Goal: Communication & Community: Answer question/provide support

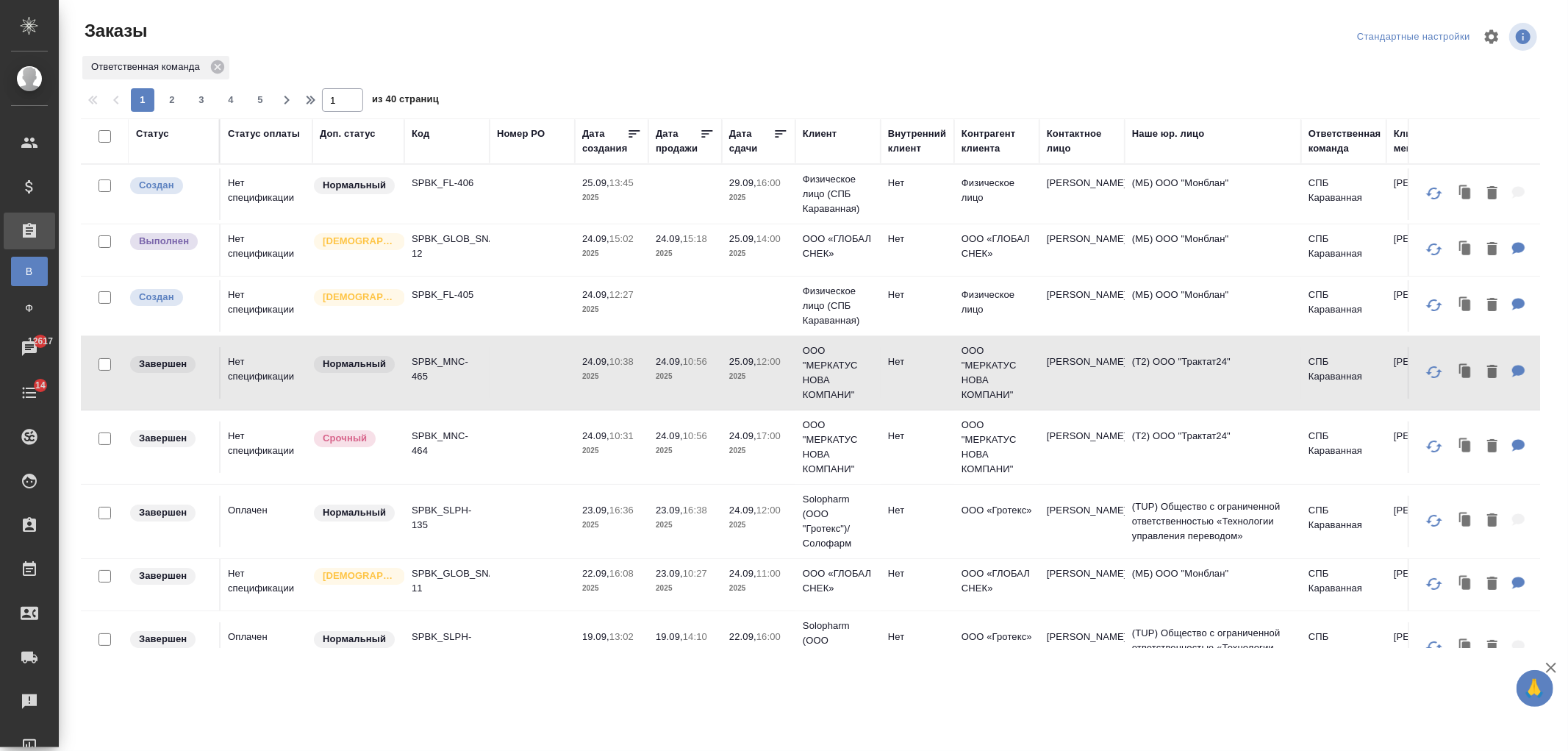
click at [495, 255] on td at bounding box center [533, 250] width 86 height 52
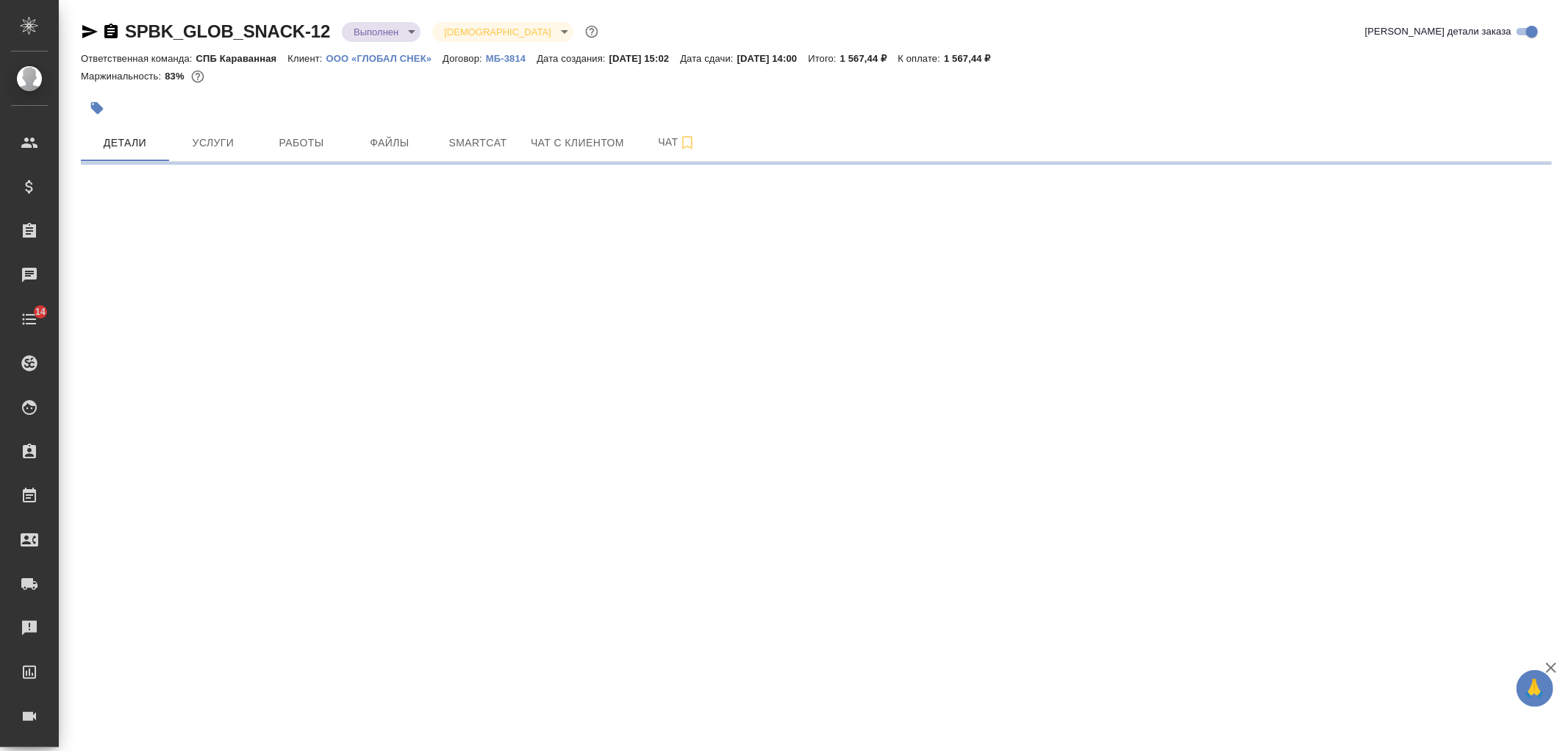
select select "RU"
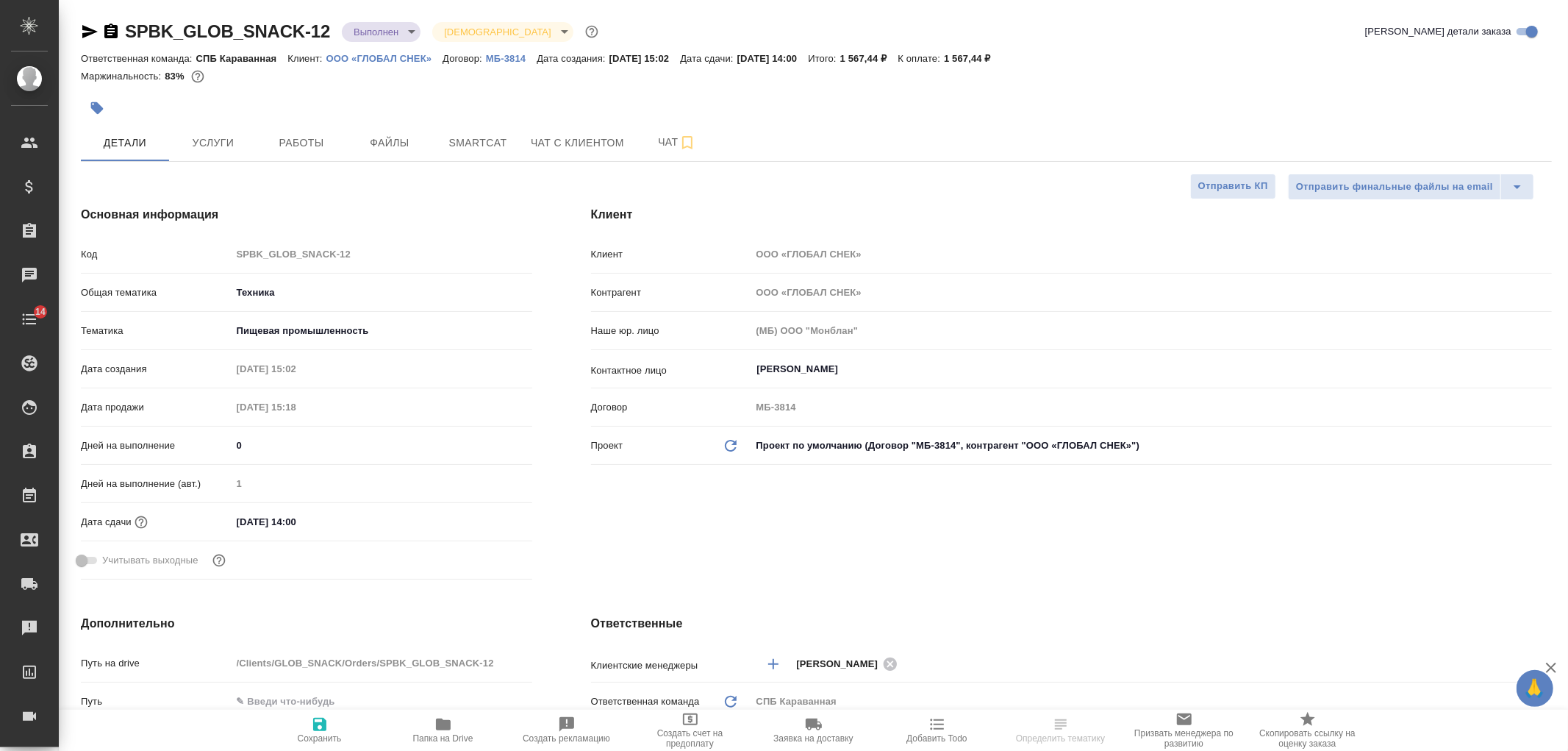
click at [391, 33] on body "🙏 .cls-1 fill:#fff; AWATERA Ivanova Arina Клиенты Спецификации Заказы Чаты 14 T…" at bounding box center [784, 375] width 1568 height 751
type textarea "x"
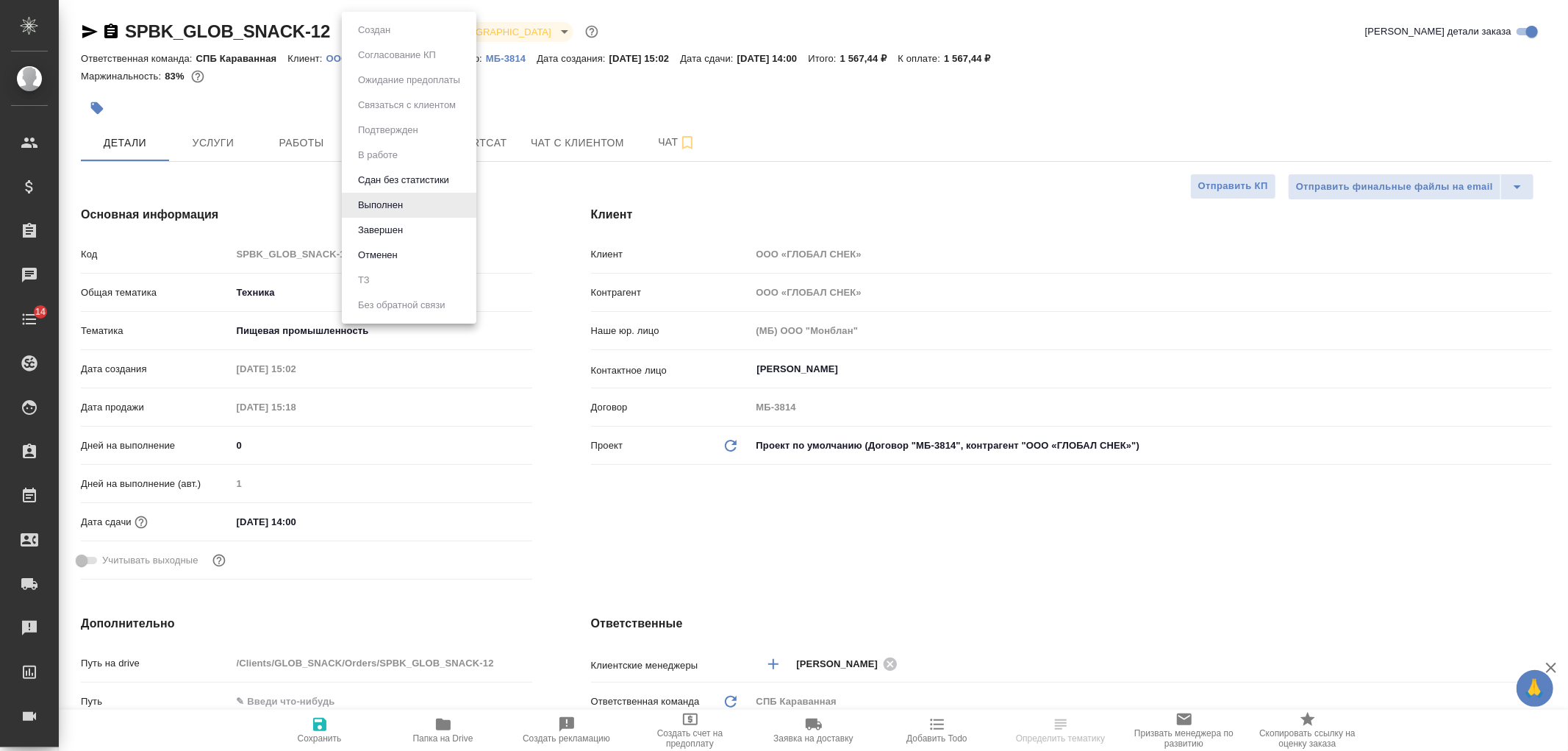
type textarea "x"
click at [423, 236] on li "Завершен" at bounding box center [409, 231] width 135 height 25
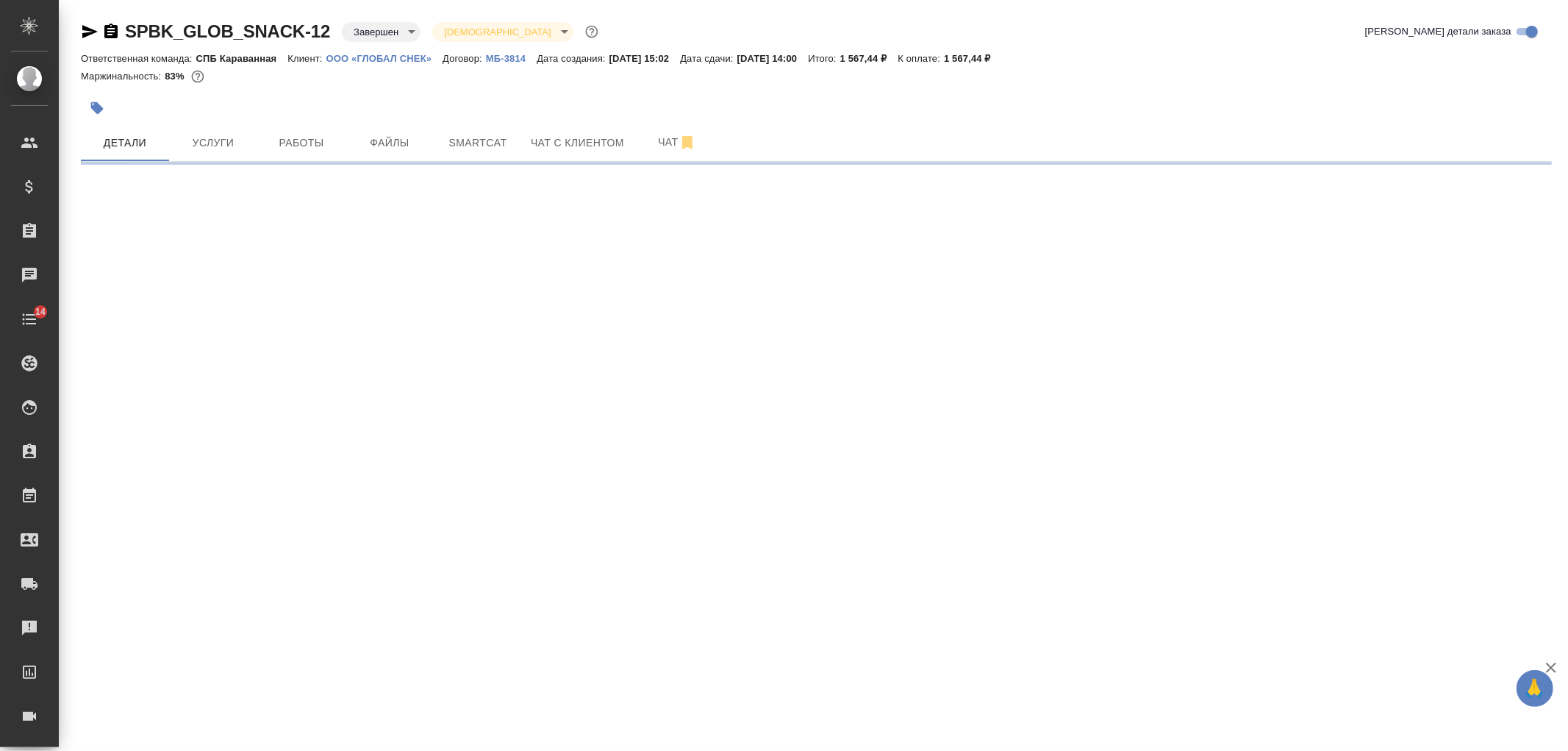
select select "RU"
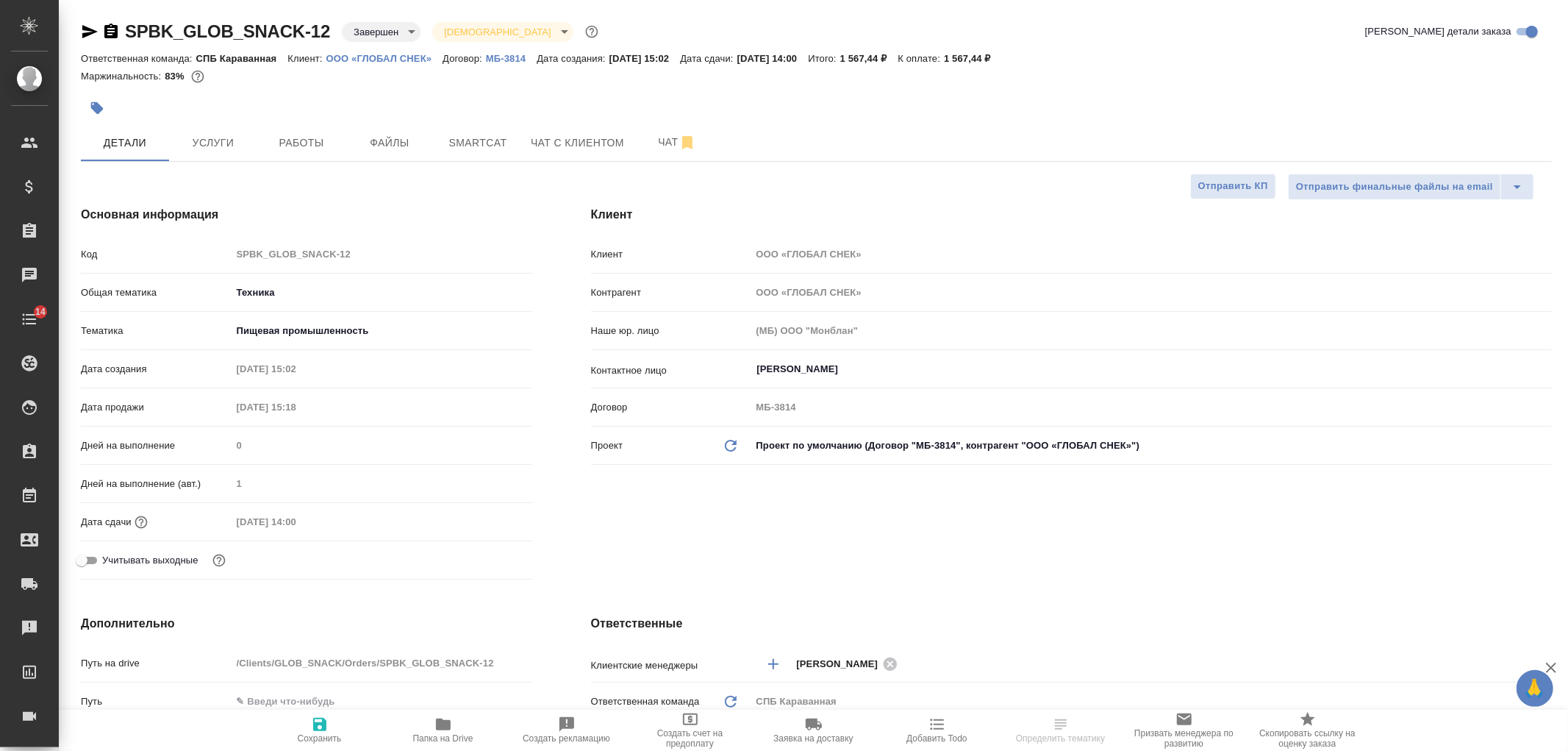
type textarea "x"
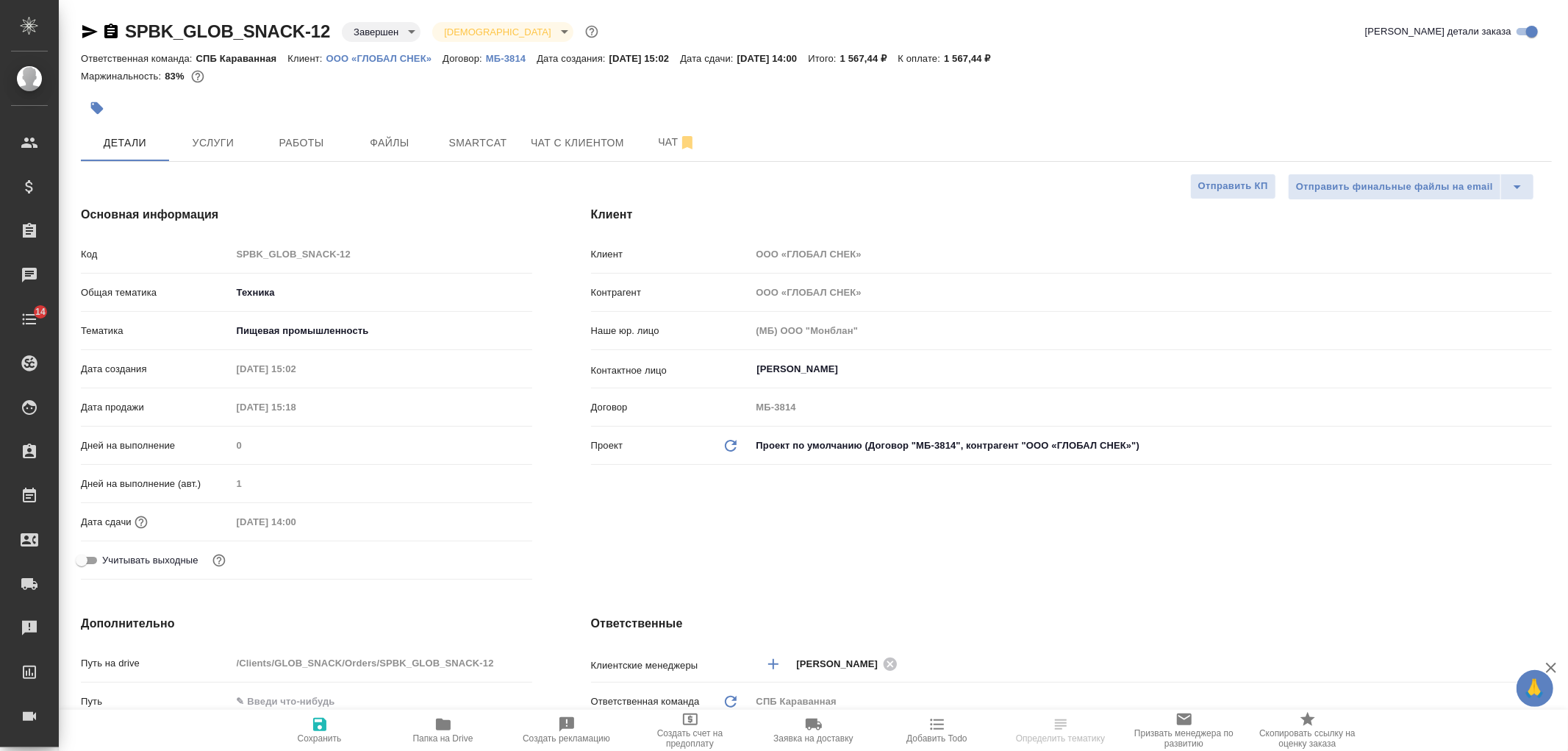
type textarea "x"
select select "RU"
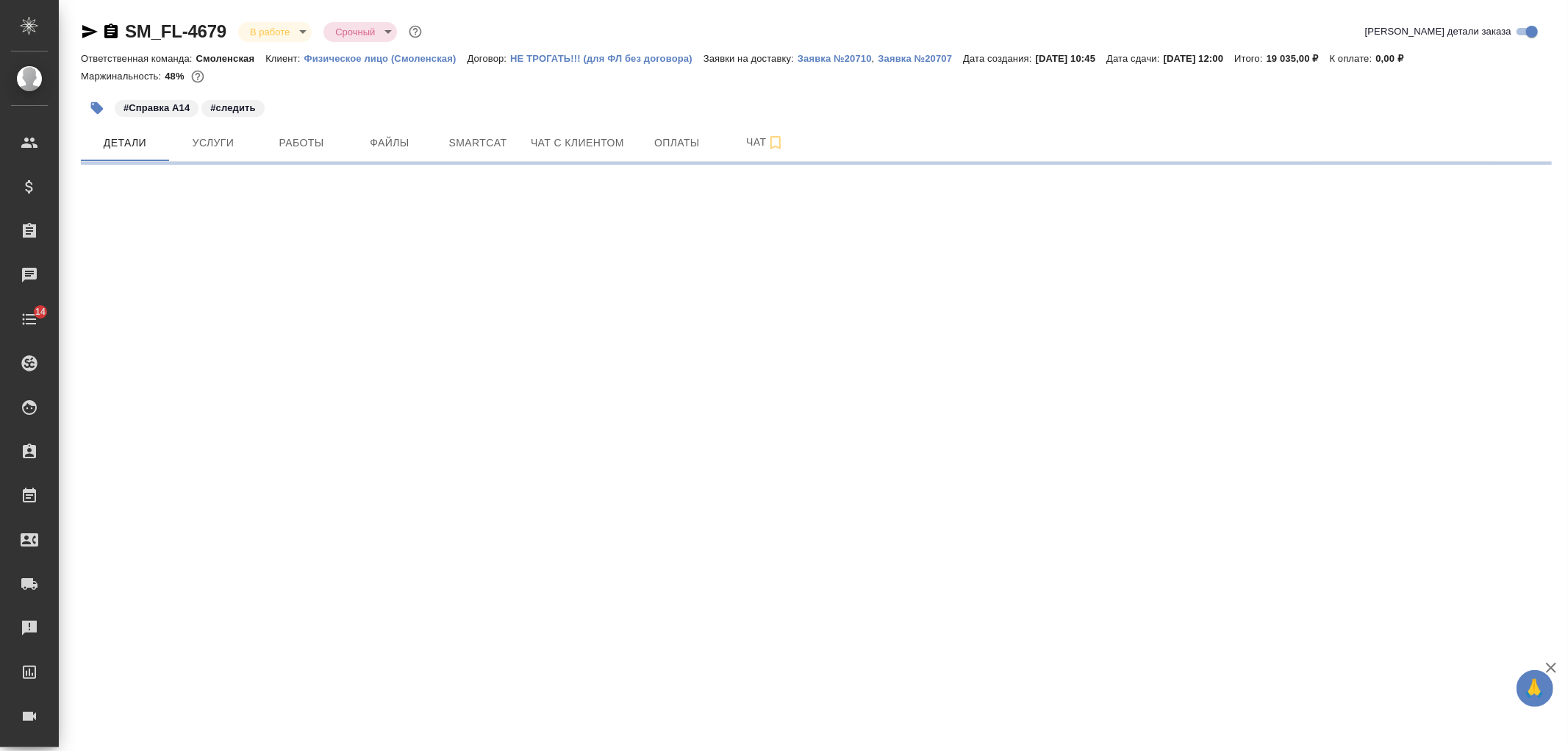
click at [612, 151] on span "Чат с клиентом" at bounding box center [578, 143] width 94 height 18
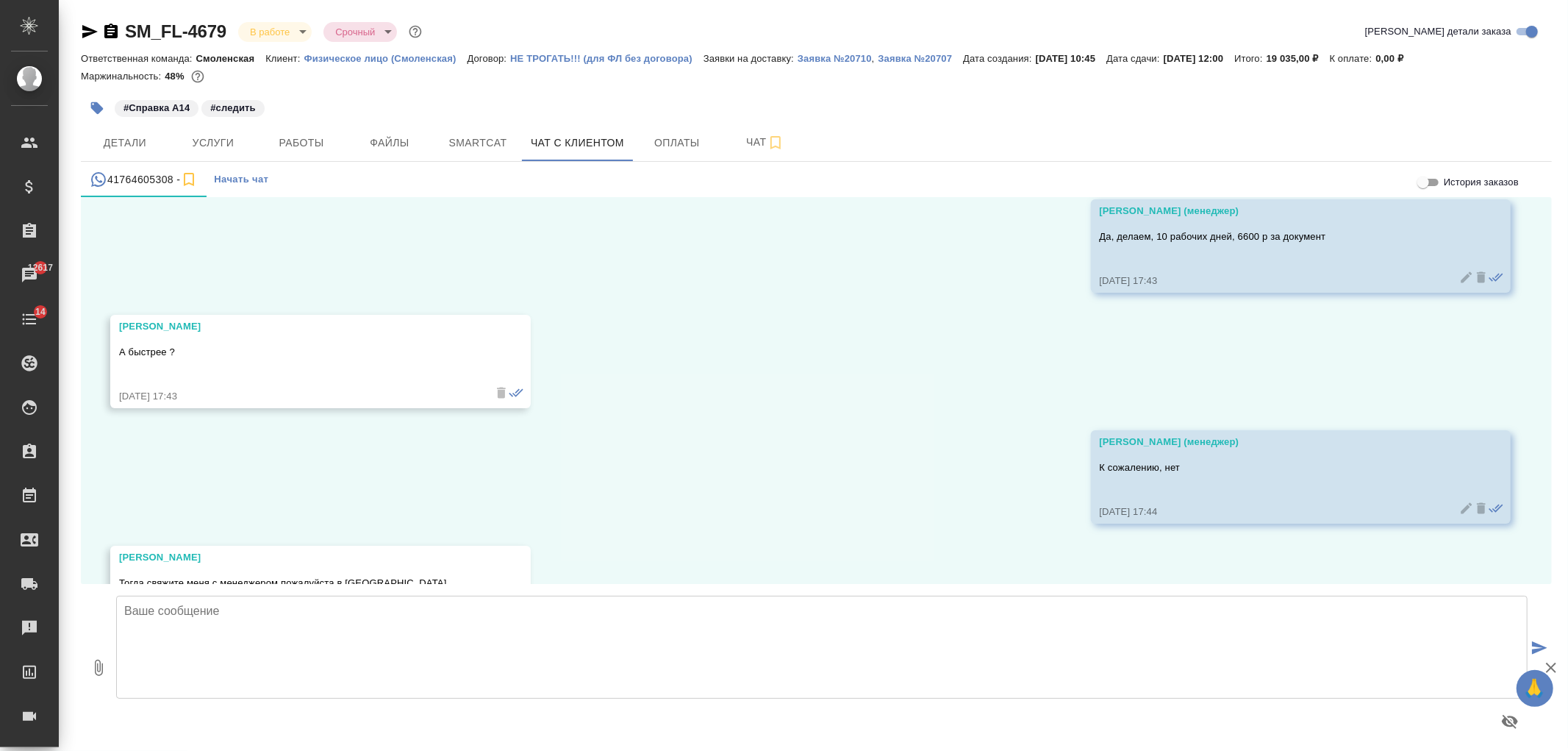
scroll to position [15432, 0]
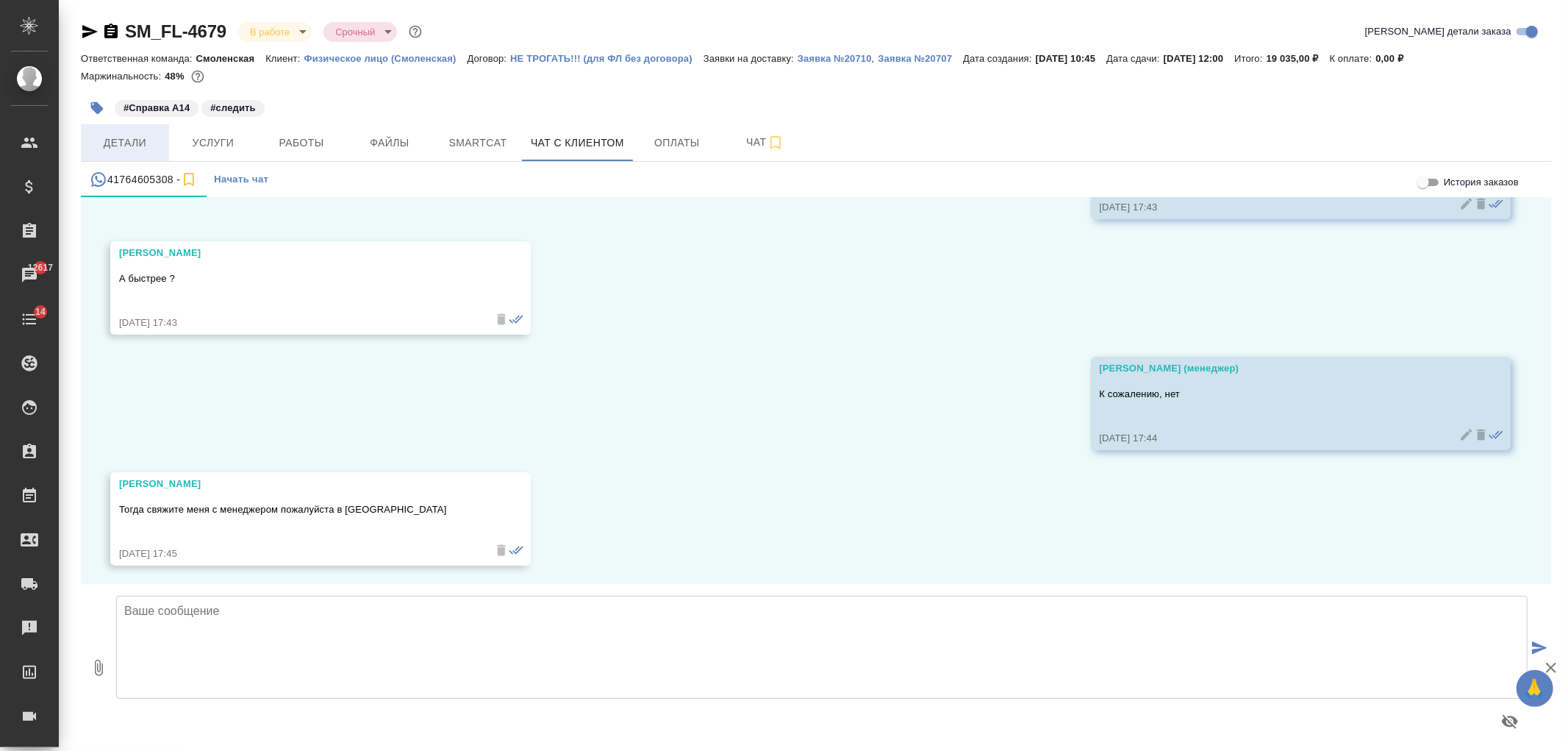
click at [141, 137] on span "Детали" at bounding box center [124, 143] width 71 height 18
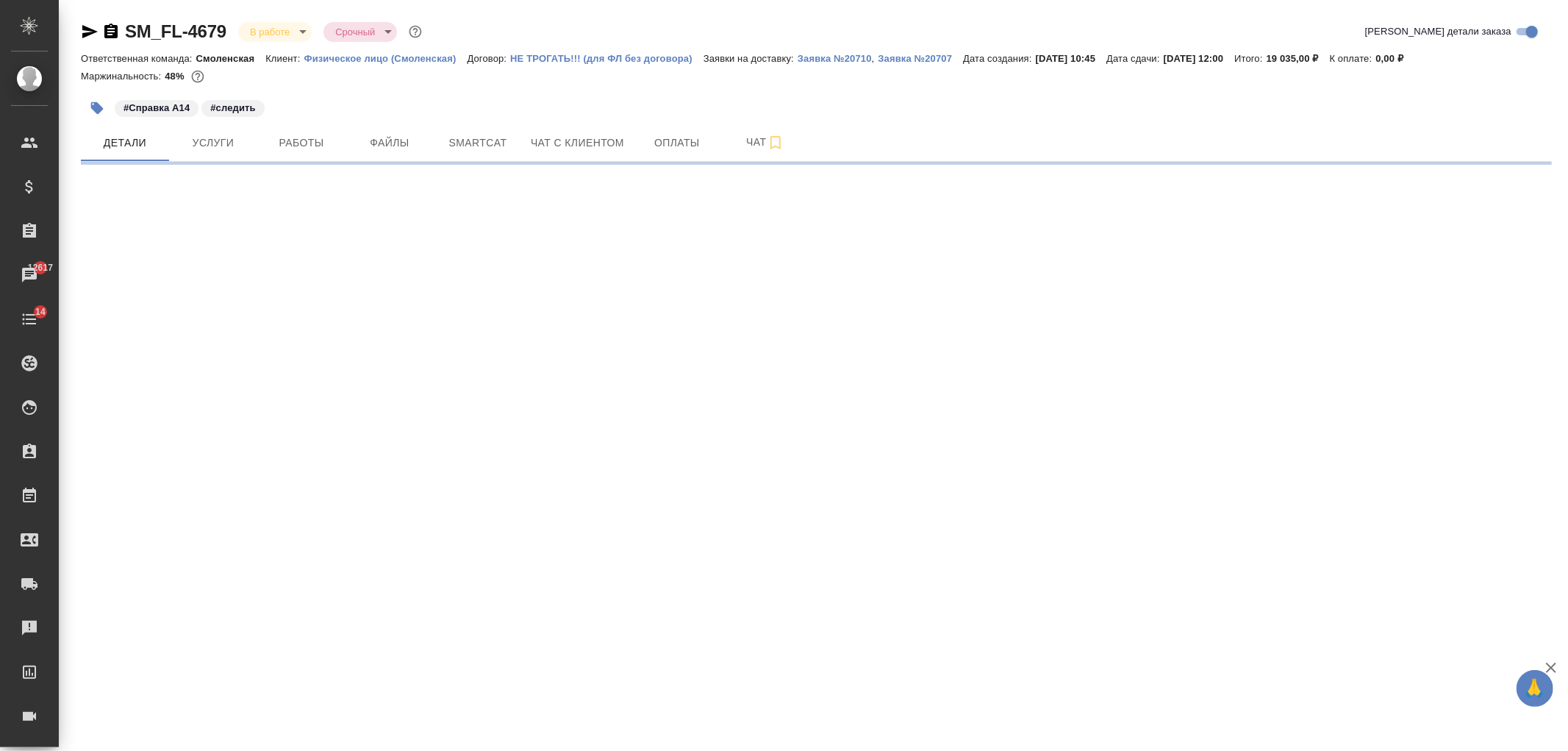
select select "RU"
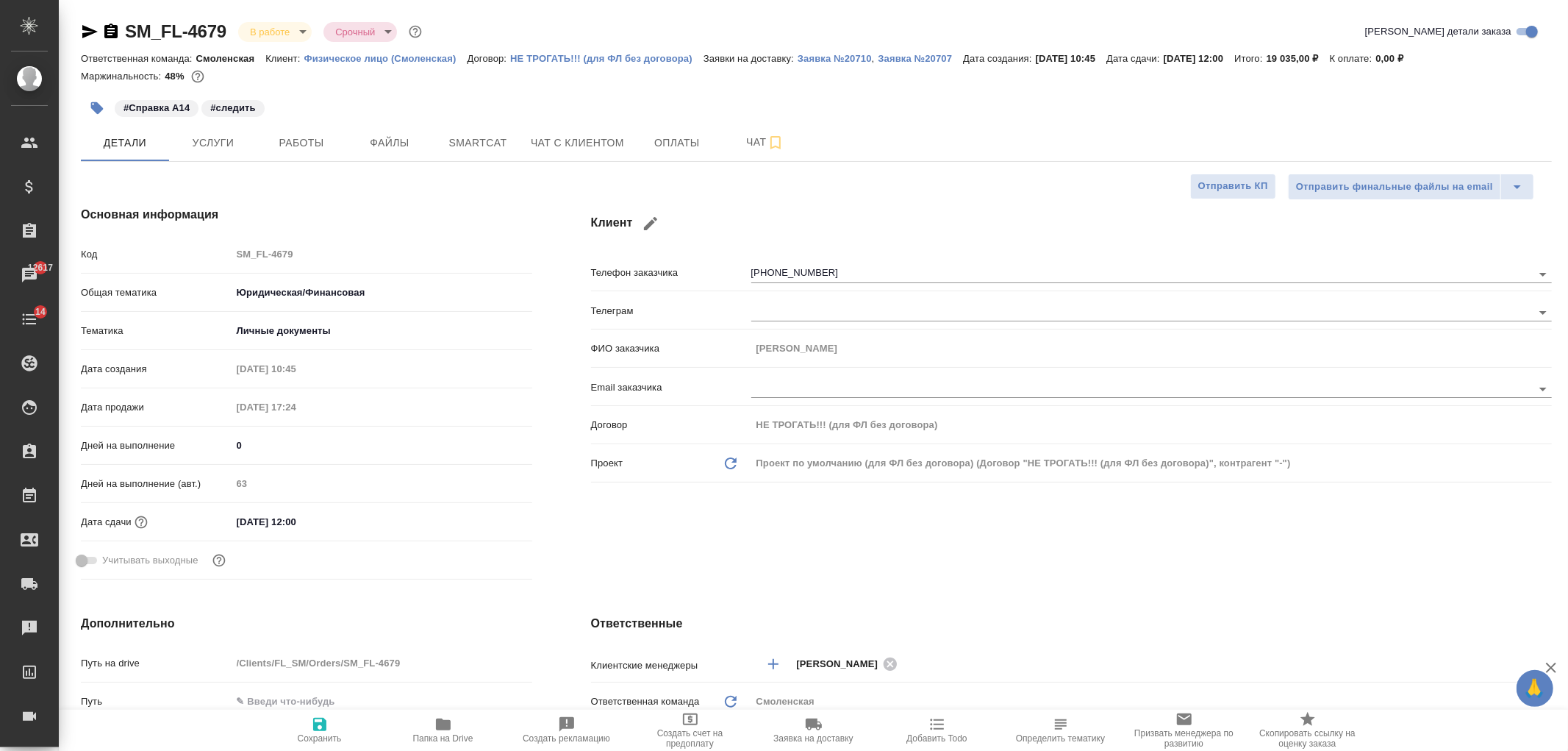
type textarea "x"
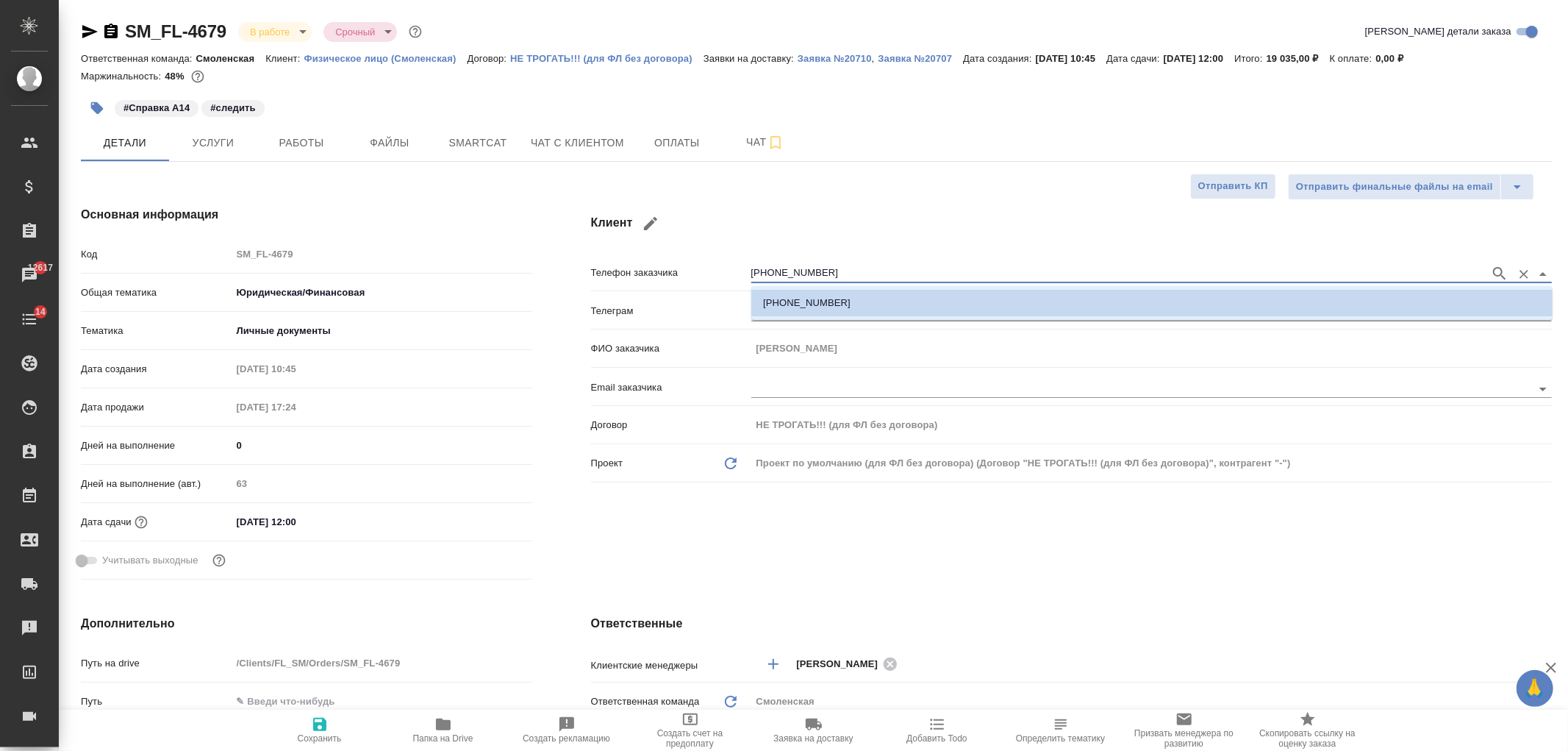
drag, startPoint x: 828, startPoint y: 270, endPoint x: 686, endPoint y: 274, distance: 142.1
click at [686, 274] on div "Телефон заказчика +41764605308" at bounding box center [1072, 271] width 961 height 25
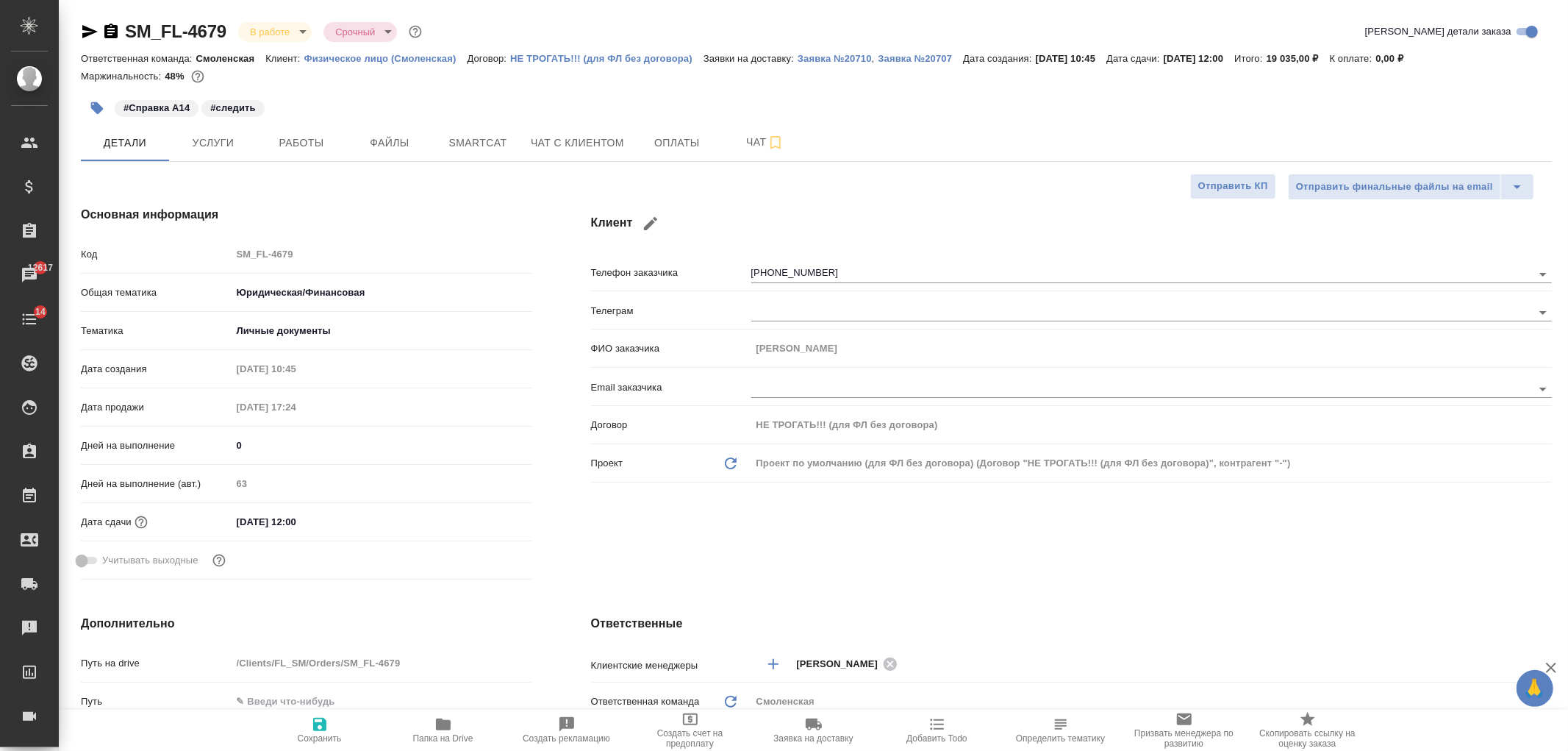
type textarea "x"
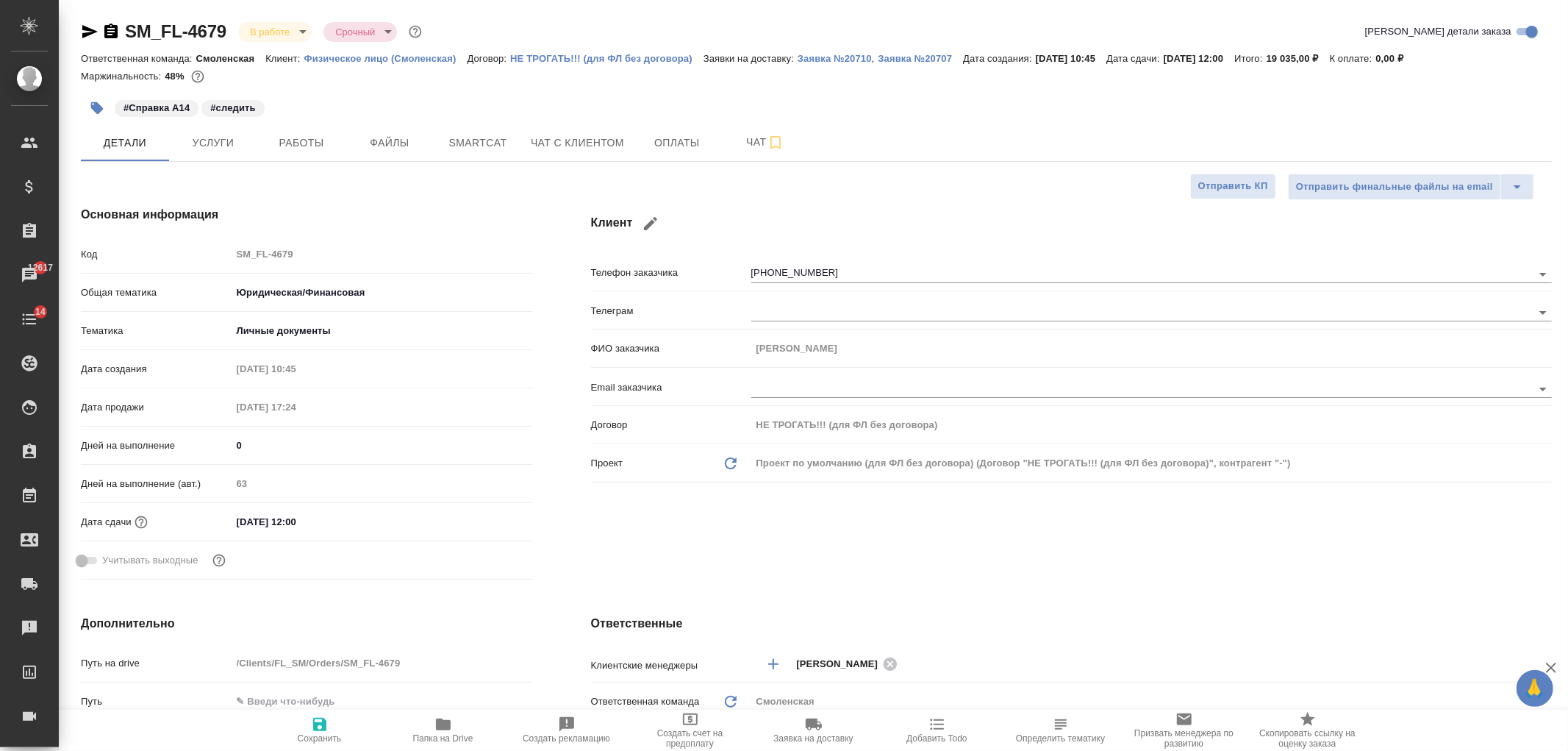
type textarea "x"
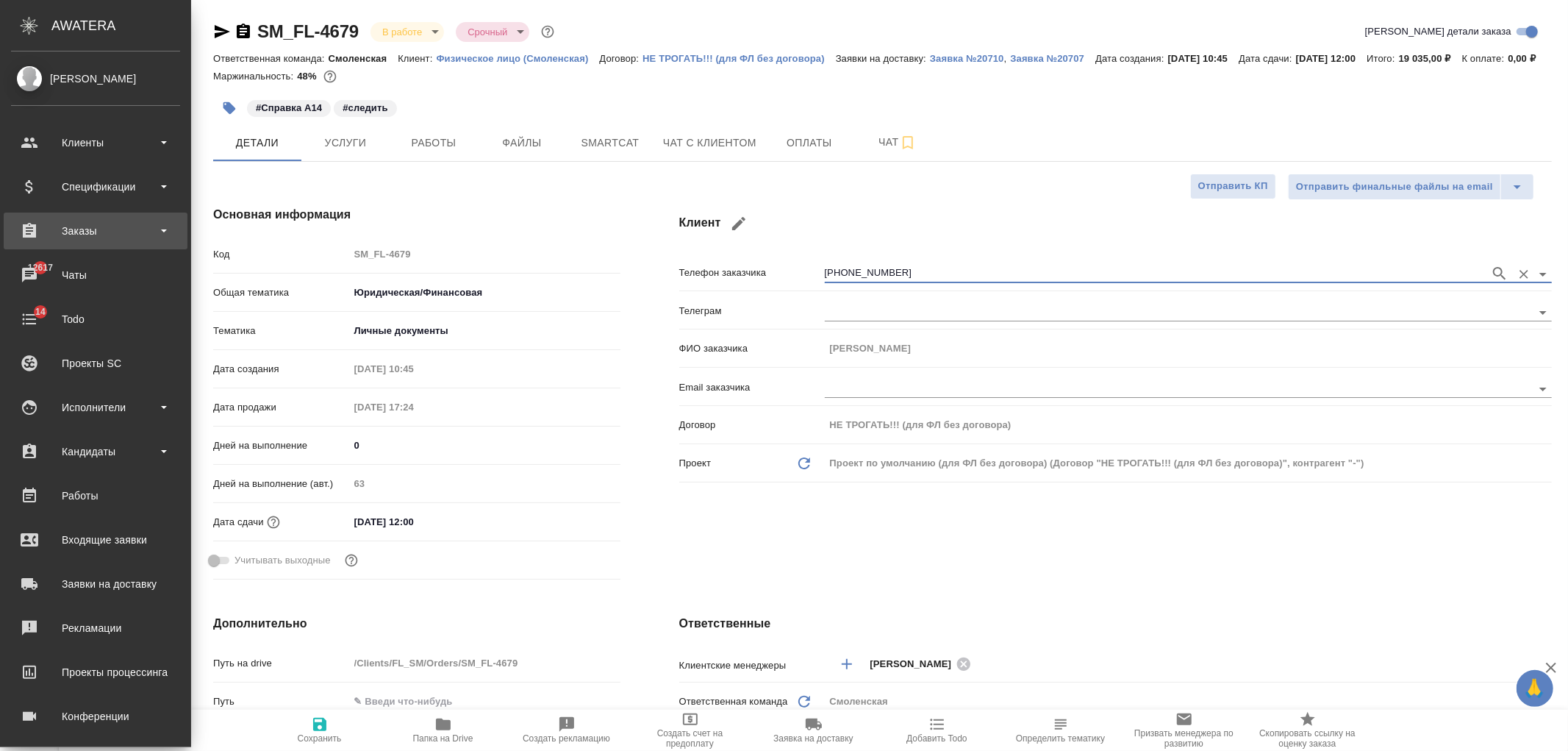
click at [135, 224] on div "Заказы" at bounding box center [95, 231] width 169 height 22
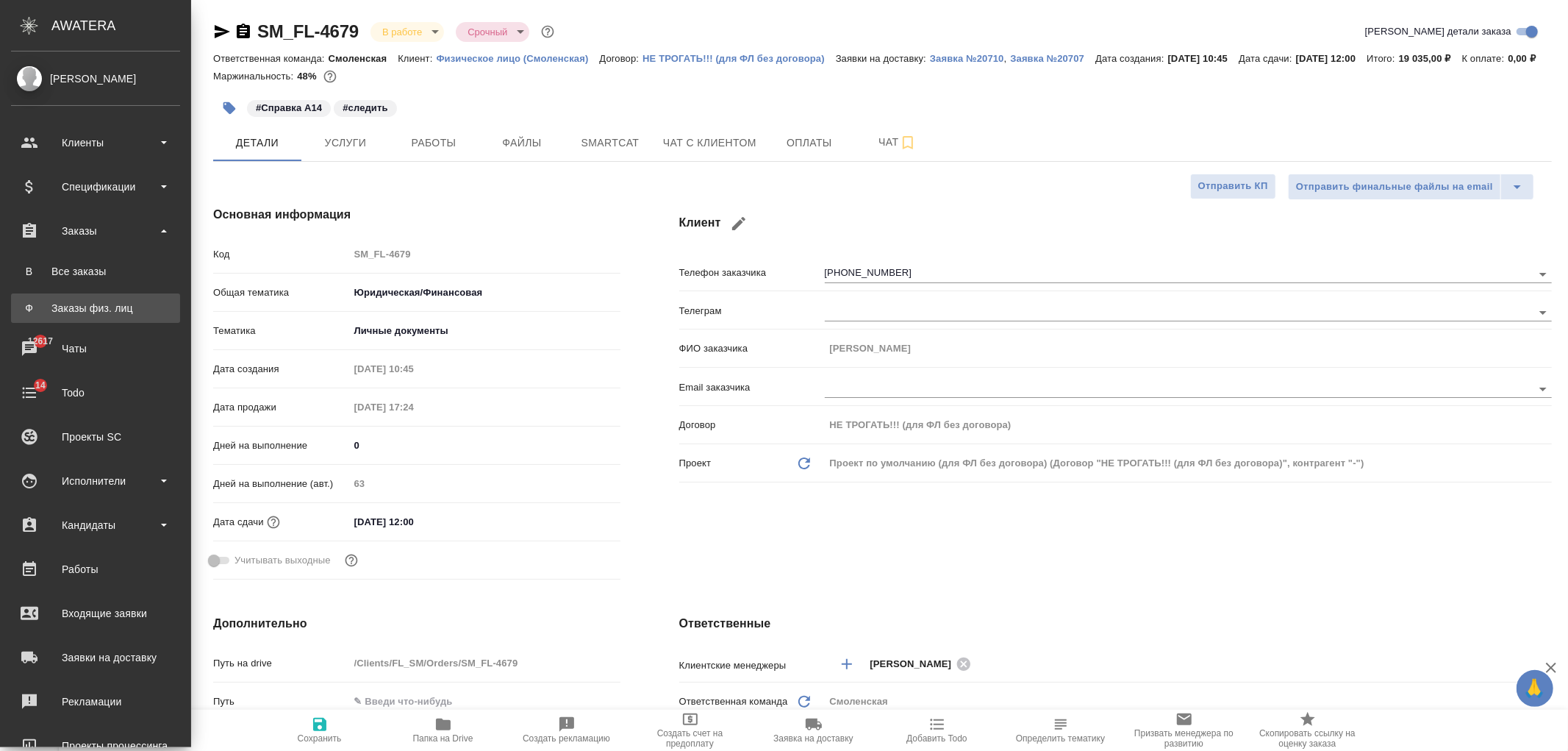
click at [137, 305] on div "Заказы физ. лиц" at bounding box center [95, 308] width 155 height 15
type textarea "x"
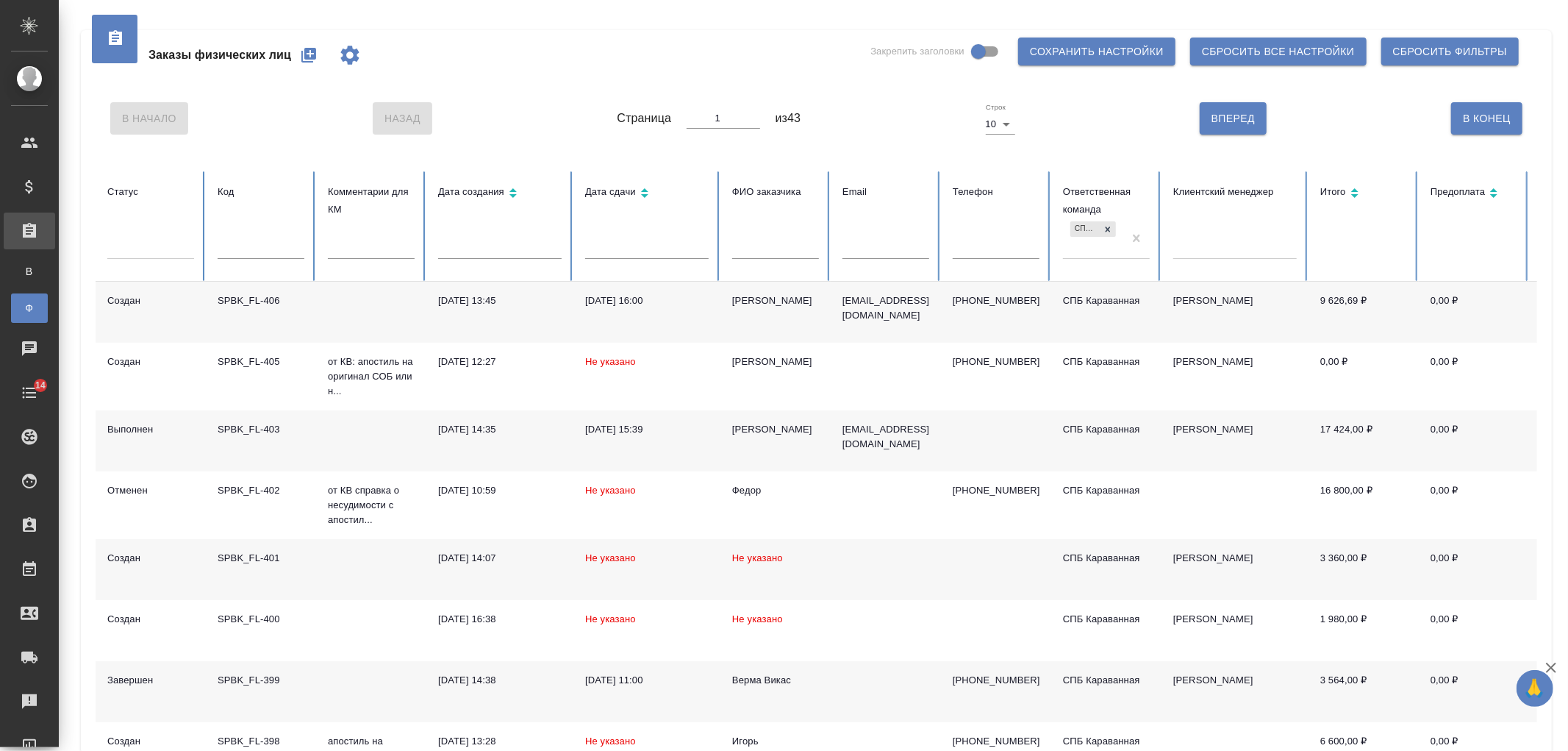
click at [309, 55] on icon "button" at bounding box center [308, 55] width 15 height 15
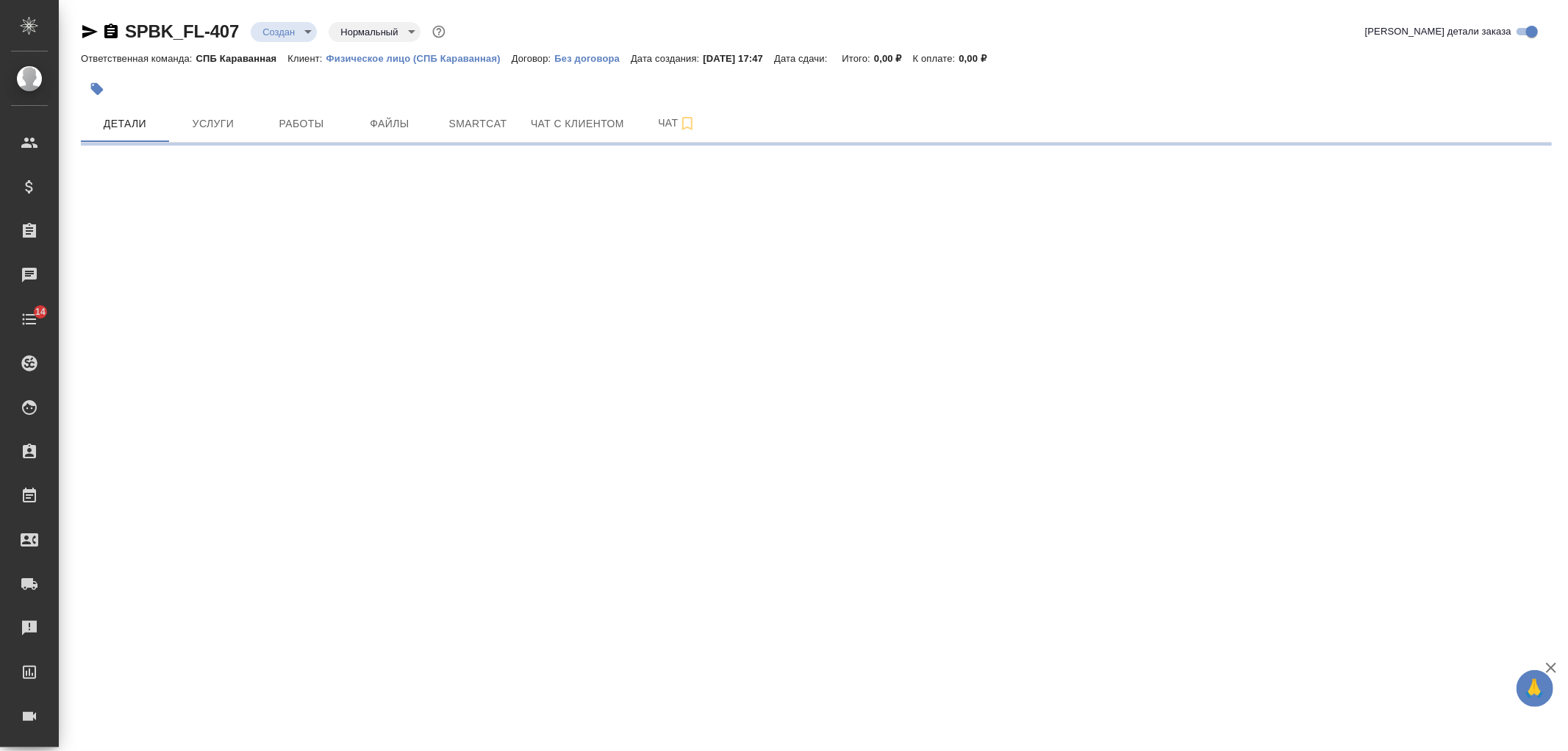
select select "RU"
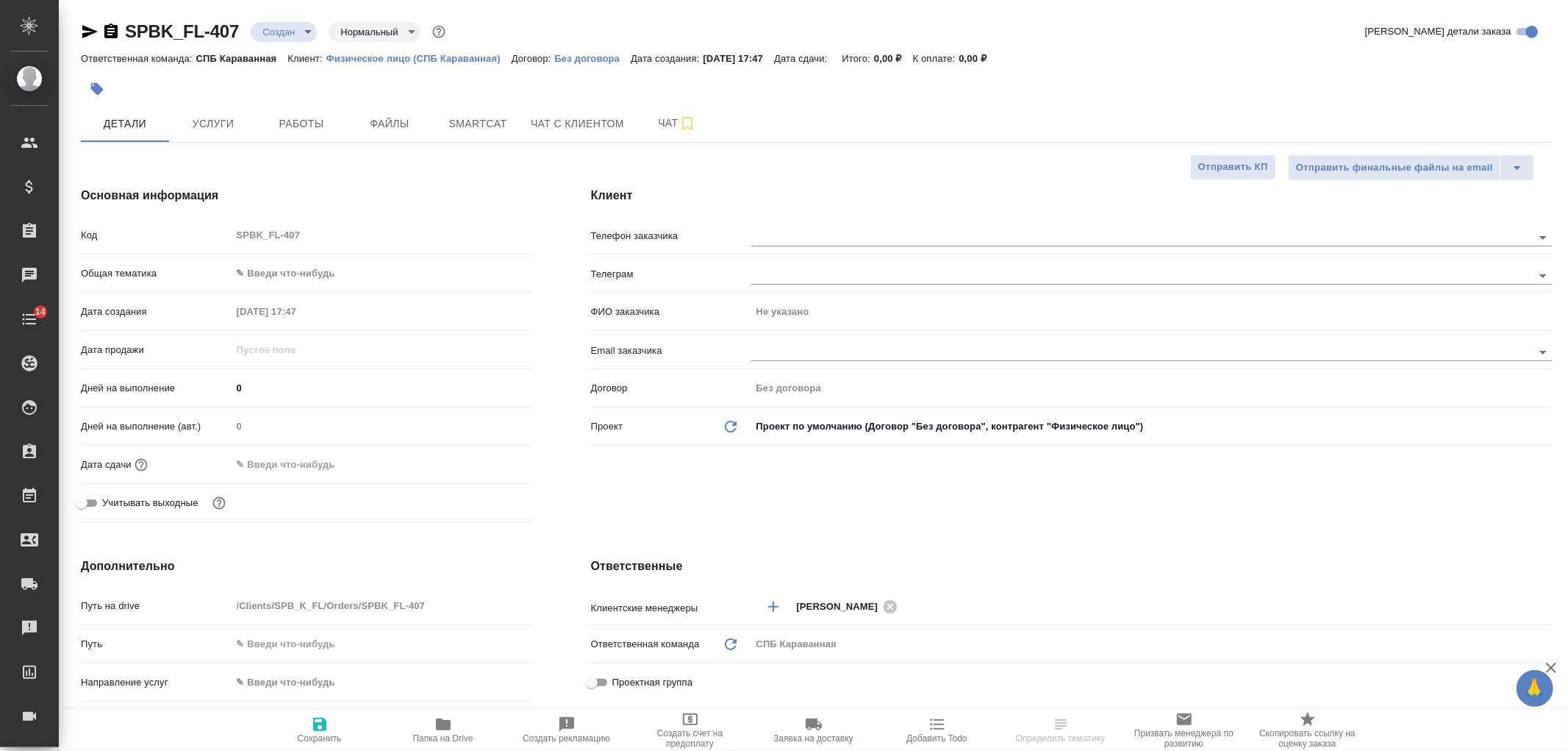
type textarea "x"
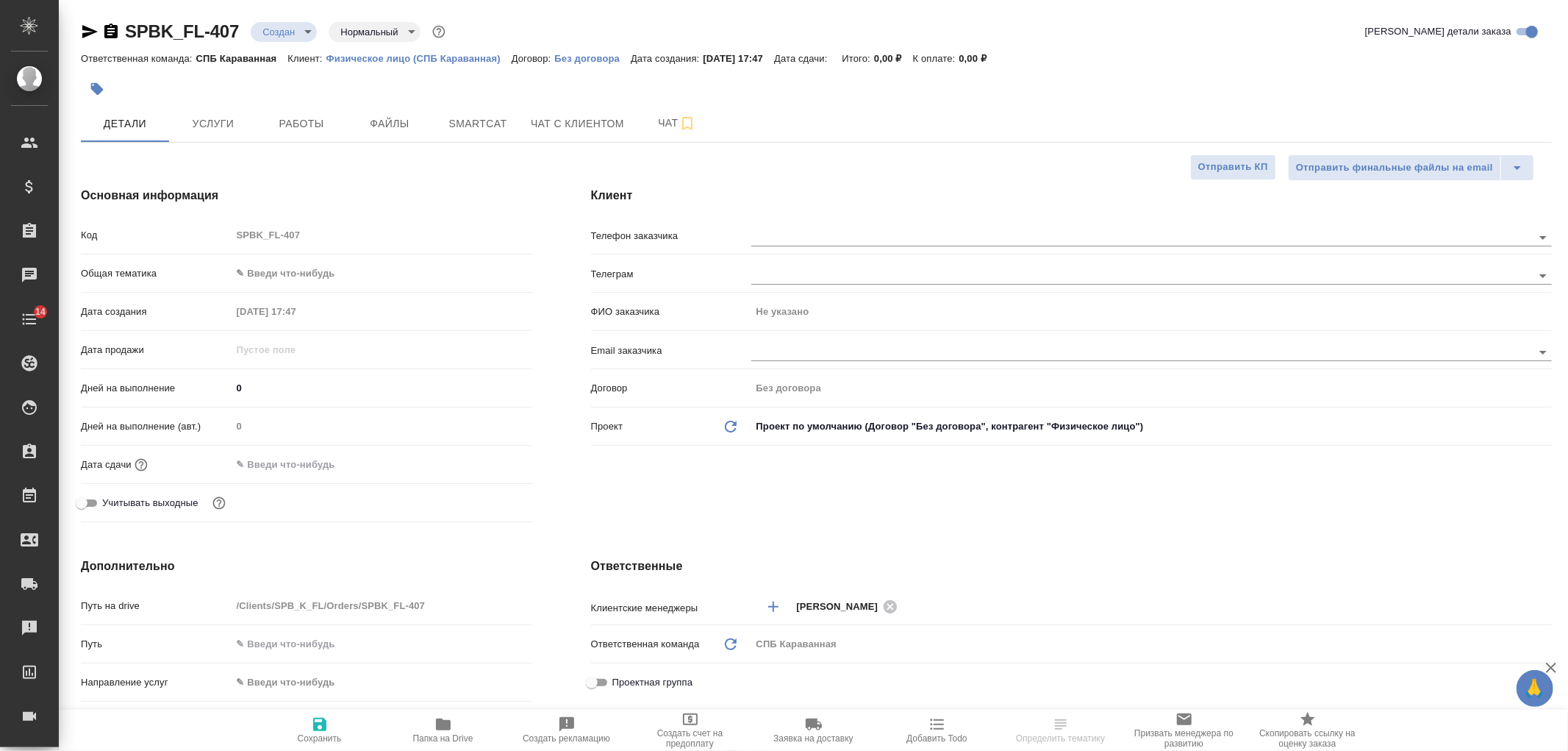
type textarea "x"
click at [786, 224] on div at bounding box center [1152, 236] width 801 height 27
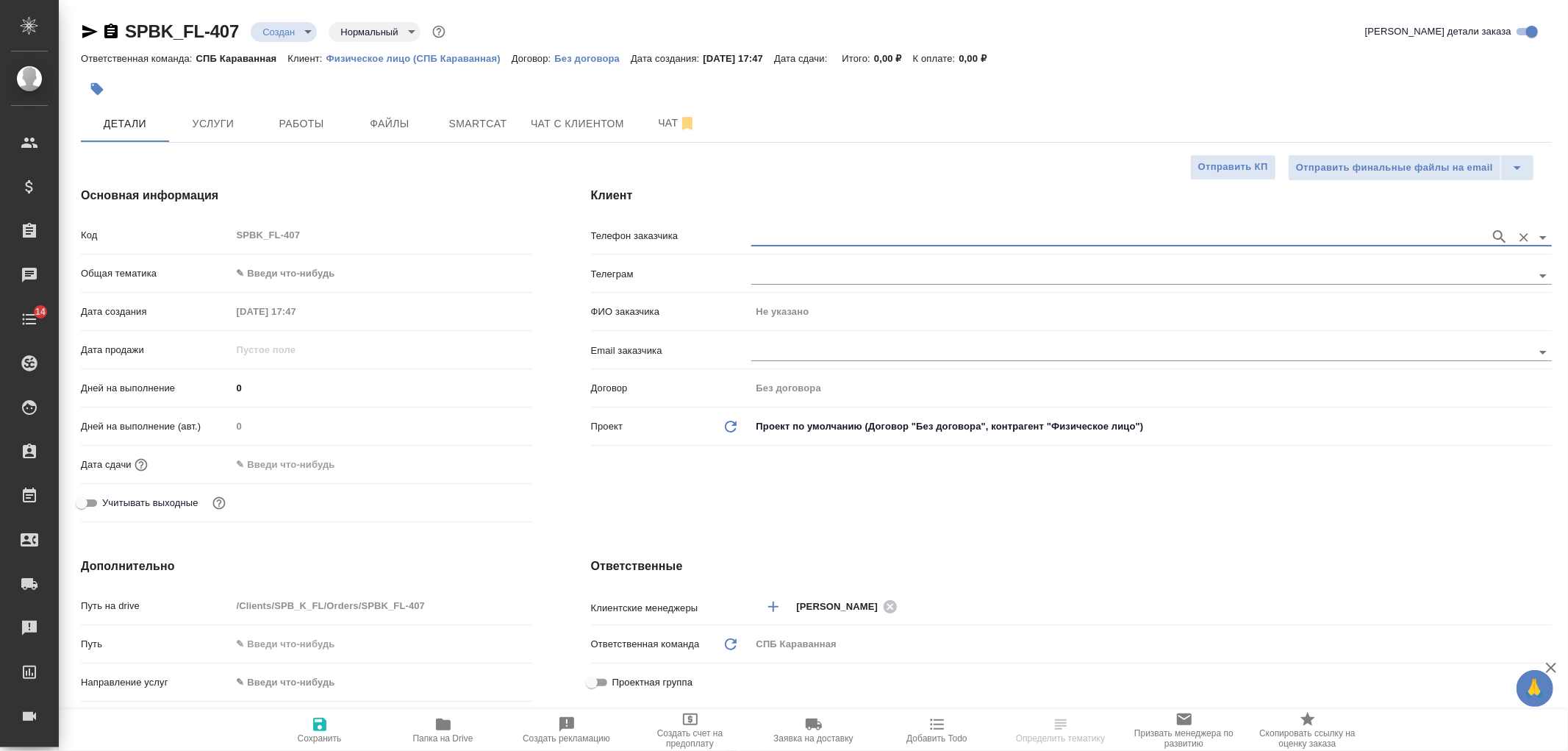
click at [796, 238] on input "text" at bounding box center [1117, 237] width 732 height 17
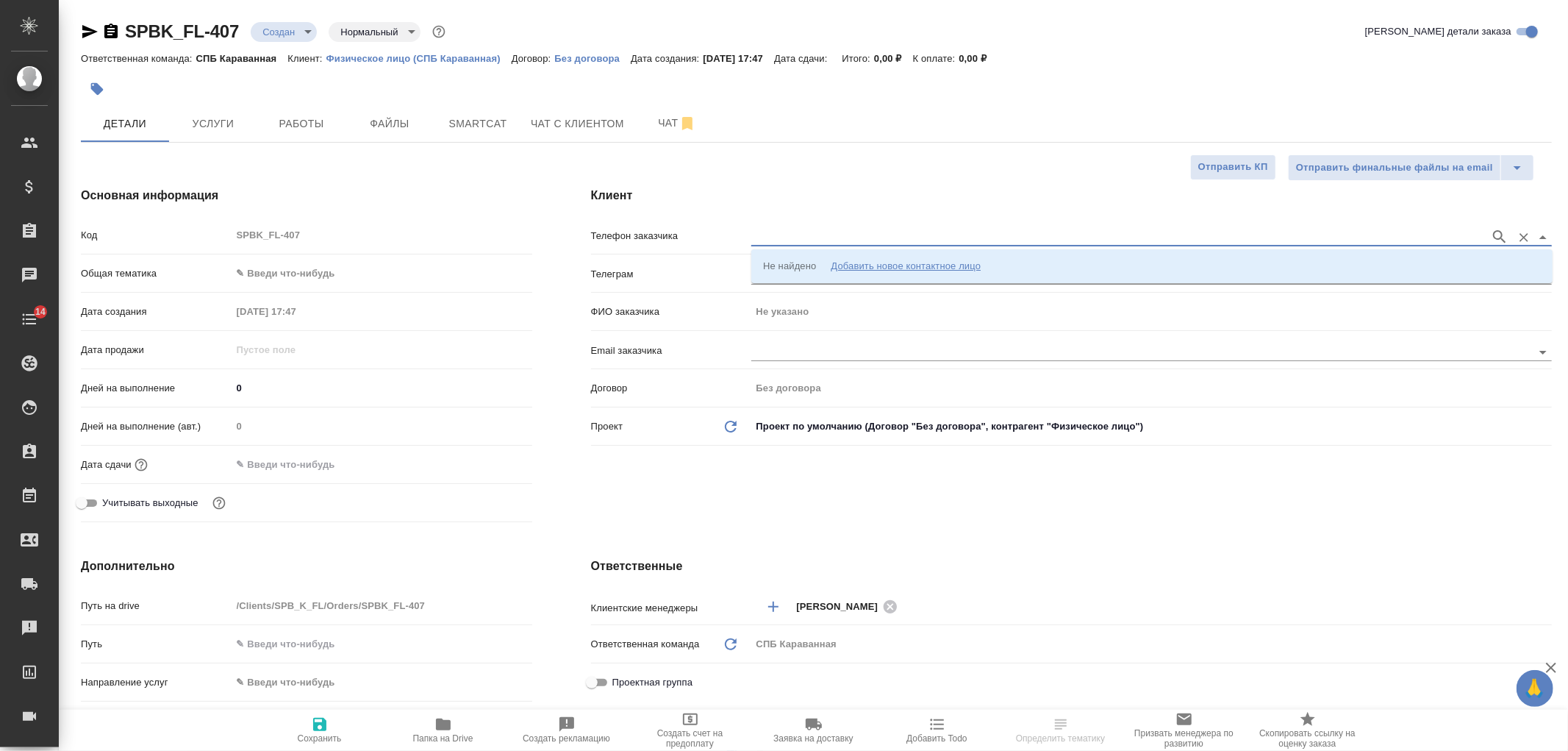
paste input "[PHONE_NUMBER]"
type input "[PHONE_NUMBER]"
click at [818, 266] on p "+41764605308 Анна" at bounding box center [848, 266] width 170 height 15
type input "+41764605308 Анна"
type input "[PERSON_NAME]"
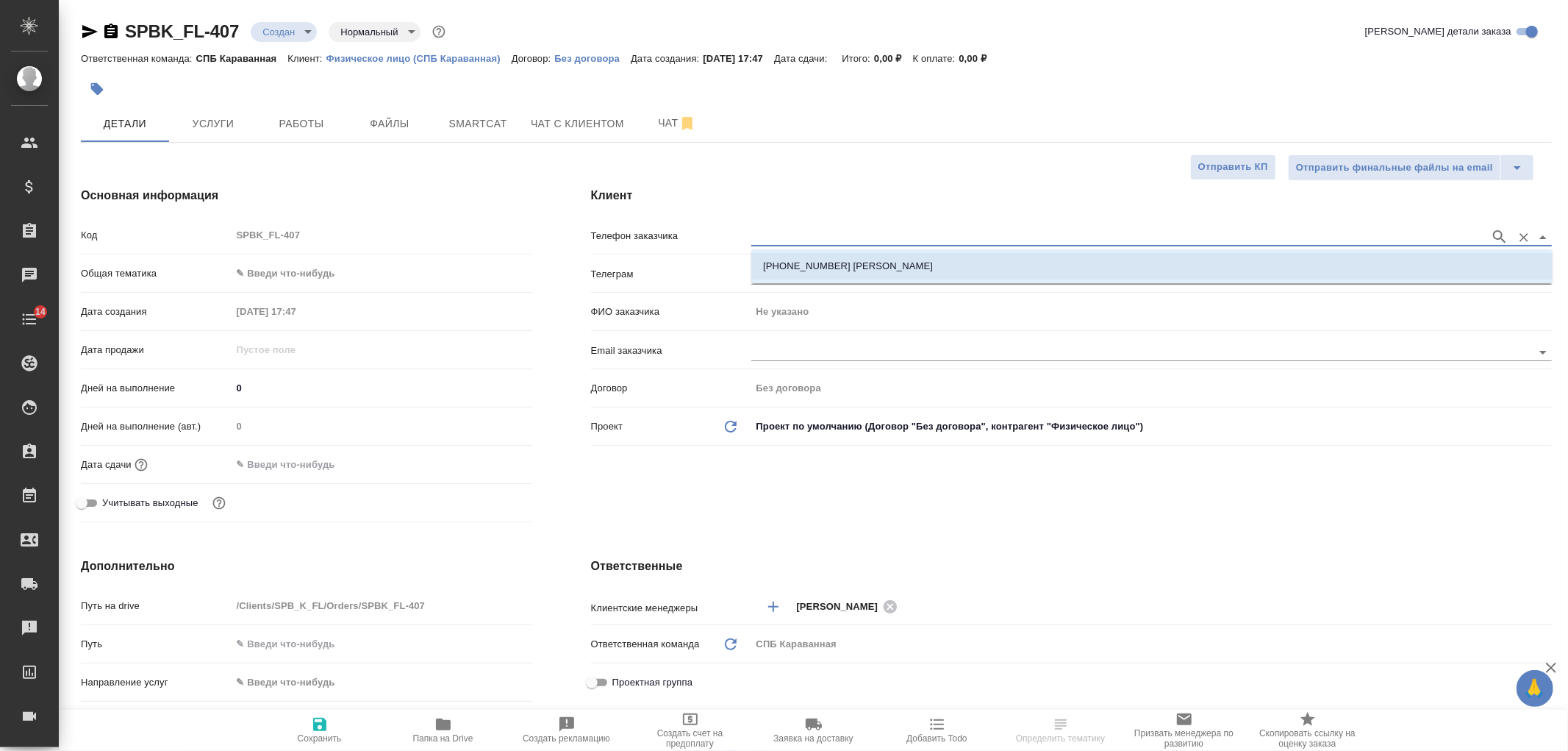
type textarea "x"
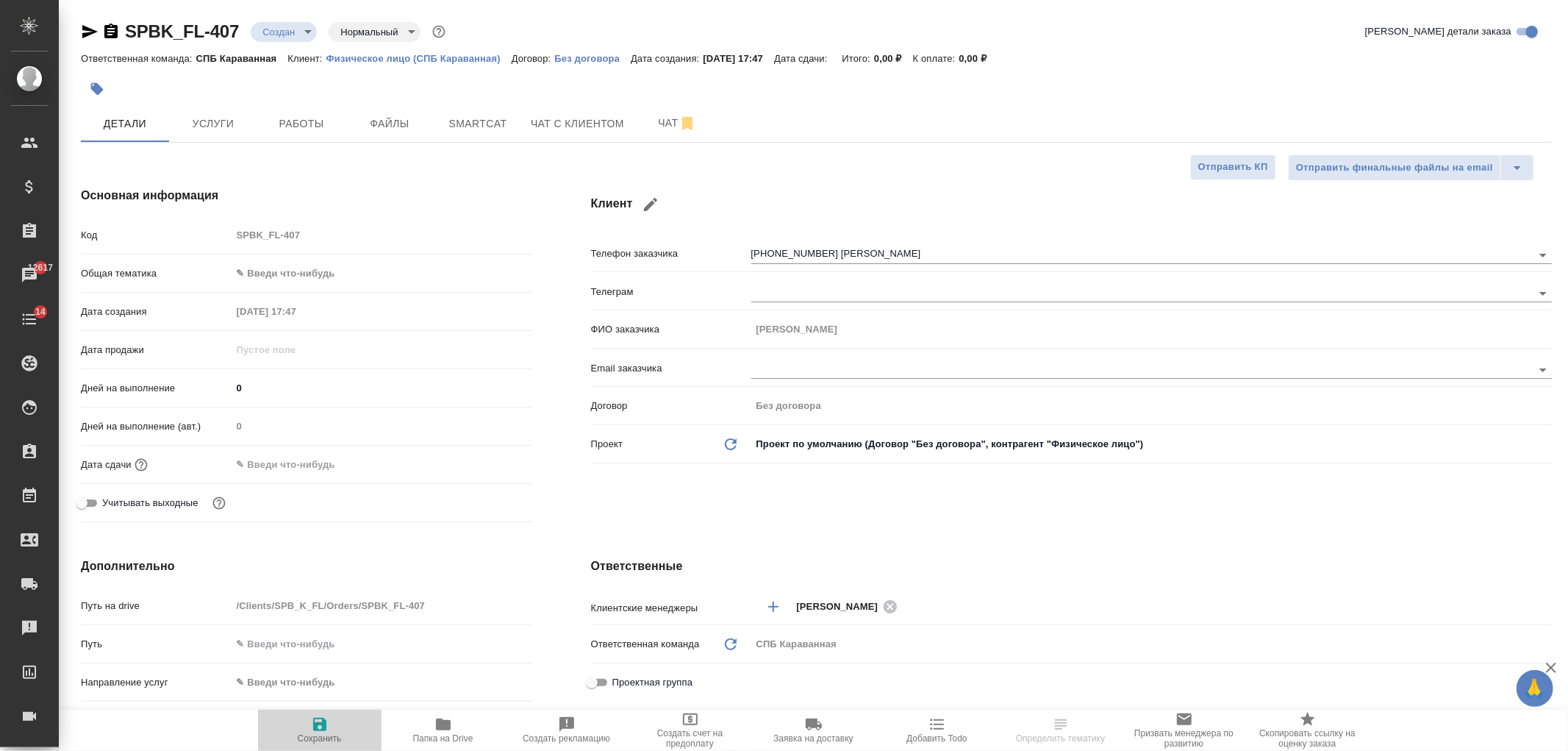
click at [316, 726] on icon "button" at bounding box center [319, 724] width 13 height 13
type textarea "x"
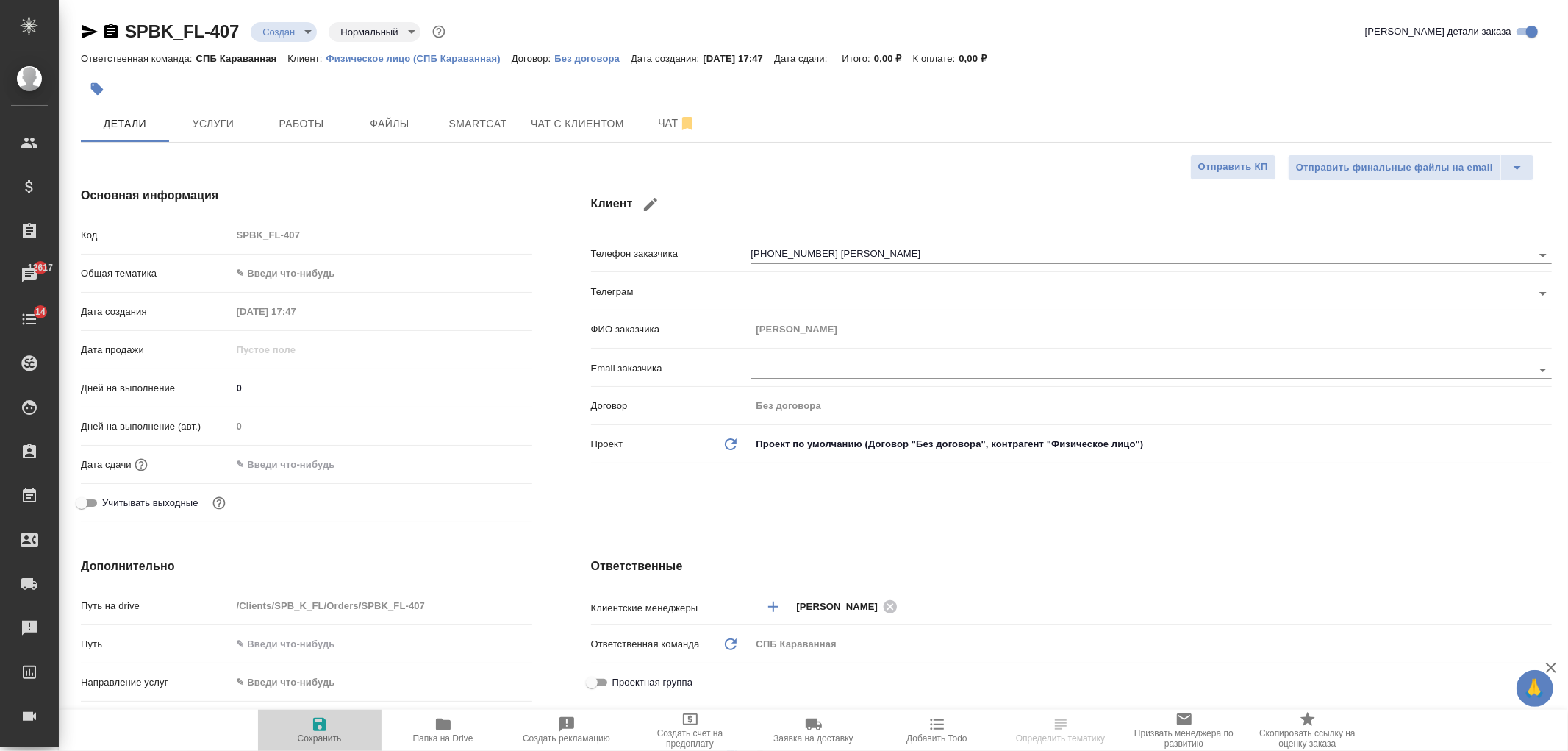
type textarea "x"
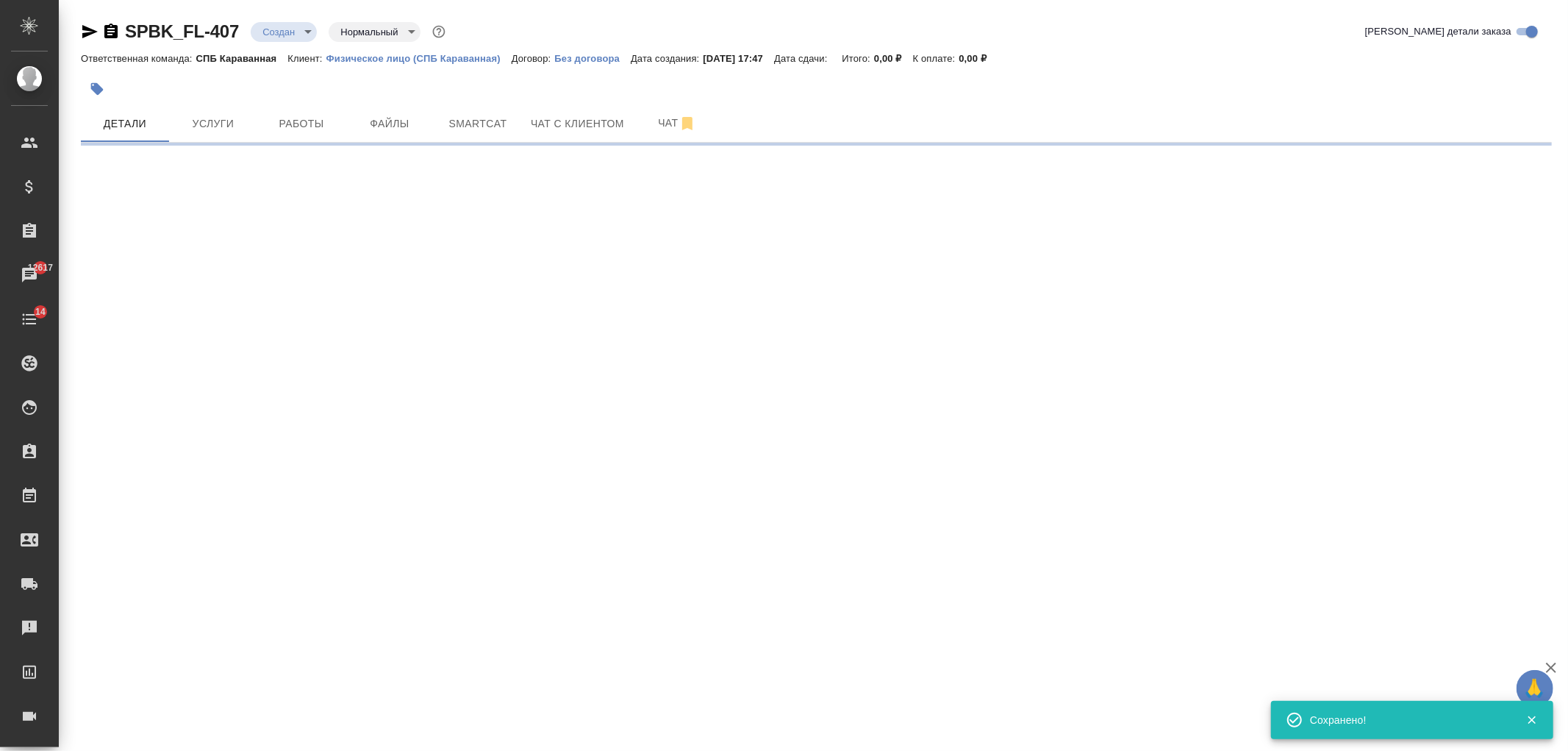
type input "holyTrinity"
select select "RU"
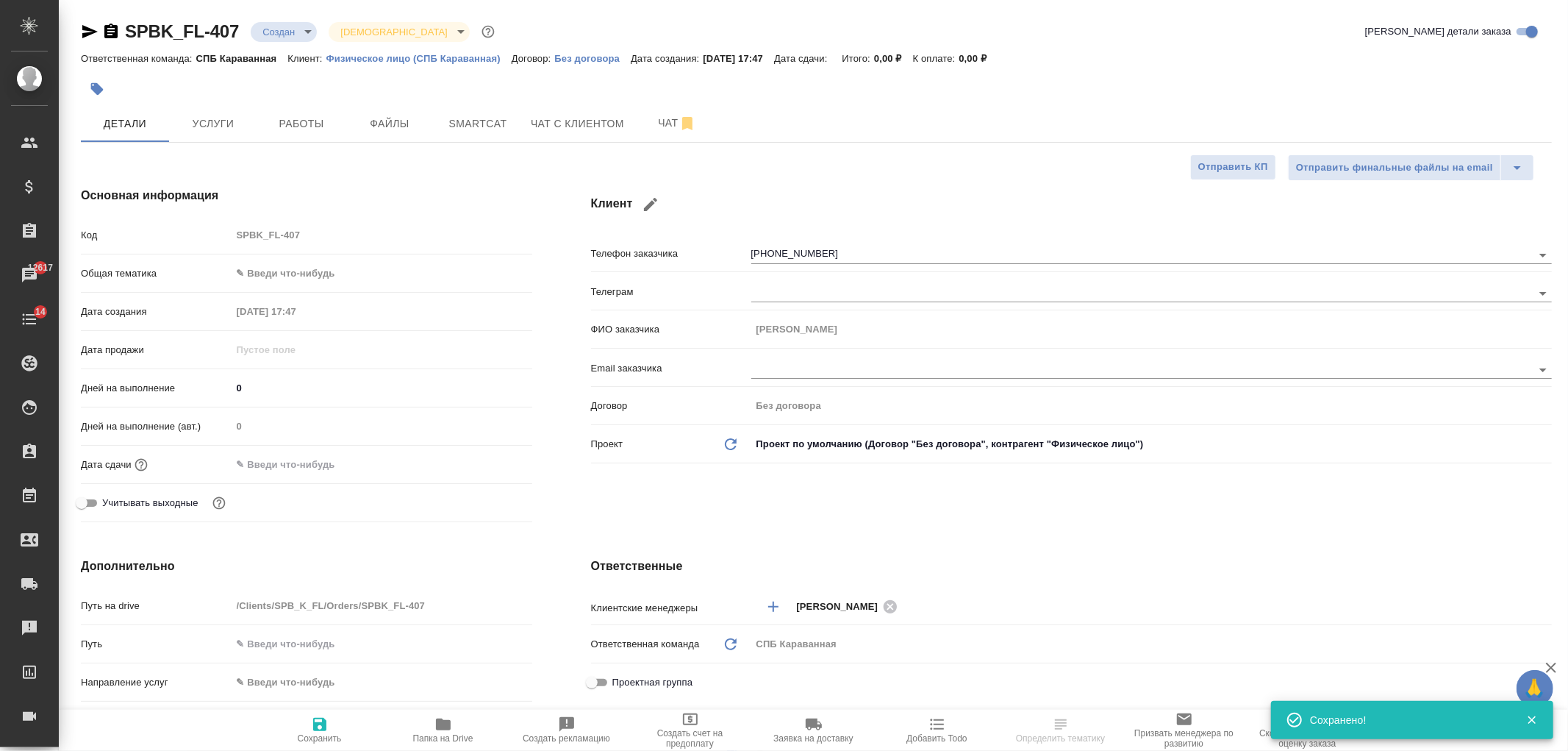
type textarea "x"
click at [276, 272] on body "🙏 .cls-1 fill:#fff; AWATERA Ivanova Arina Клиенты Спецификации Заказы 12617 Чат…" at bounding box center [784, 375] width 1568 height 751
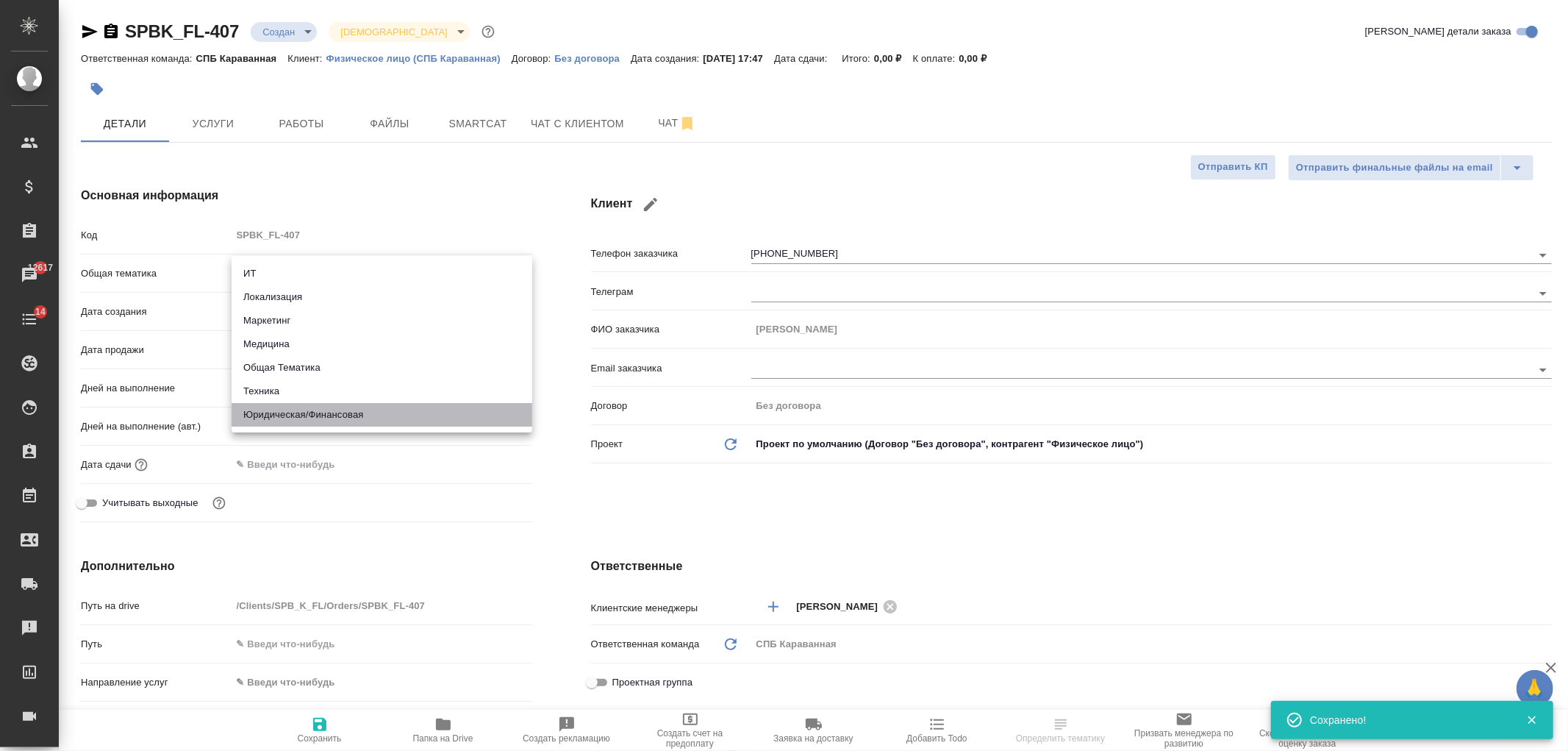
click at [372, 420] on li "Юридическая/Финансовая" at bounding box center [381, 415] width 300 height 24
type input "yr-fn"
type textarea "x"
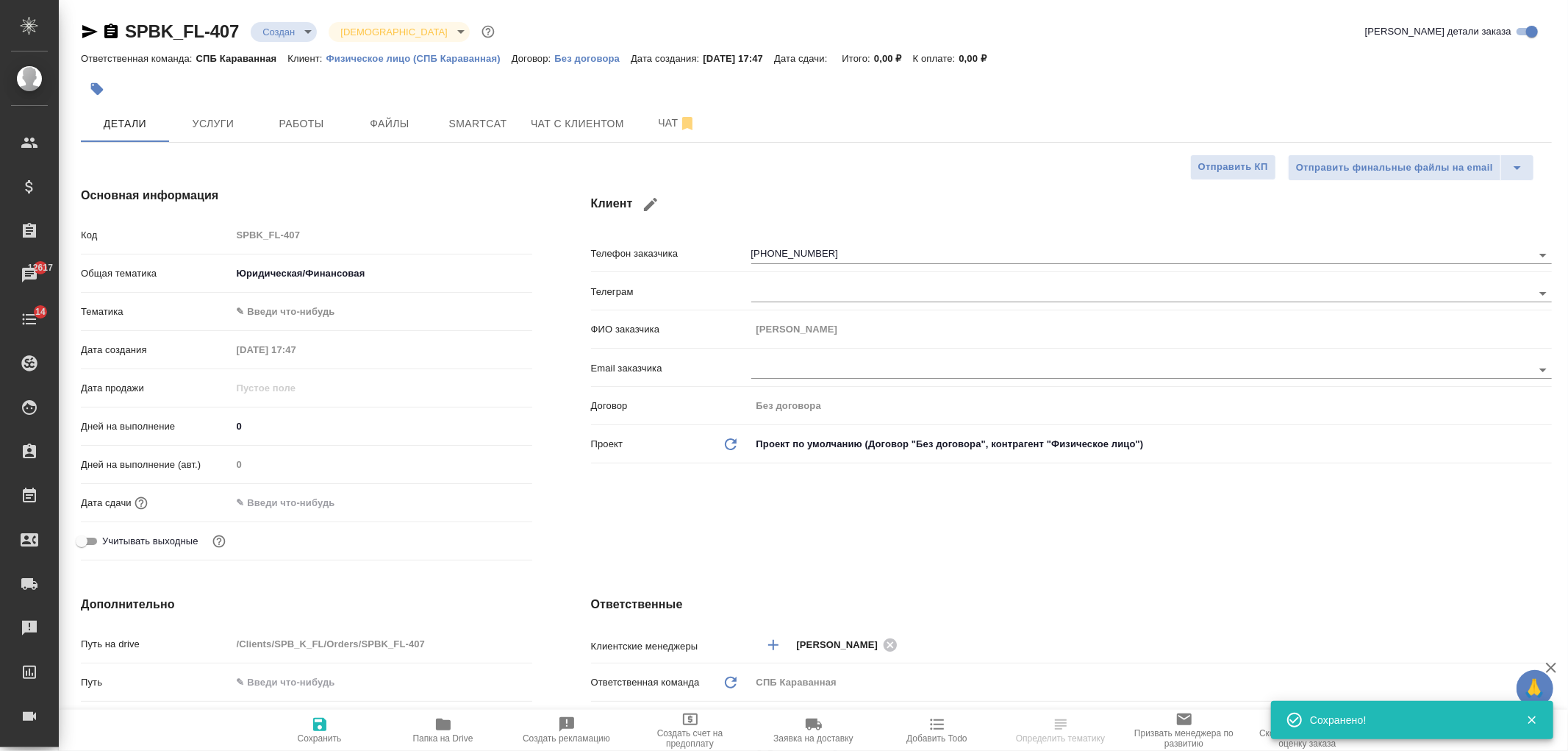
click at [280, 314] on body "🙏 .cls-1 fill:#fff; AWATERA Ivanova Arina Клиенты Спецификации Заказы 12617 Чат…" at bounding box center [784, 375] width 1568 height 751
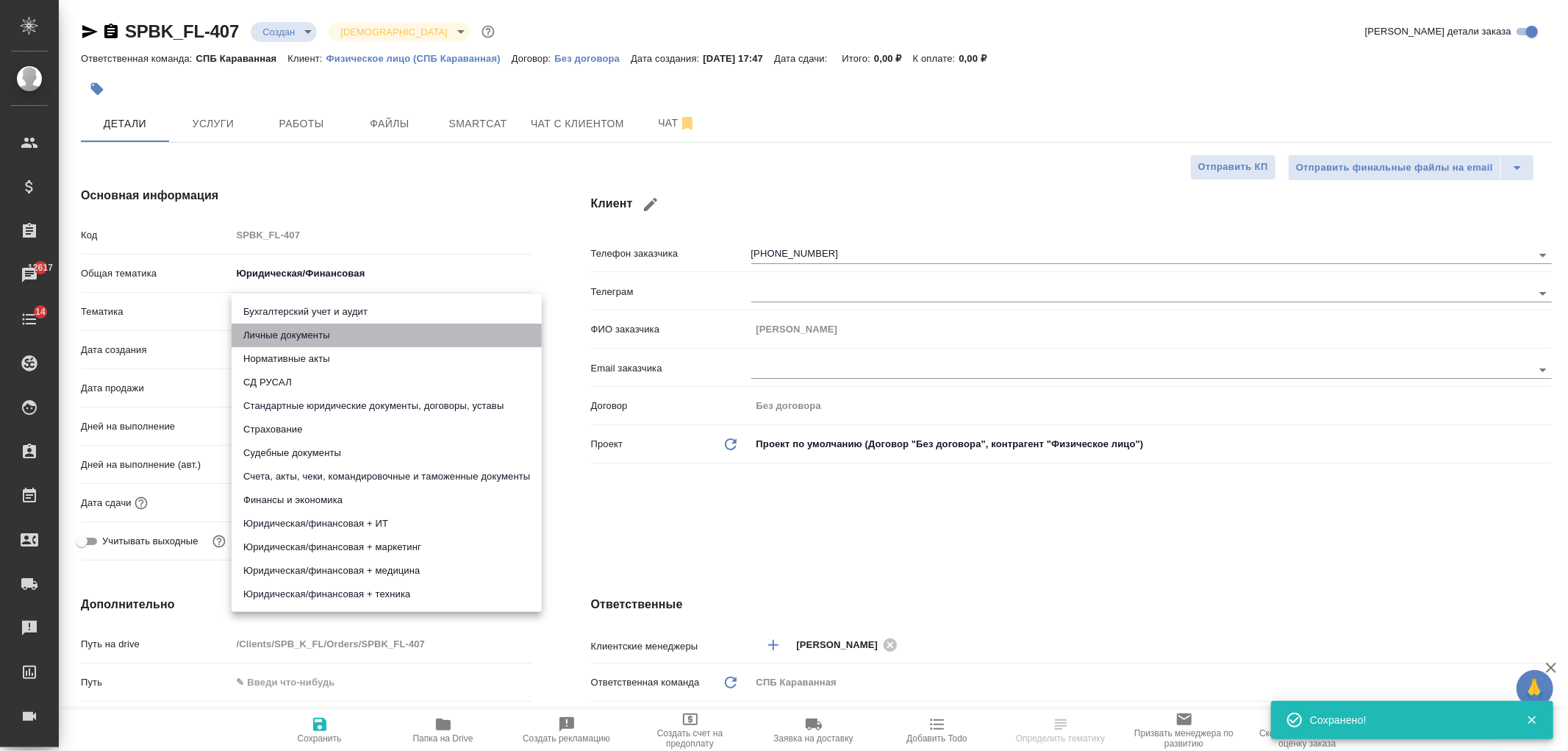
click at [337, 343] on li "Личные документы" at bounding box center [386, 335] width 310 height 24
type textarea "x"
type input "5a8b8b956a9677013d343cfe"
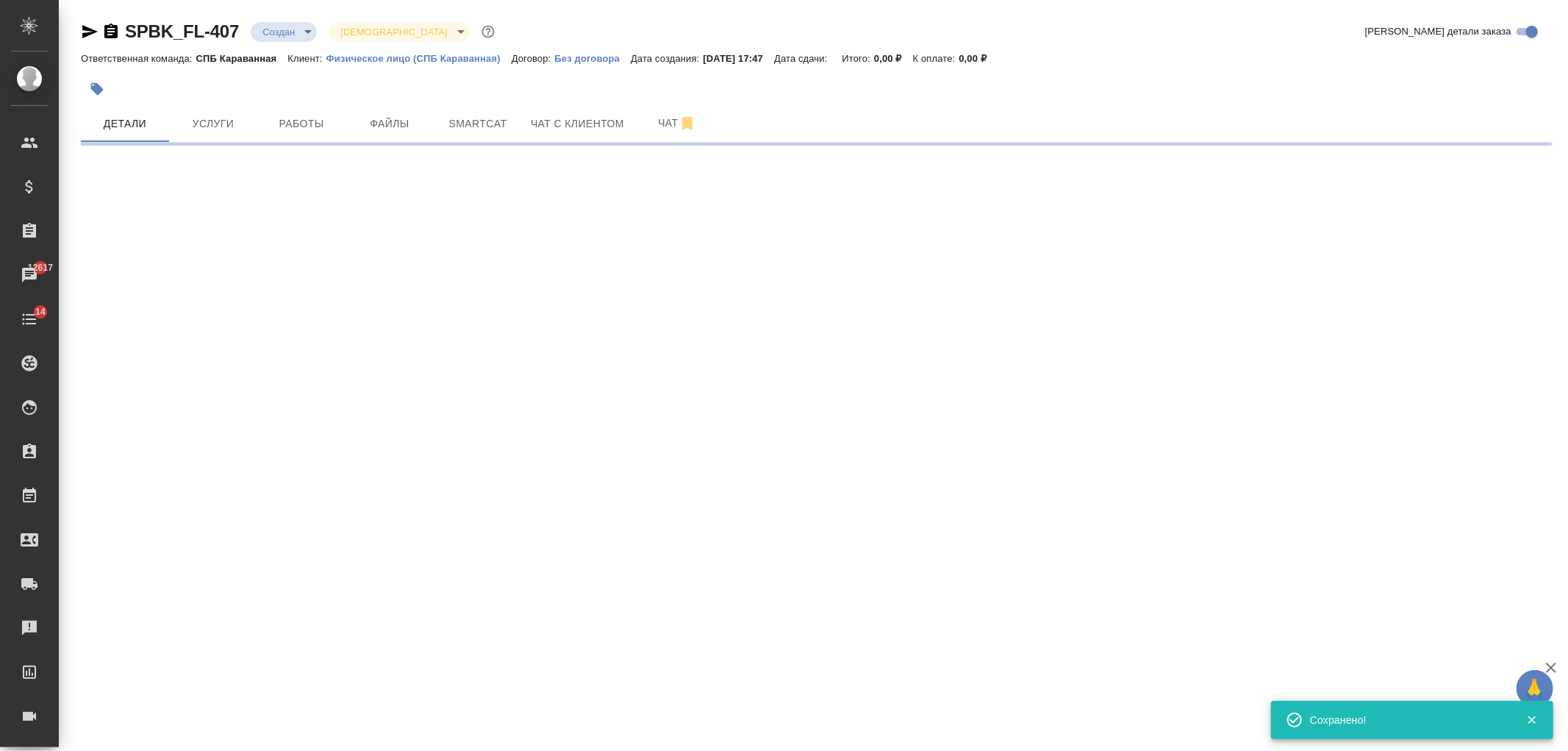
select select "RU"
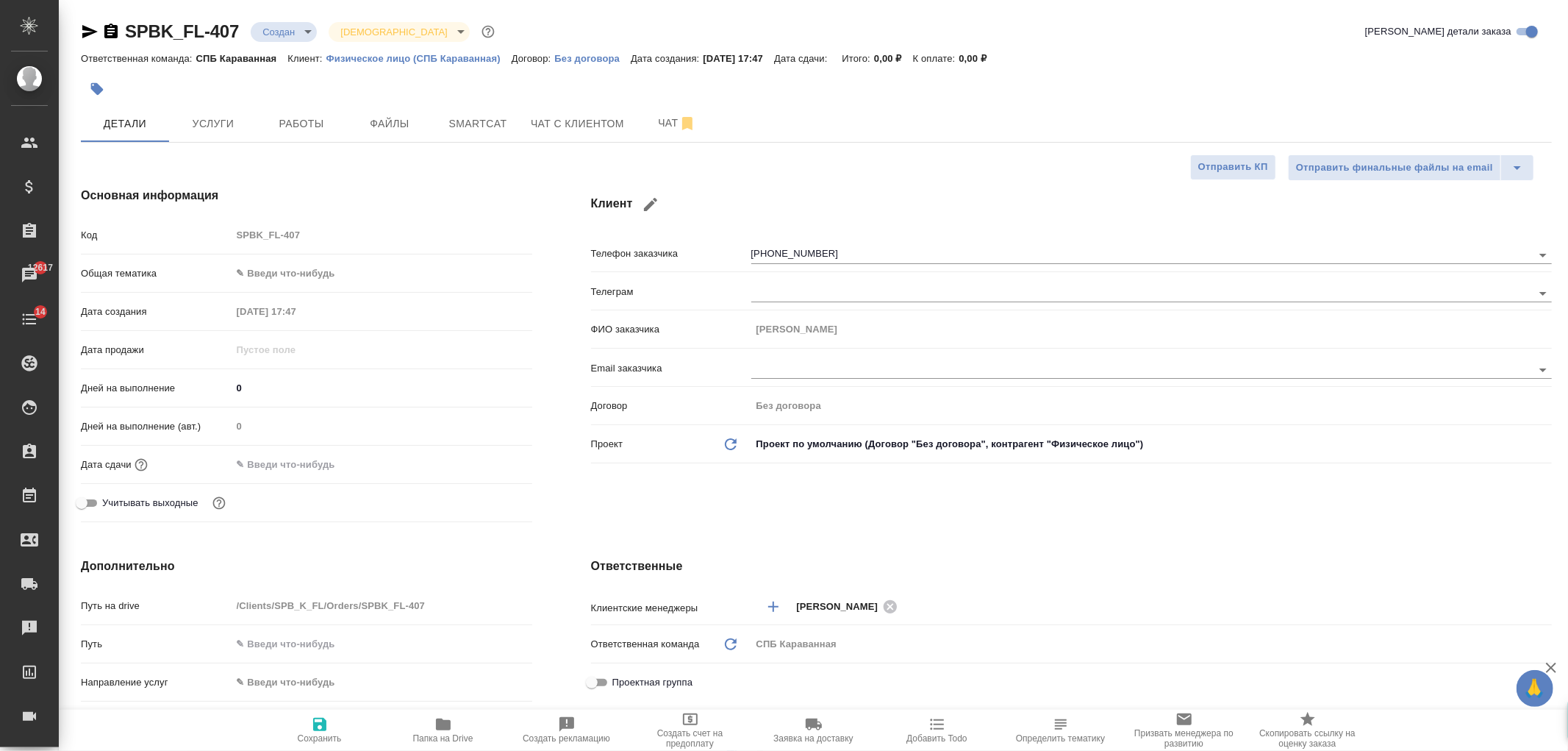
type textarea "x"
click at [276, 266] on body "🙏 .cls-1 fill:#fff; AWATERA Ivanova Arina Клиенты Спецификации Заказы 12617 Чат…" at bounding box center [784, 375] width 1568 height 751
click at [361, 416] on li "Юридическая/Финансовая" at bounding box center [381, 415] width 300 height 24
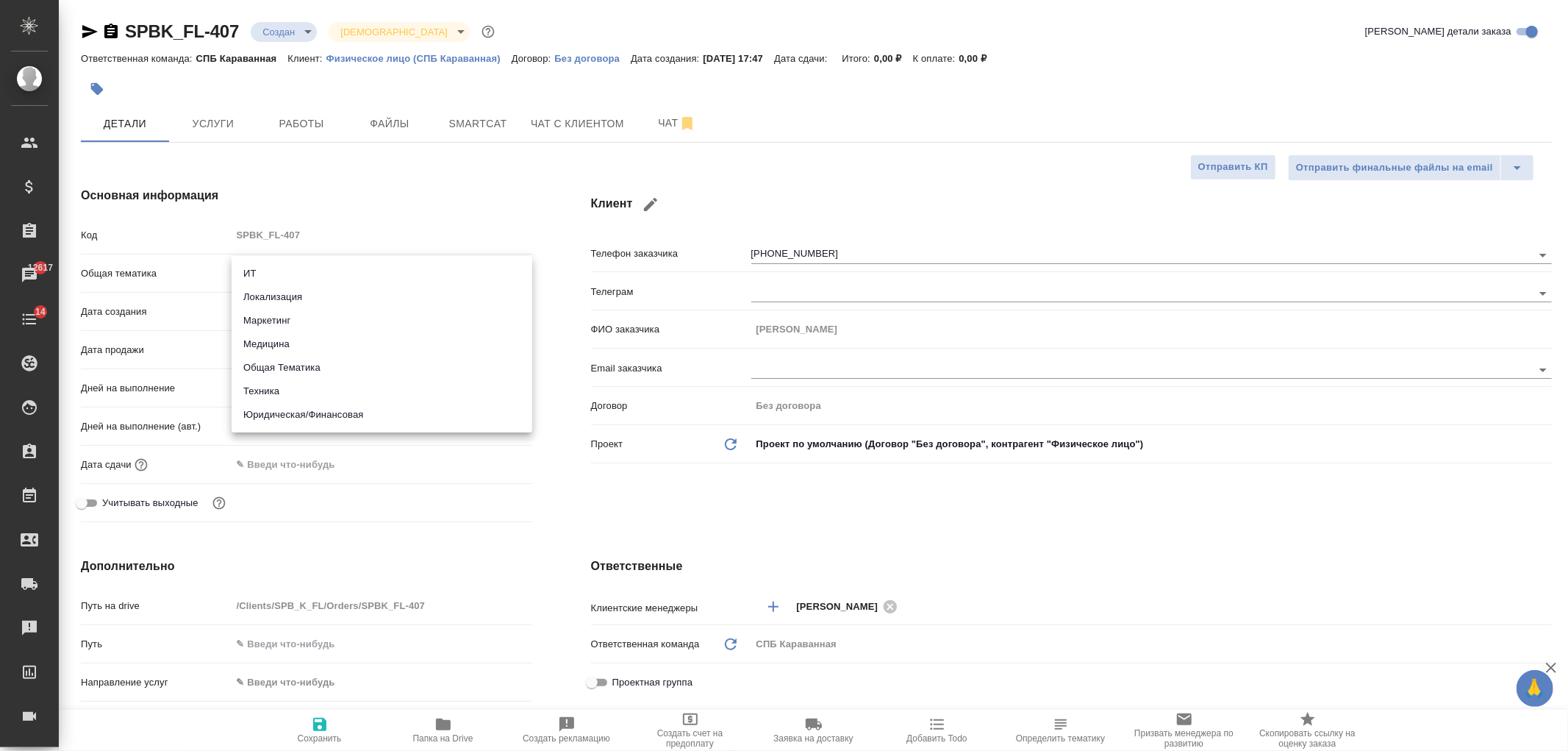
type input "yr-fn"
type textarea "x"
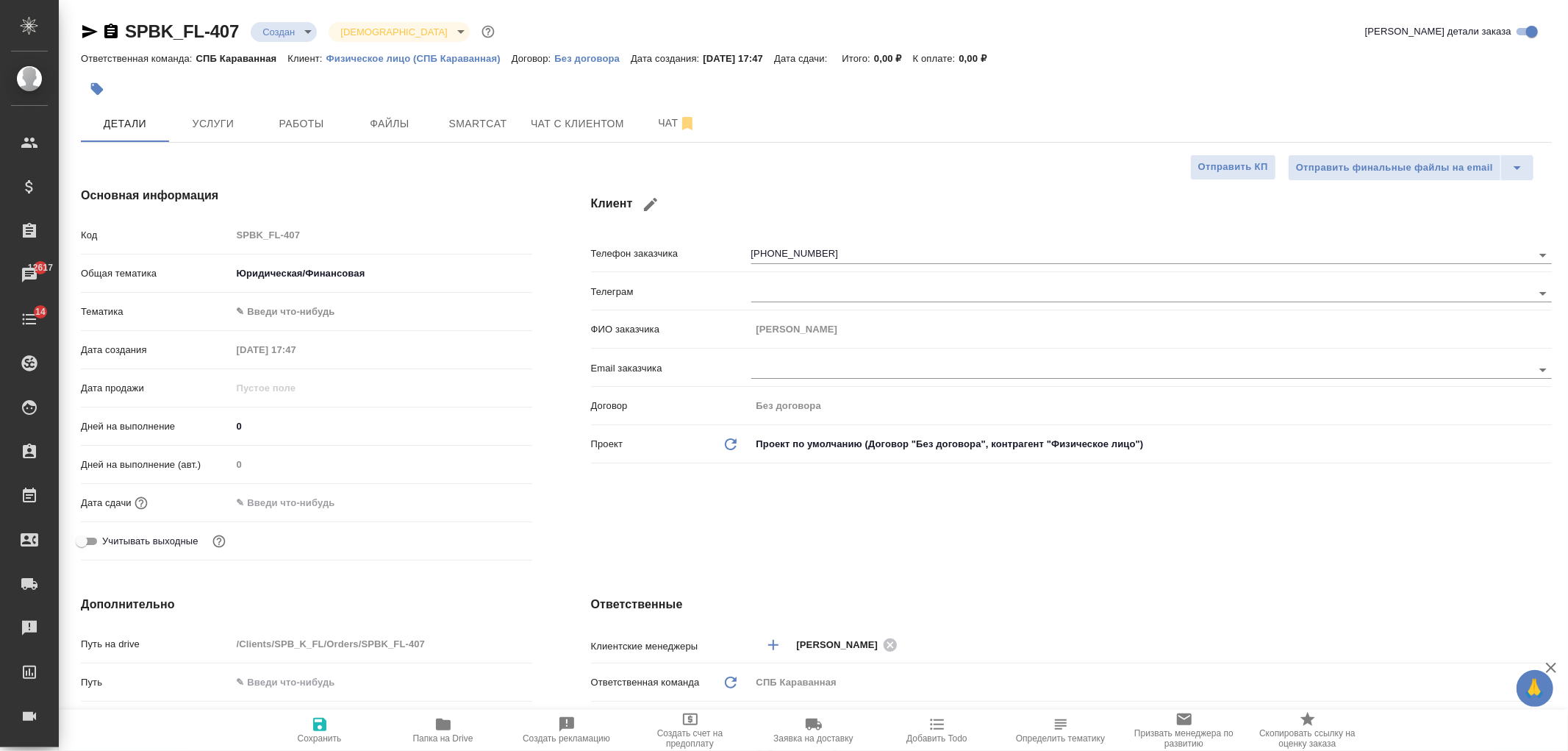
click at [307, 319] on body "🙏 .cls-1 fill:#fff; AWATERA Ivanova Arina Клиенты Спецификации Заказы 12617 Чат…" at bounding box center [784, 375] width 1568 height 751
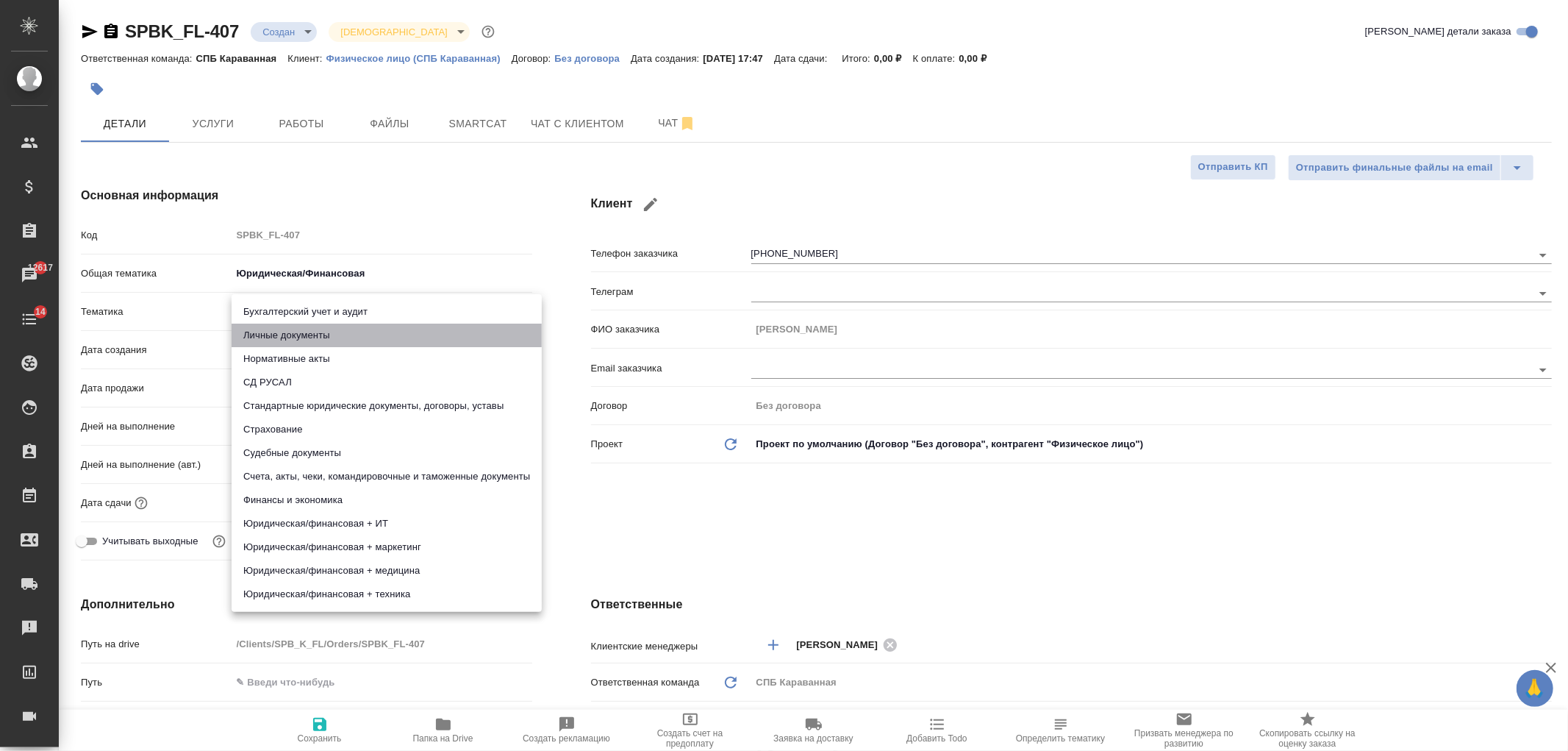
click at [315, 339] on li "Личные документы" at bounding box center [386, 335] width 310 height 24
type textarea "x"
type input "5a8b8b956a9677013d343cfe"
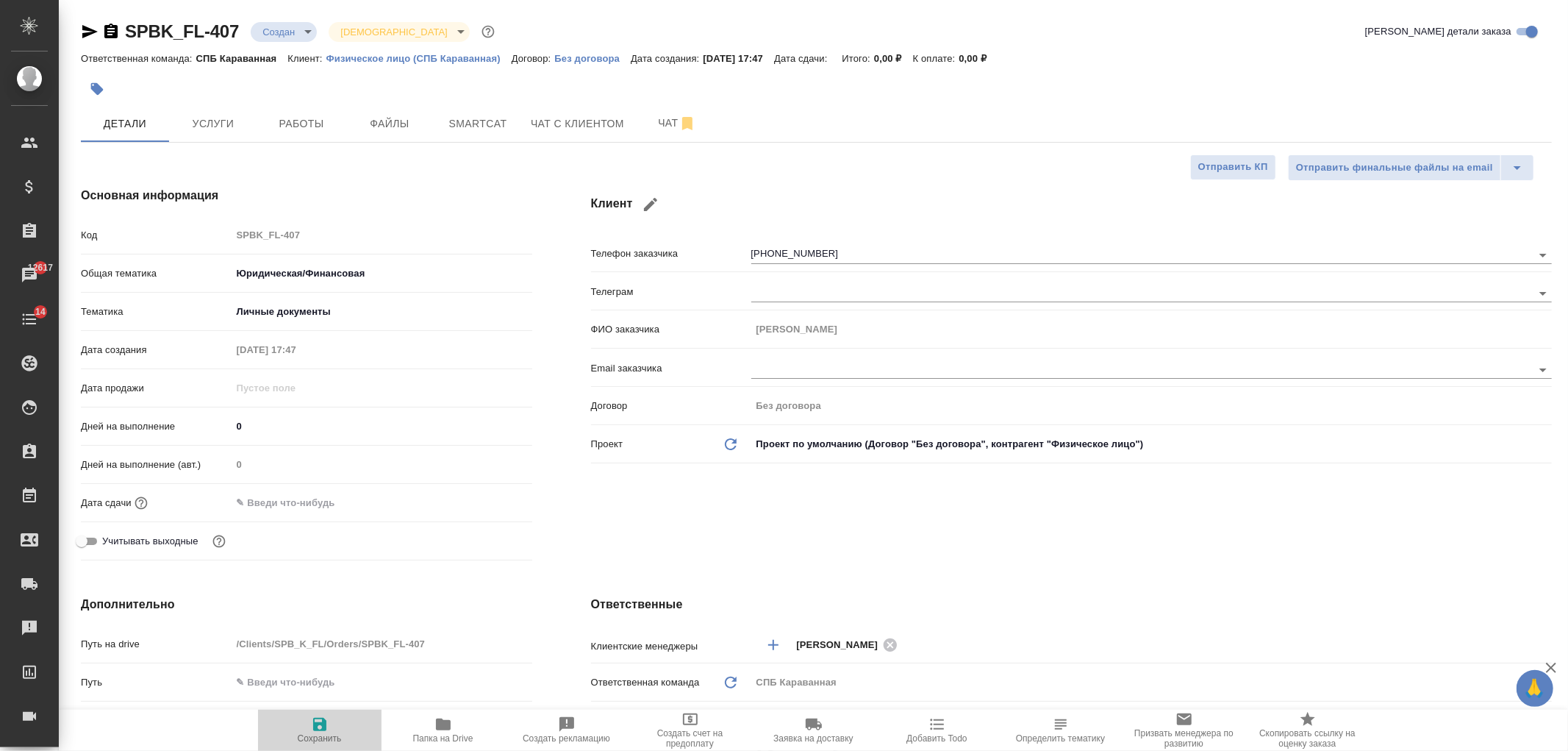
click at [329, 723] on span "Сохранить" at bounding box center [320, 729] width 106 height 28
type textarea "x"
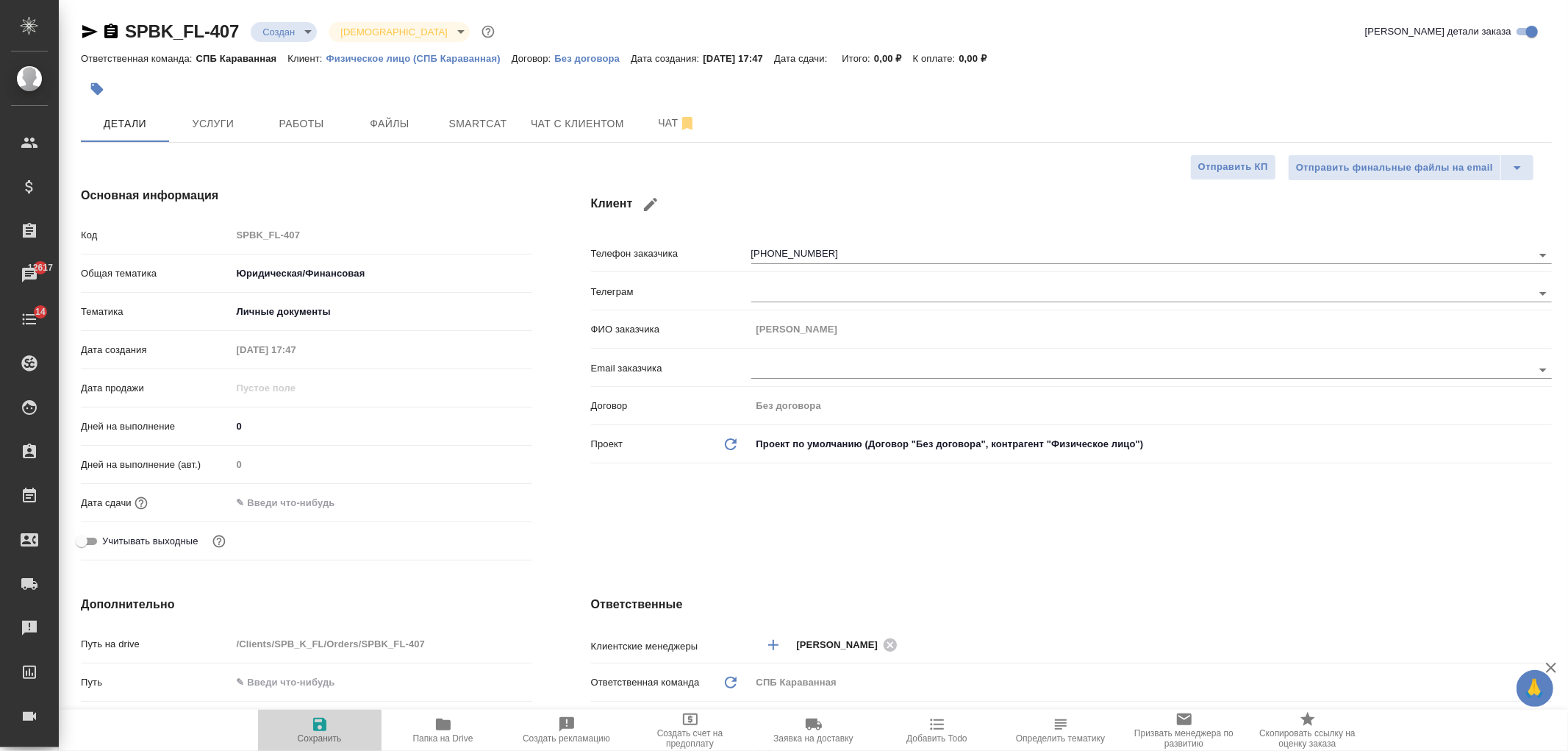
type textarea "x"
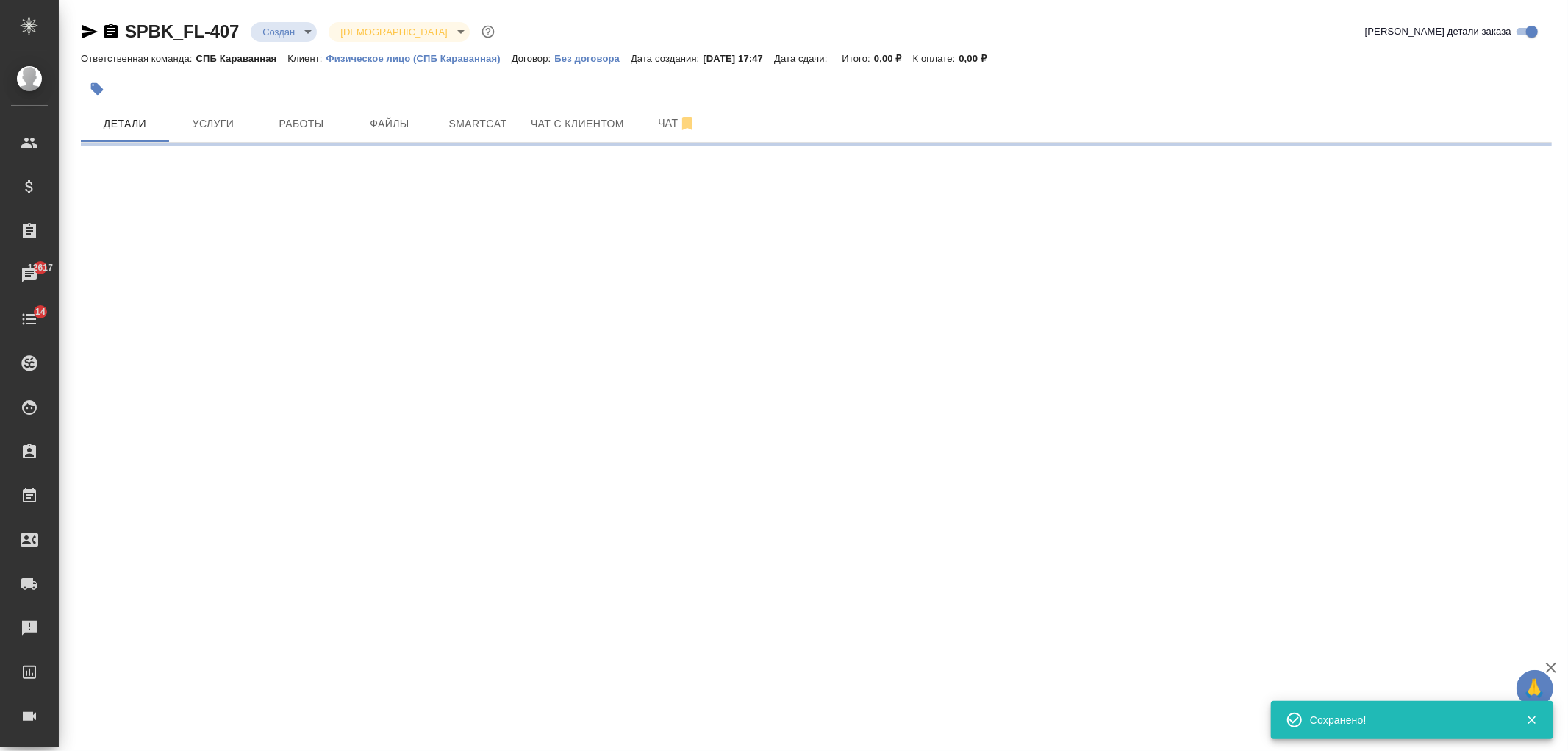
select select "RU"
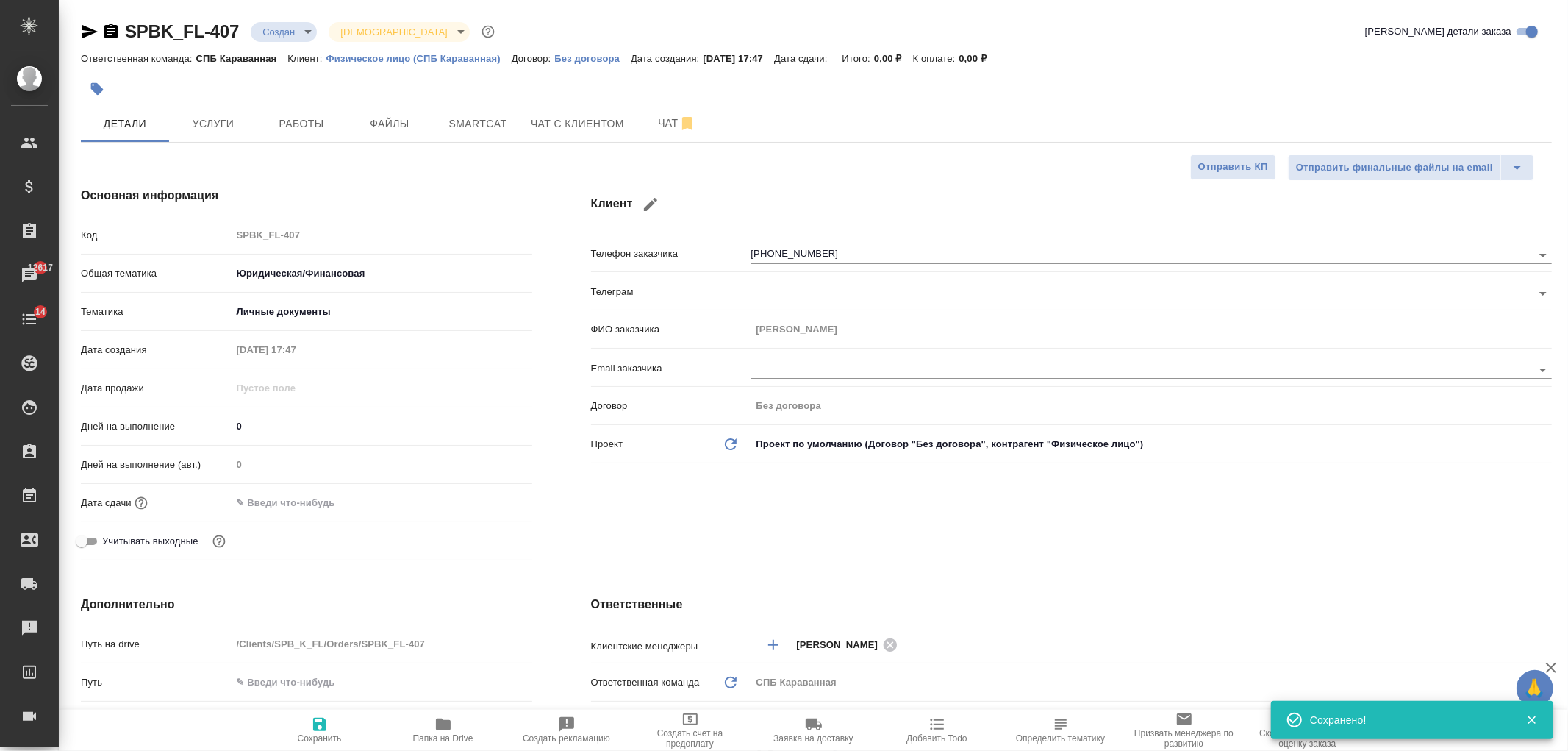
type textarea "x"
click at [795, 526] on div "Клиент Телефон заказчика +41764605308 Телеграм ФИО заказчика Анна Email заказчи…" at bounding box center [1072, 376] width 1019 height 439
click at [214, 112] on button "Услуги" at bounding box center [212, 124] width 88 height 36
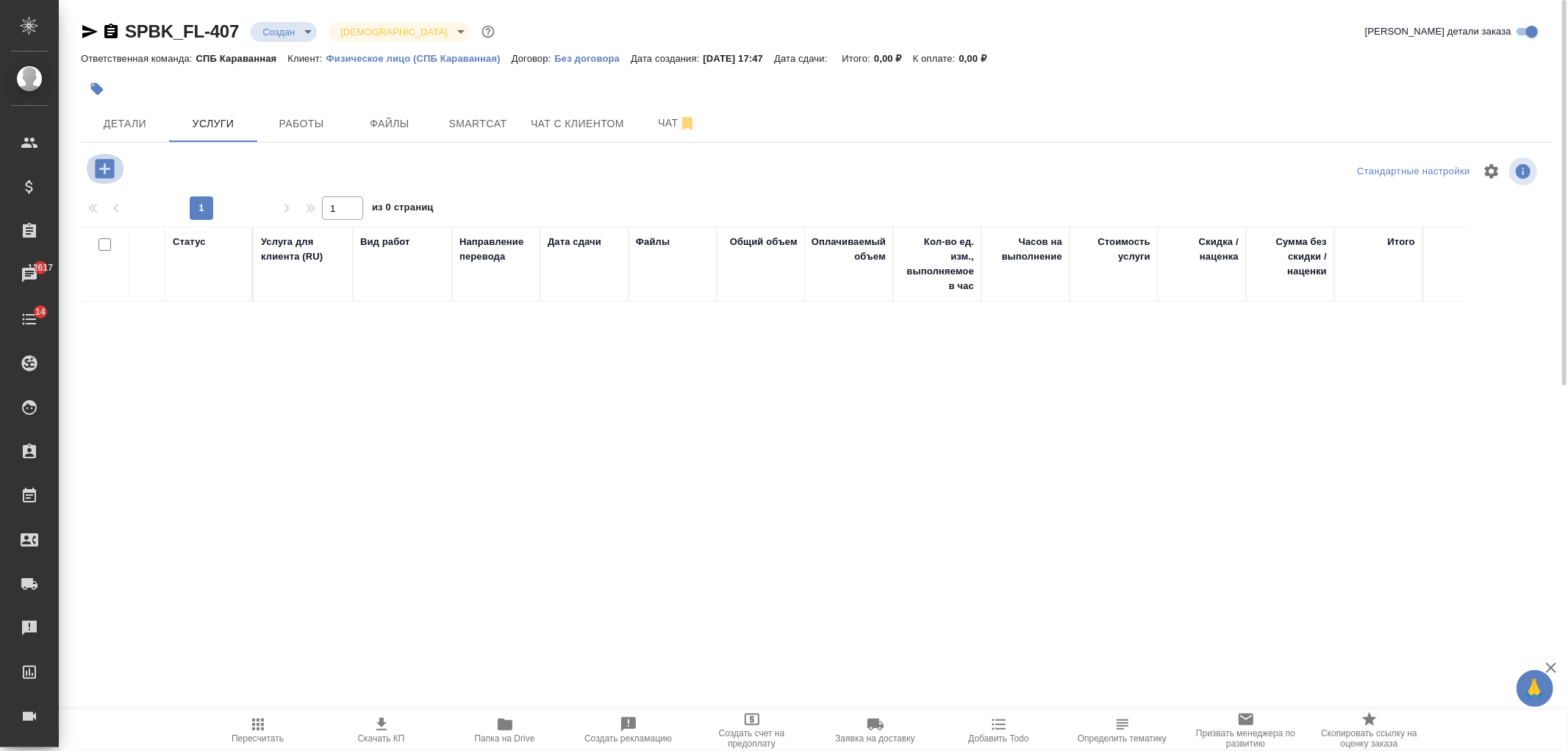
click at [99, 172] on icon "button" at bounding box center [105, 168] width 19 height 19
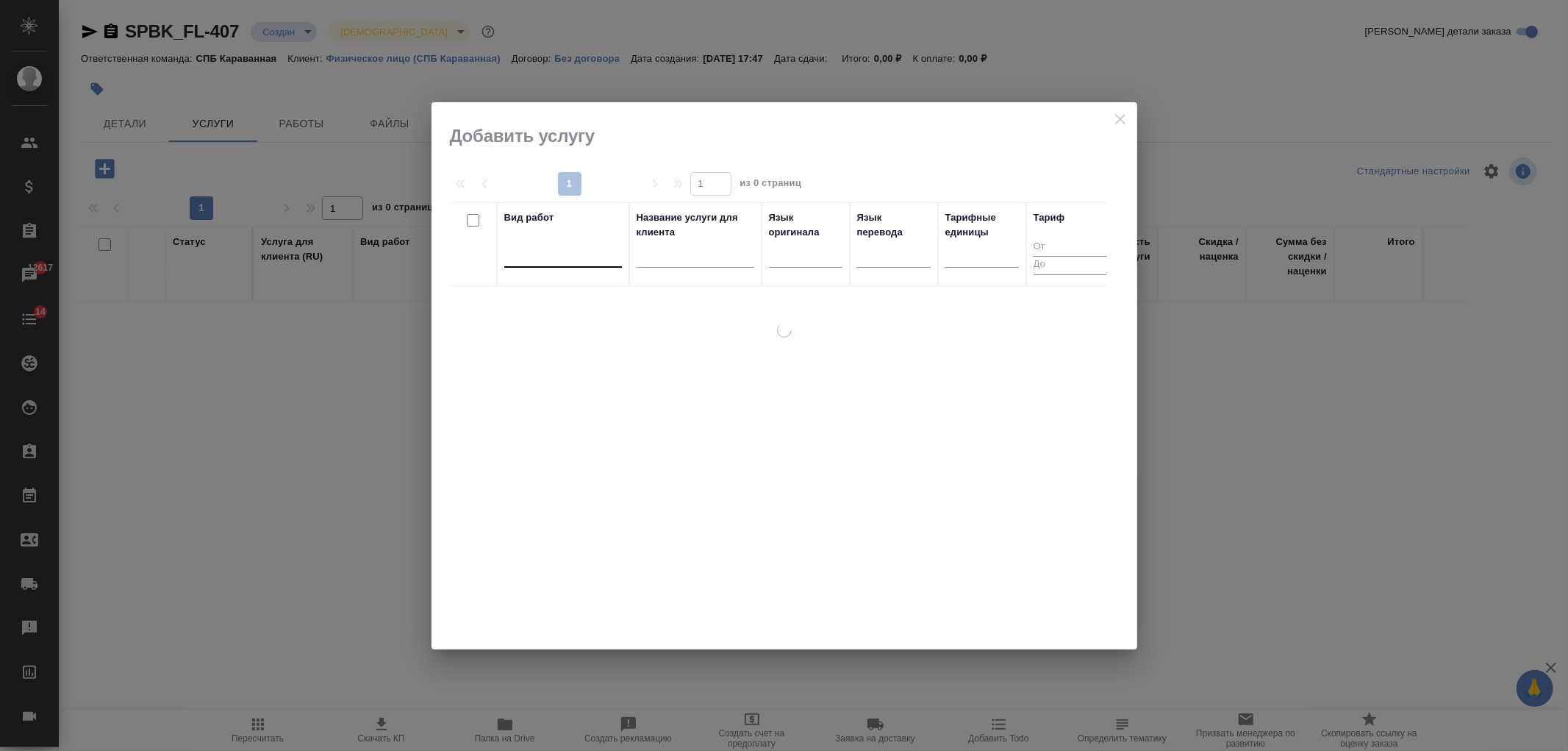
click at [531, 252] on div at bounding box center [563, 252] width 117 height 21
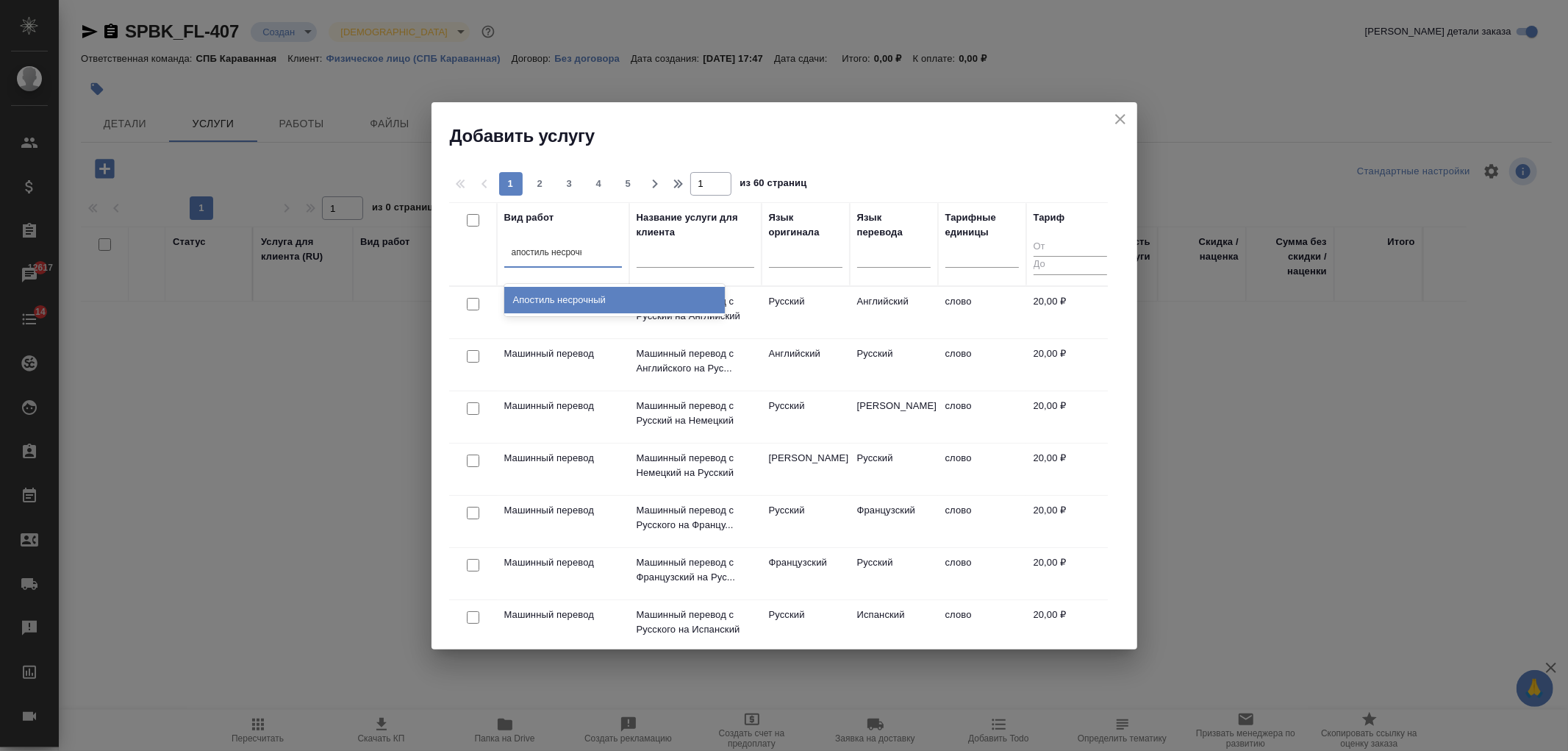
type input "апостиль несрочны"
click at [566, 299] on div "Апостиль несрочный" at bounding box center [614, 300] width 220 height 26
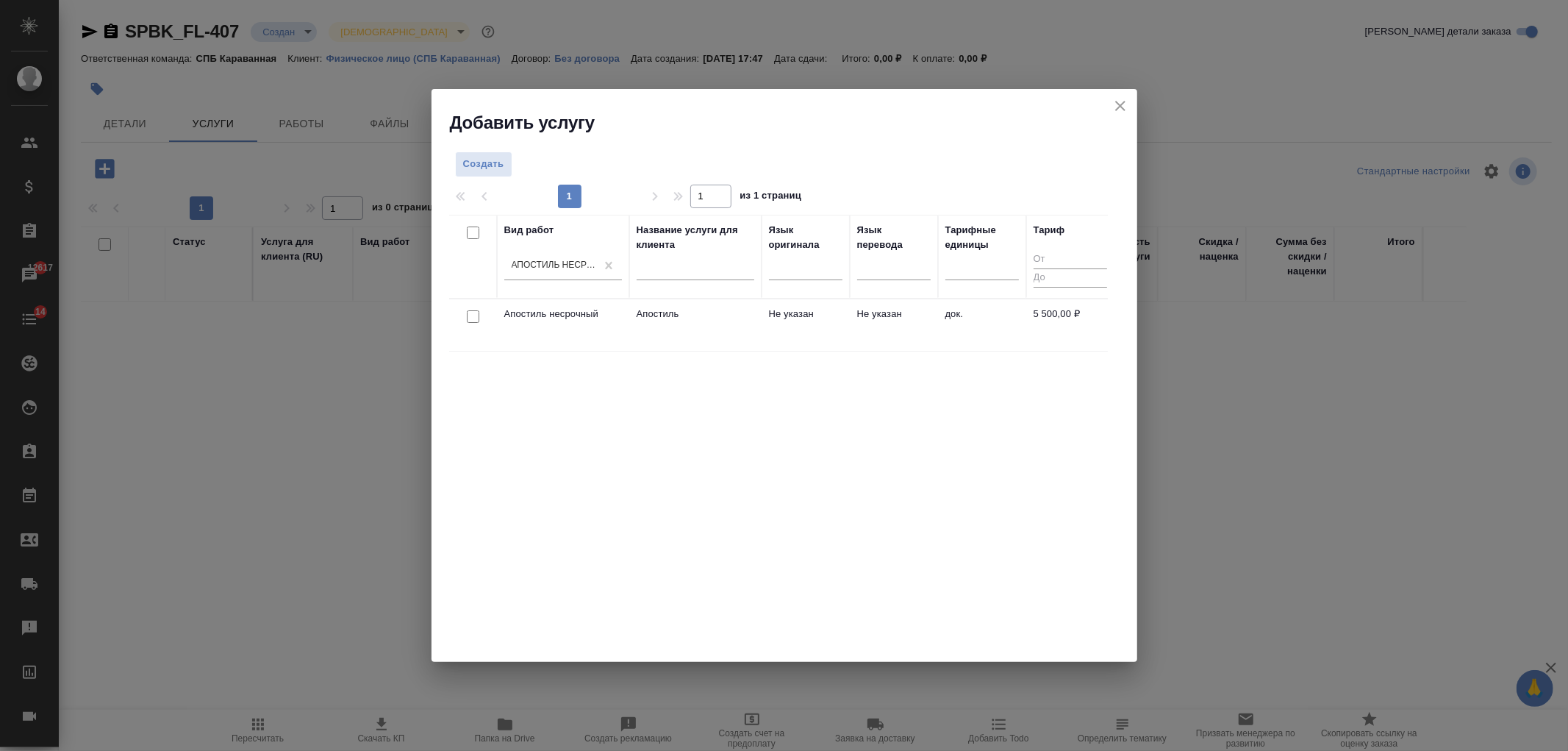
click at [468, 320] on input "checkbox" at bounding box center [473, 316] width 13 height 13
checkbox input "true"
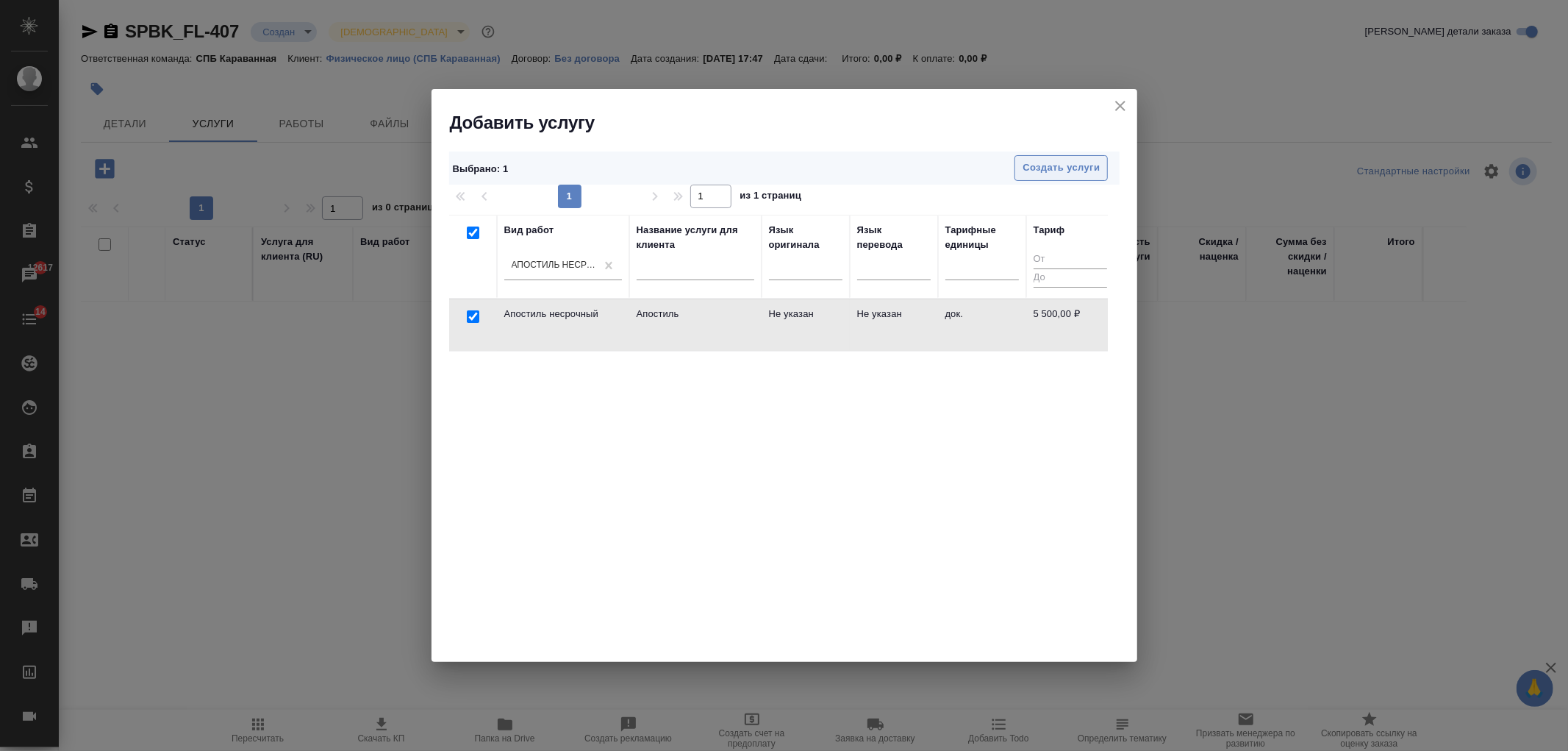
click at [1054, 167] on span "Создать услуги" at bounding box center [1061, 167] width 77 height 17
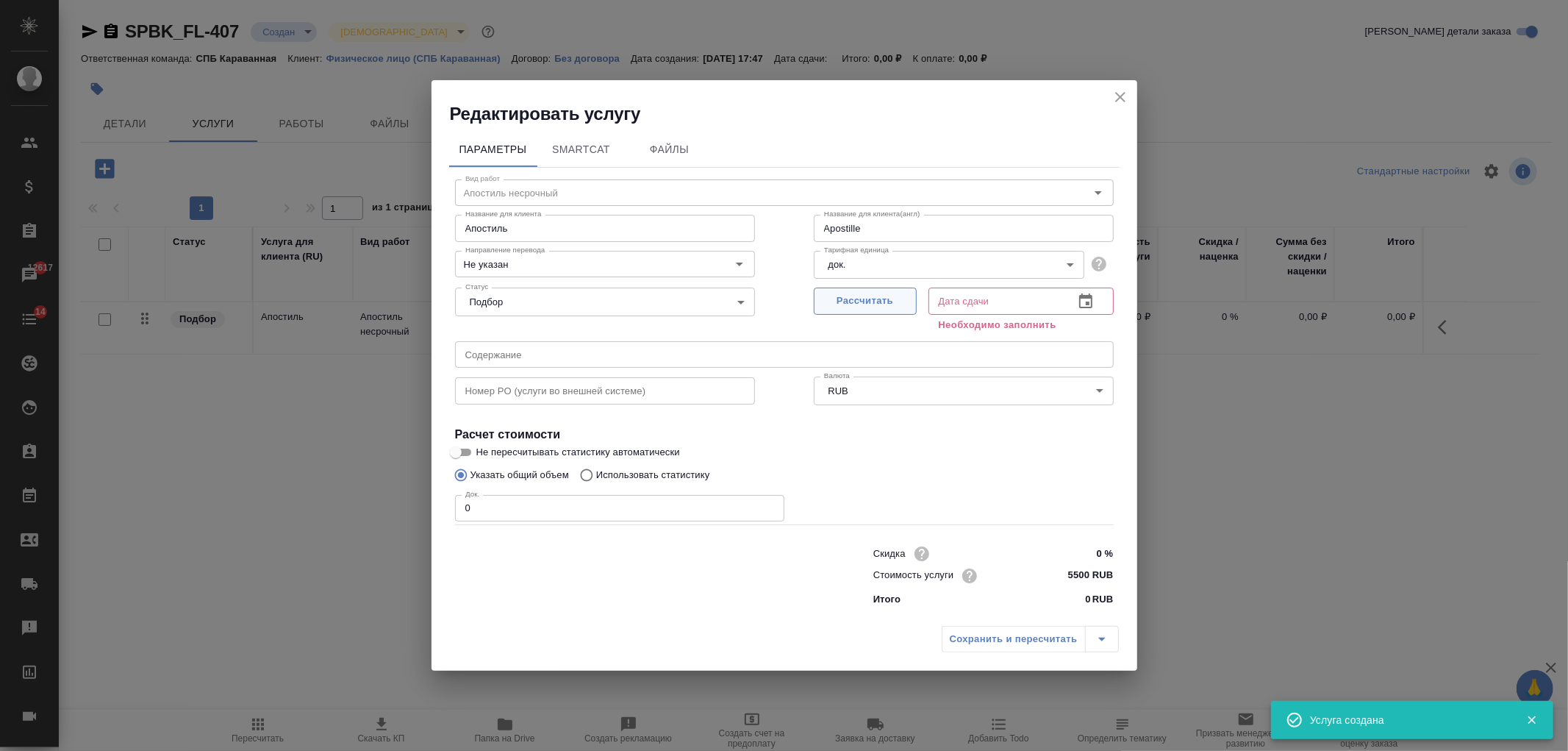
click at [885, 303] on span "Рассчитать" at bounding box center [865, 301] width 86 height 17
type input "Apostille"
type input "25.09.2025 17:48"
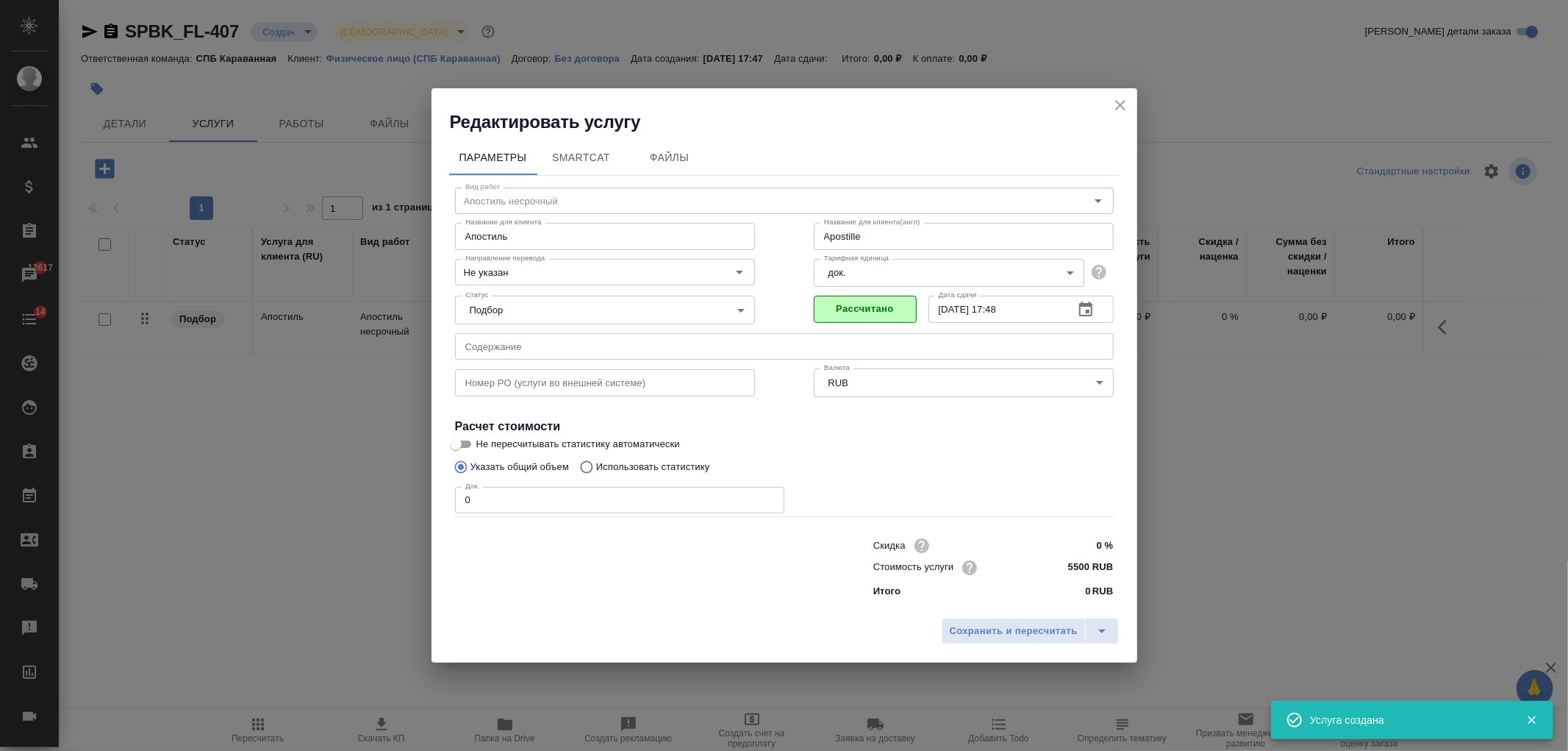
click at [491, 508] on input "0" at bounding box center [619, 500] width 329 height 26
type input "Apostille"
type input "1"
type input "Apostille"
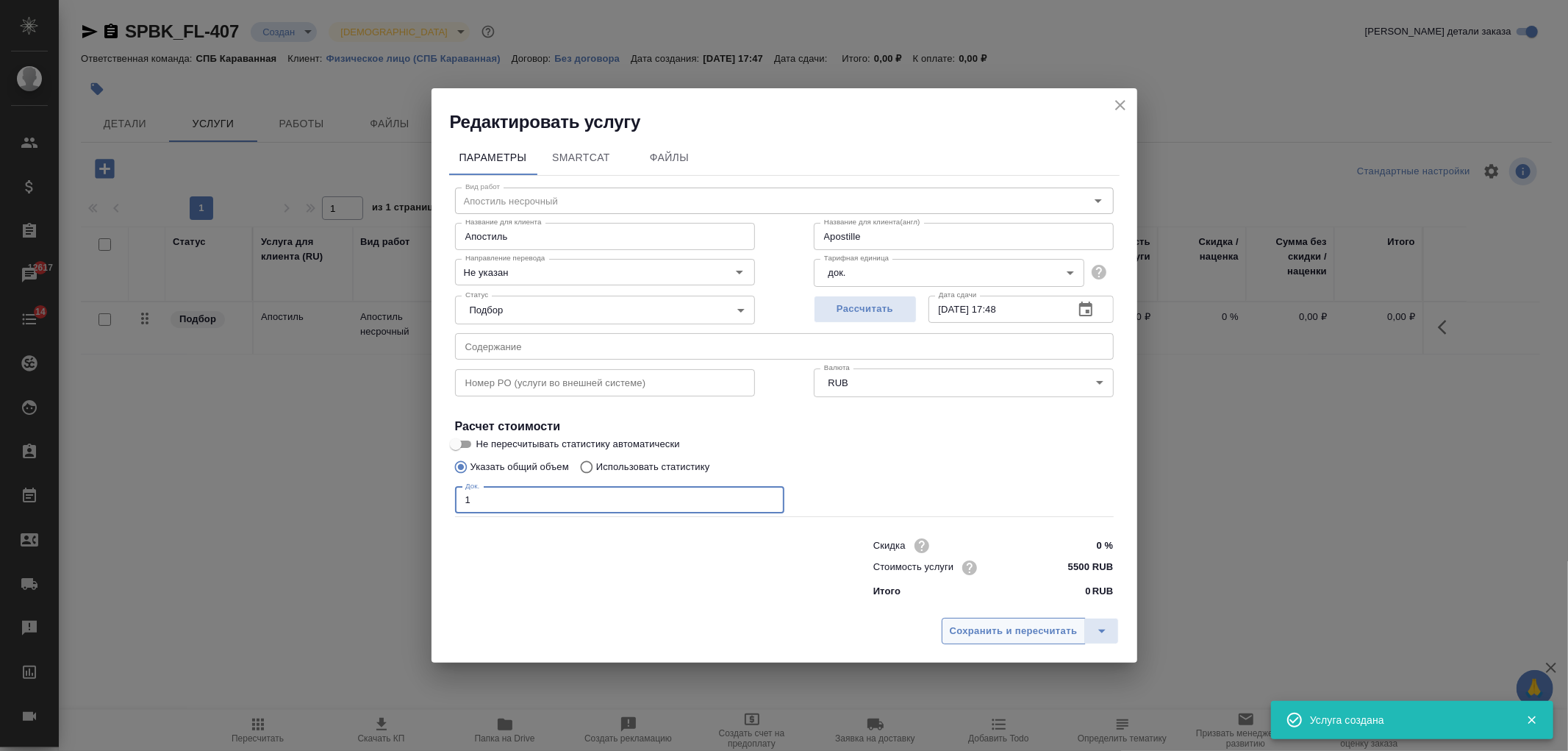
type input "1"
click at [988, 631] on span "Сохранить и пересчитать" at bounding box center [1013, 631] width 128 height 17
type input "Apostille"
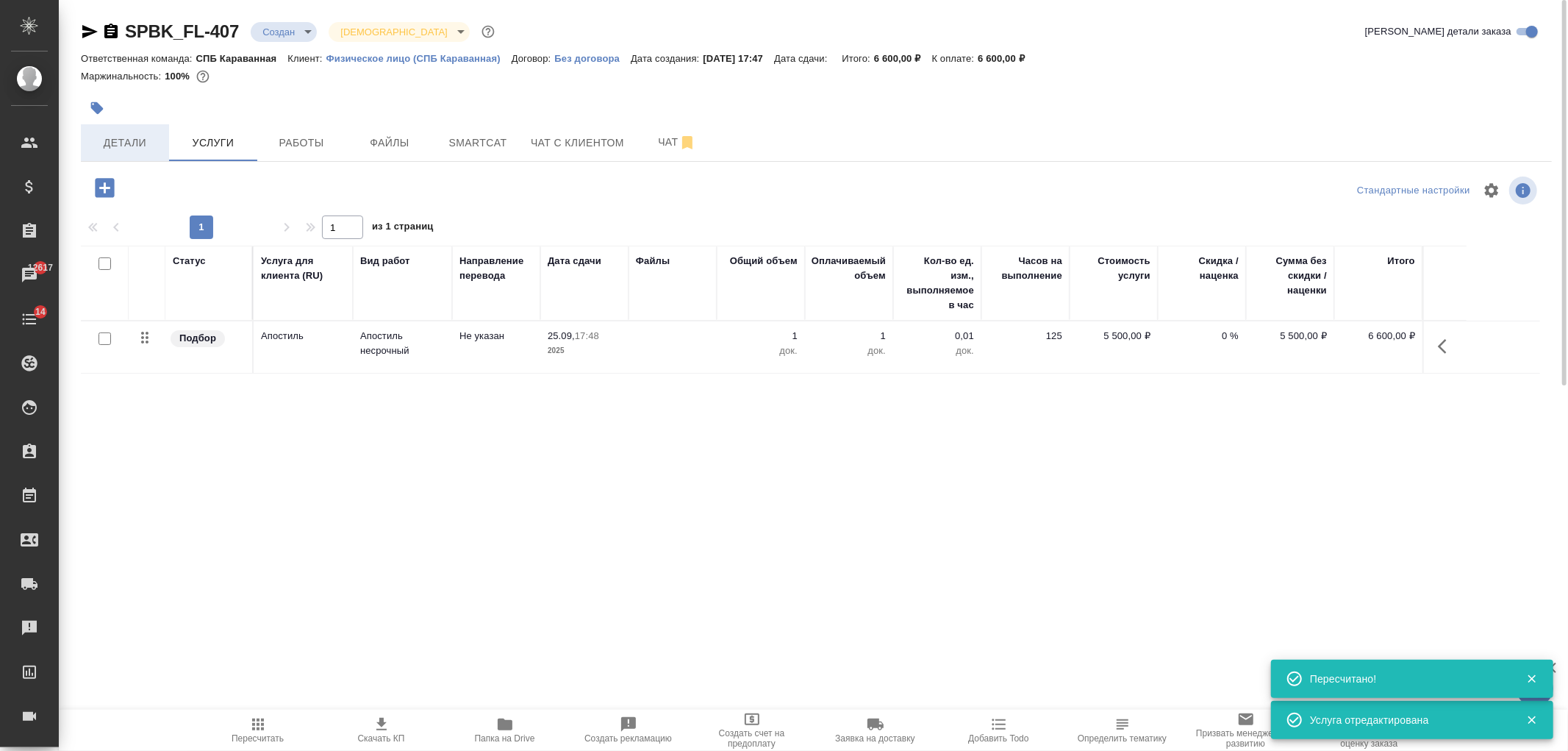
click at [127, 155] on button "Детали" at bounding box center [124, 143] width 88 height 36
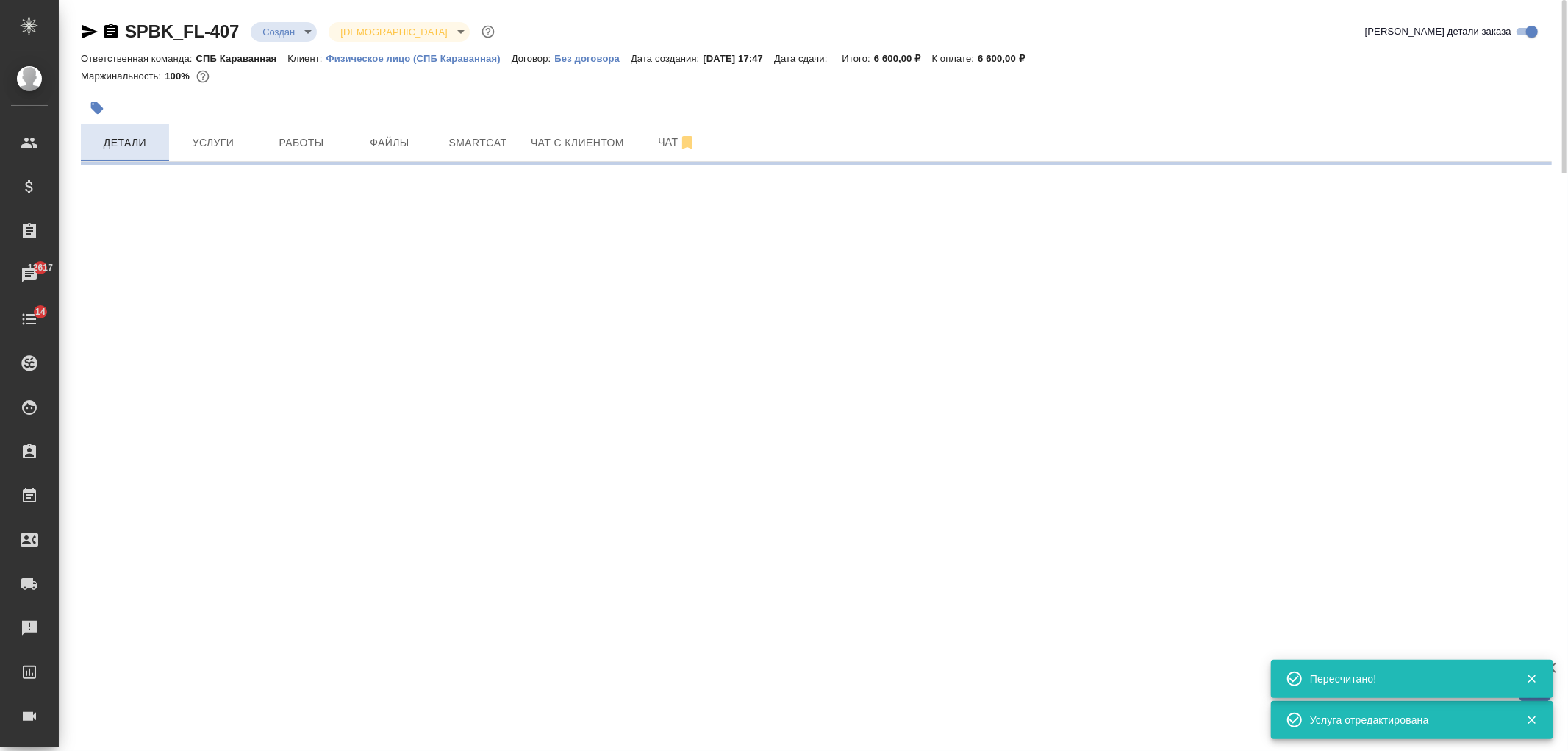
select select "RU"
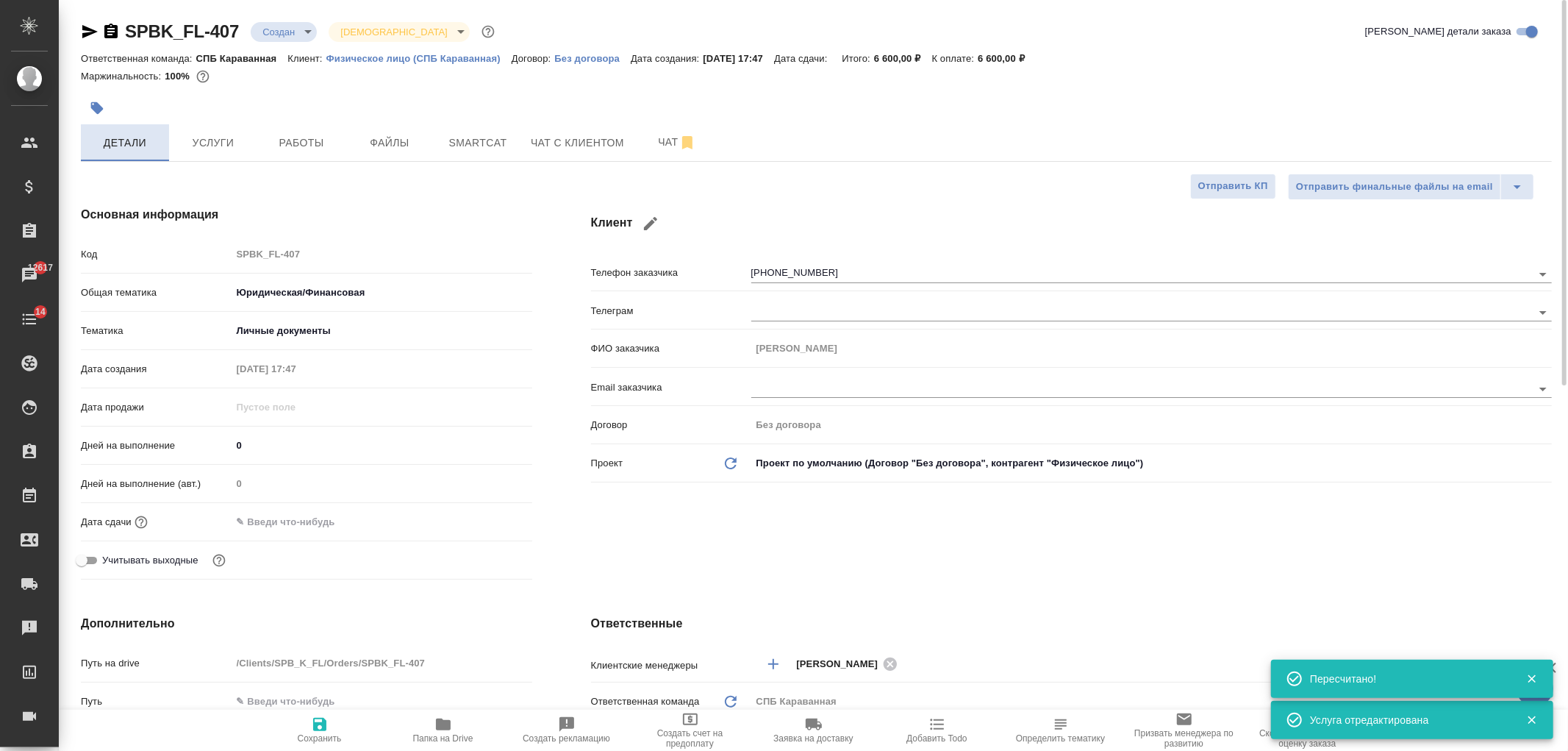
type textarea "x"
click at [665, 149] on span "Чат" at bounding box center [677, 142] width 71 height 18
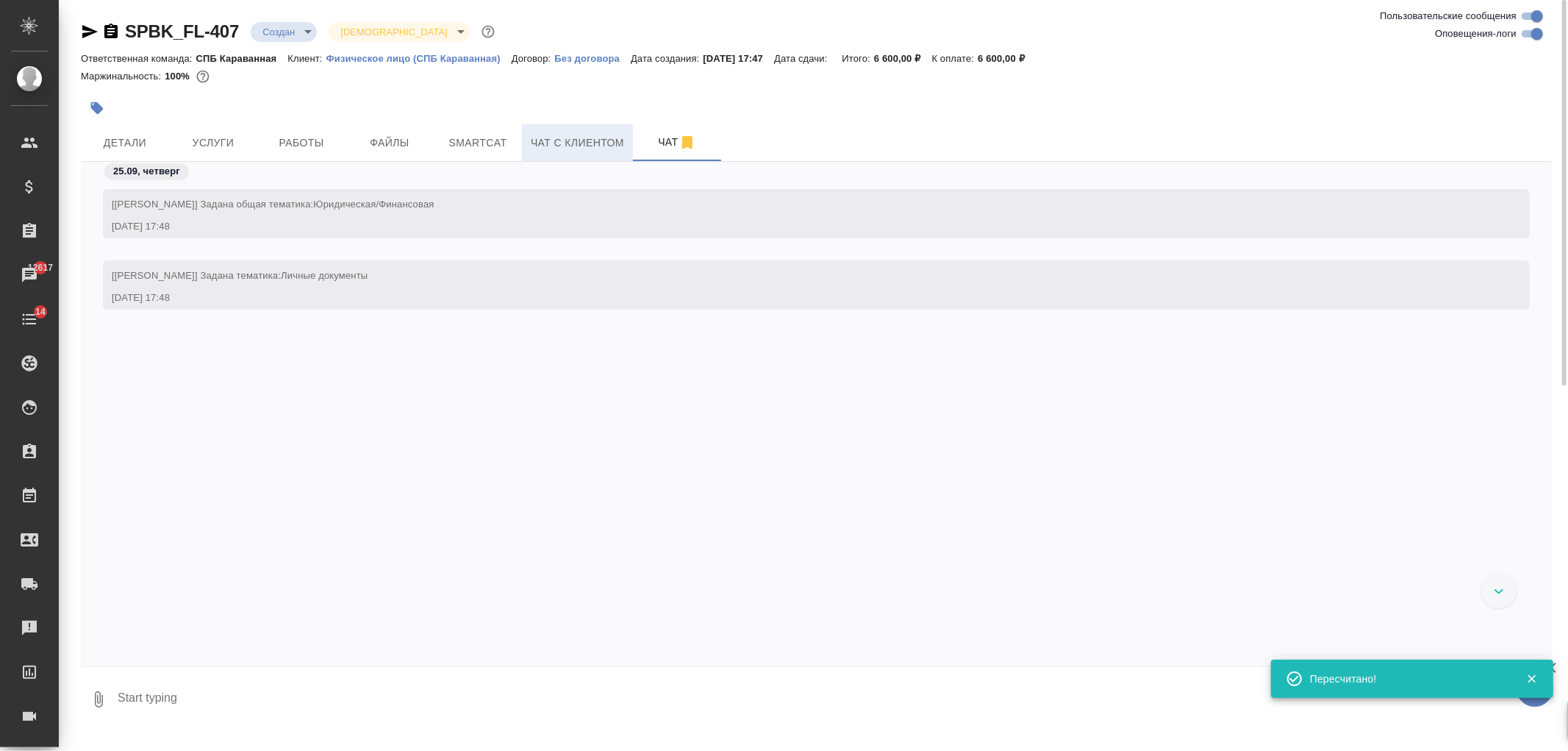
click at [556, 143] on span "Чат с клиентом" at bounding box center [578, 143] width 94 height 18
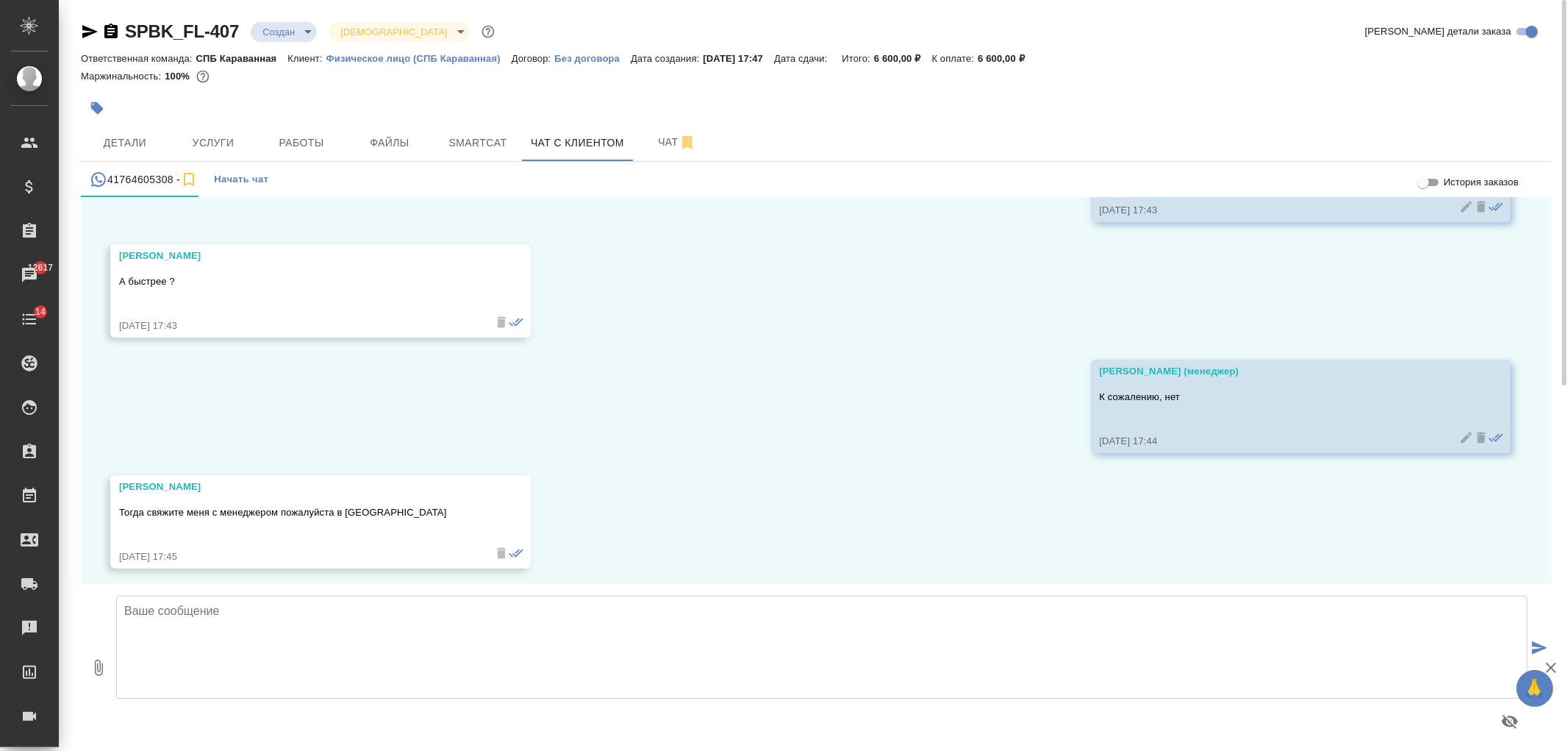
scroll to position [15432, 0]
click at [694, 638] on textarea at bounding box center [822, 647] width 1412 height 103
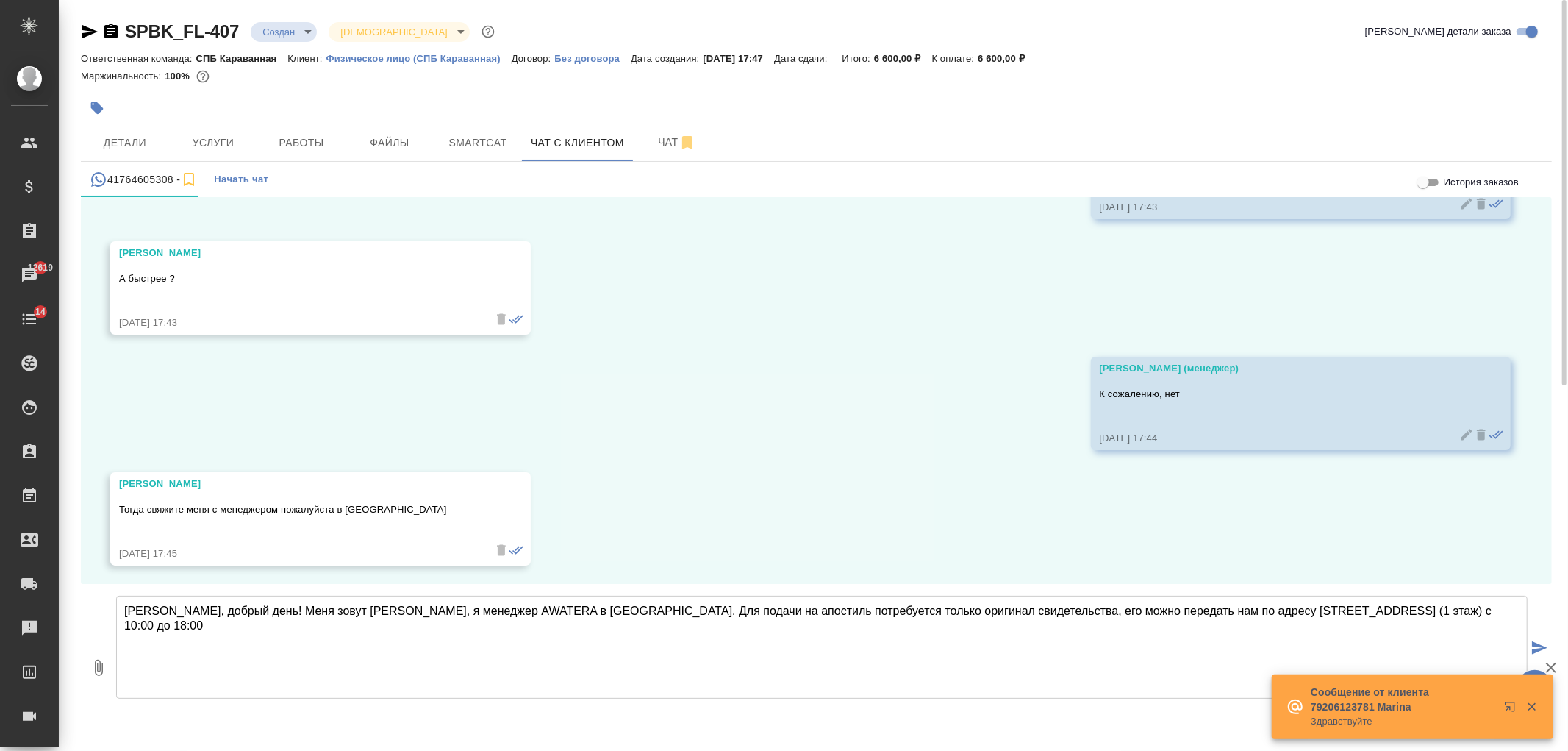
click at [1464, 614] on textarea "Анна, добрый день! Меня зовут Арина, я менеджер AWATERA в Санкт-Петербурге. Для…" at bounding box center [822, 647] width 1412 height 103
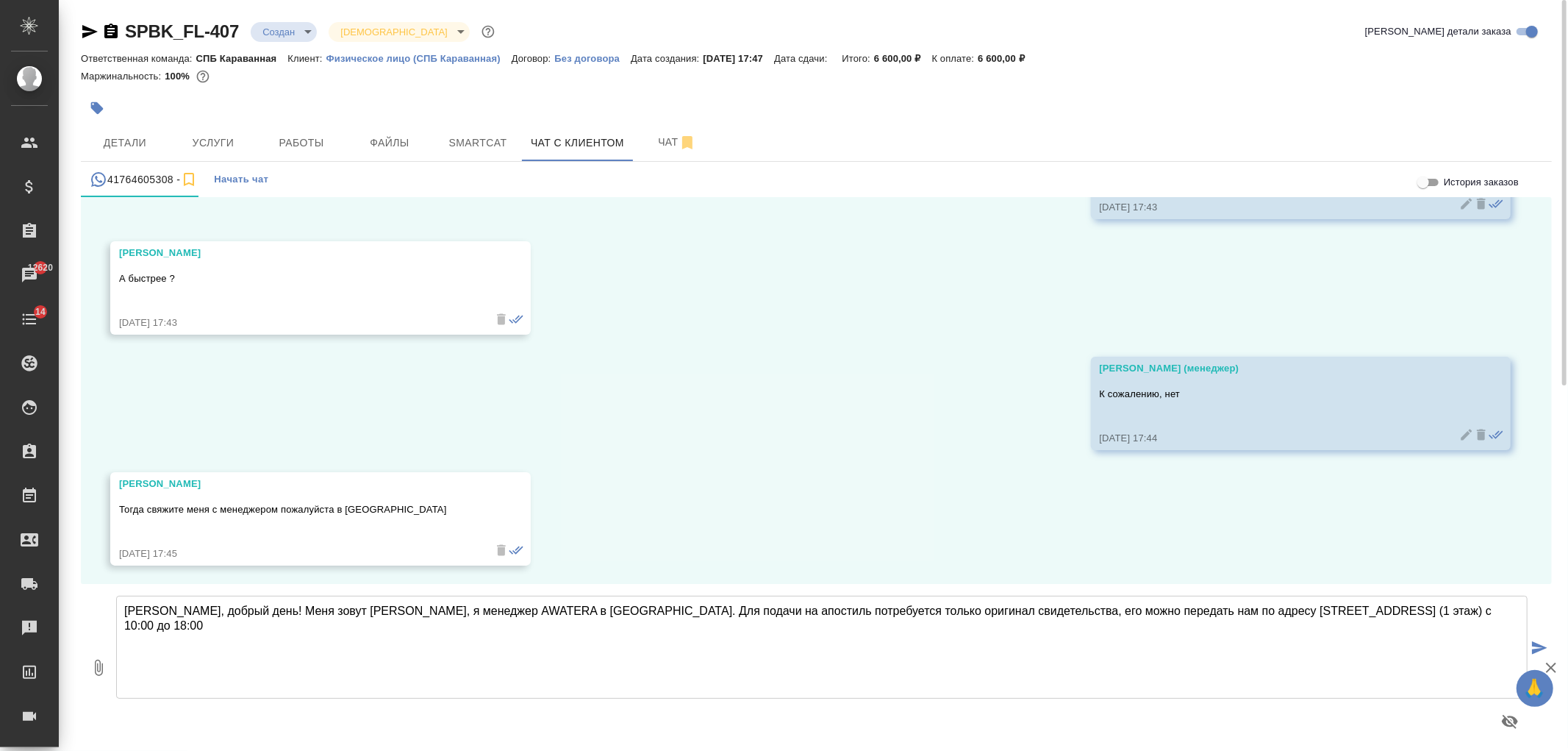
click at [896, 644] on textarea "Анна, добрый день! Меня зовут Арина, я менеджер AWATERA в Санкт-Петербурге. Для…" at bounding box center [822, 647] width 1412 height 103
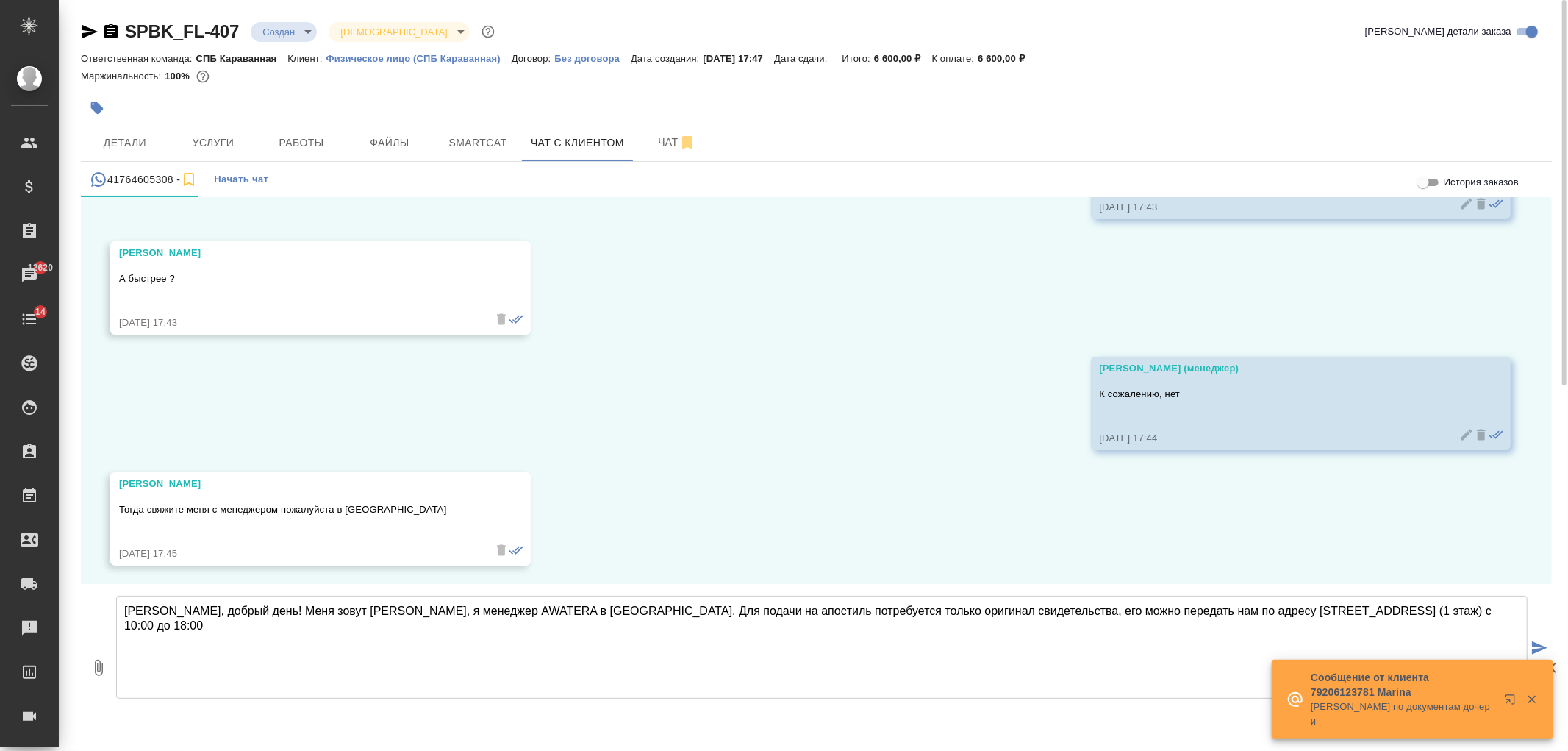
click at [836, 618] on textarea "Анна, добрый день! Меня зовут Арина, я менеджер AWATERA в Санкт-Петербурге. Для…" at bounding box center [822, 647] width 1412 height 103
click at [958, 606] on textarea "Анна, добрый день! Меня зовут Арина, я менеджер AWATERA в Санкт-Петербурге. Для…" at bounding box center [822, 647] width 1412 height 103
click at [1097, 614] on textarea "Анна, добрый день! Меня зовут Арина, я менеджер AWATERA в Санкт-Петербурге. Для…" at bounding box center [822, 647] width 1412 height 103
click at [1241, 609] on textarea "Анна, добрый день! Меня зовут Арина, я менеджер AWATERA в Санкт-Петербурге. Для…" at bounding box center [822, 647] width 1412 height 103
click at [1316, 619] on textarea "Анна, добрый день! Меня зовут Арина, я менеджер AWATERA в Санкт-Петербурге. Для…" at bounding box center [822, 647] width 1412 height 103
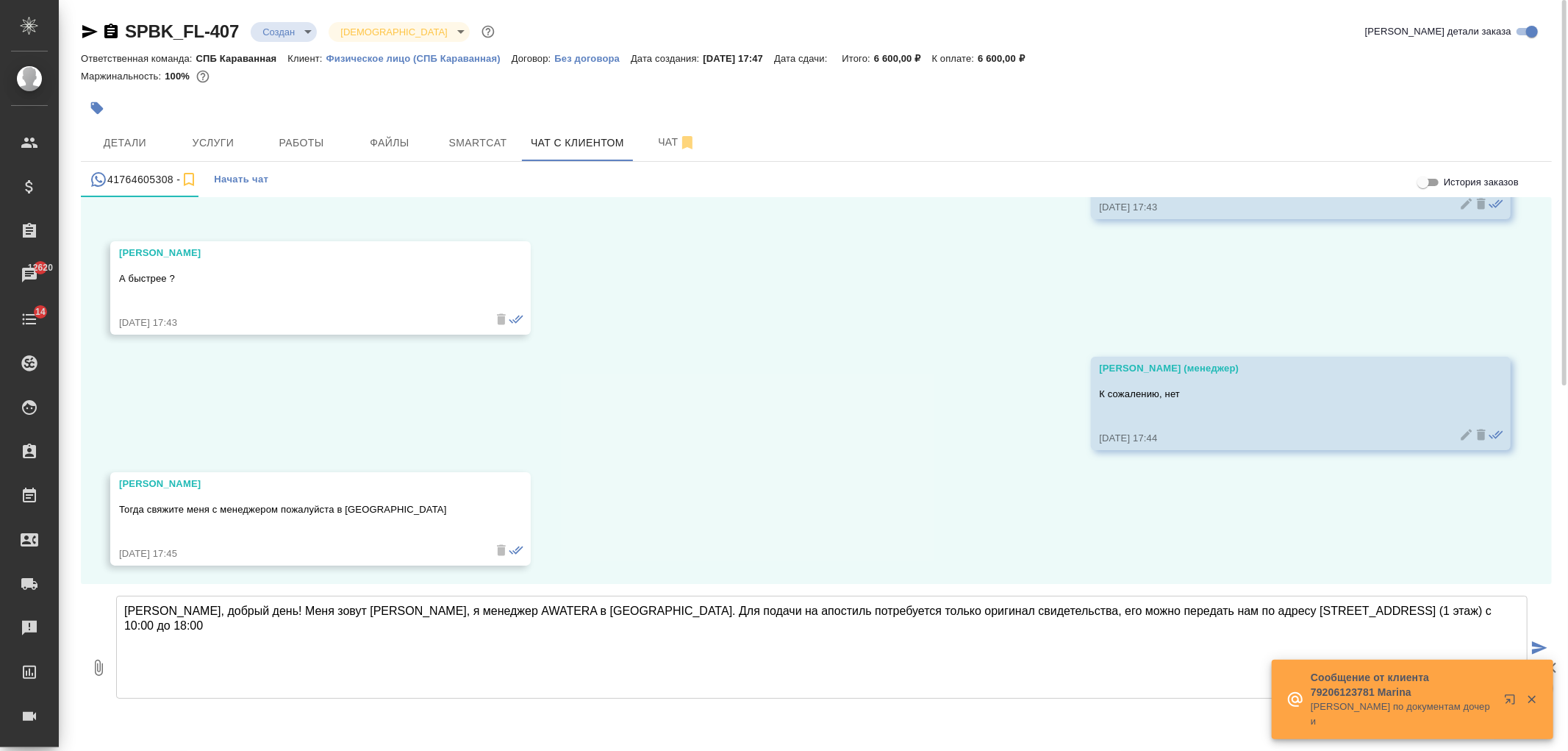
click at [1449, 613] on textarea "Анна, добрый день! Меня зовут Арина, я менеджер AWATERA в Санкт-Петербурге. Для…" at bounding box center [822, 647] width 1412 height 103
click at [1555, 662] on icon "button" at bounding box center [1551, 668] width 17 height 17
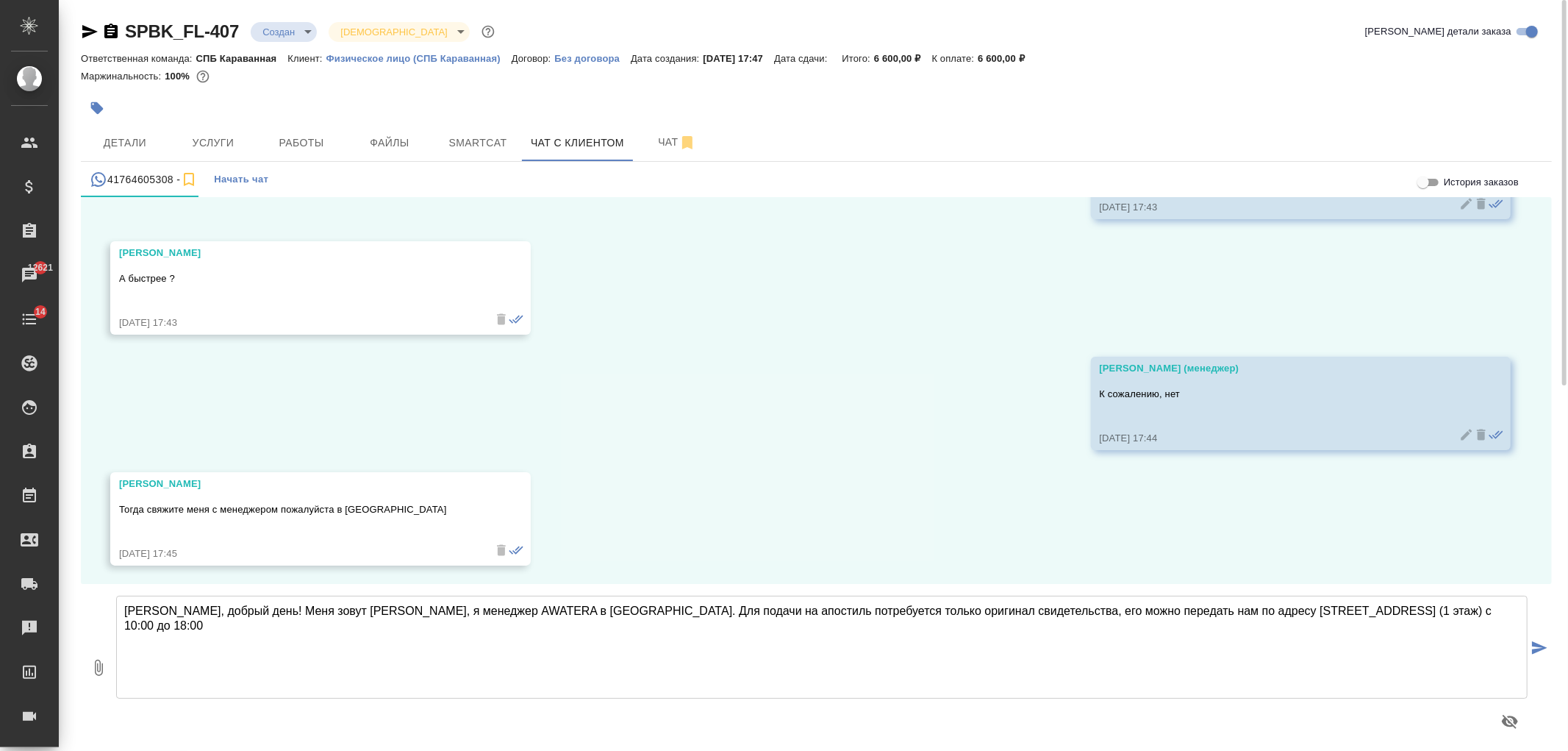
click at [1464, 619] on textarea "Анна, добрый день! Меня зовут Арина, я менеджер AWATERA в Санкт-Петербурге. Для…" at bounding box center [822, 647] width 1412 height 103
type textarea "[PERSON_NAME], добрый день! Меня зовут [PERSON_NAME], я менеджер AWATERA в [GEO…"
click at [1538, 649] on icon "submit" at bounding box center [1539, 648] width 15 height 13
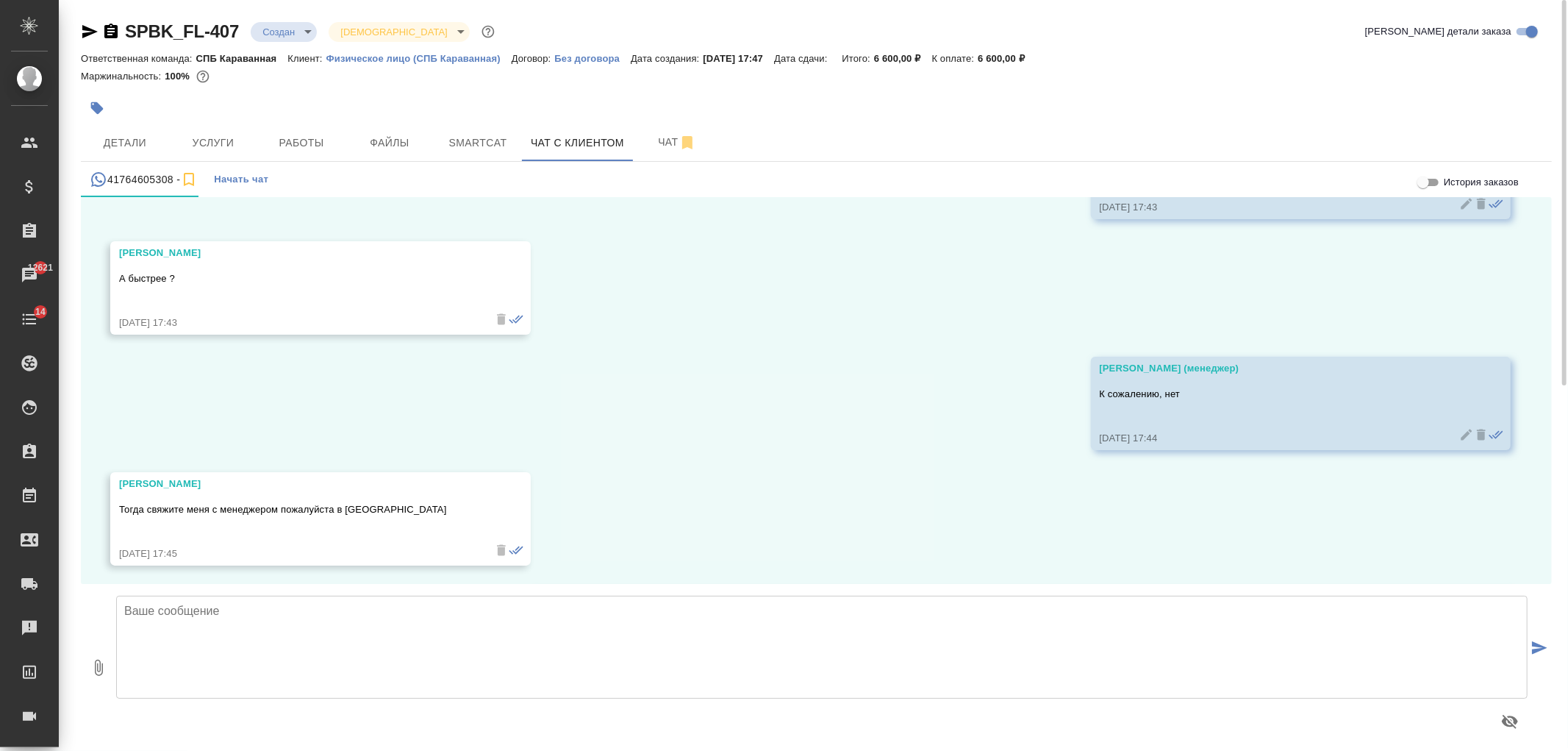
scroll to position [15563, 0]
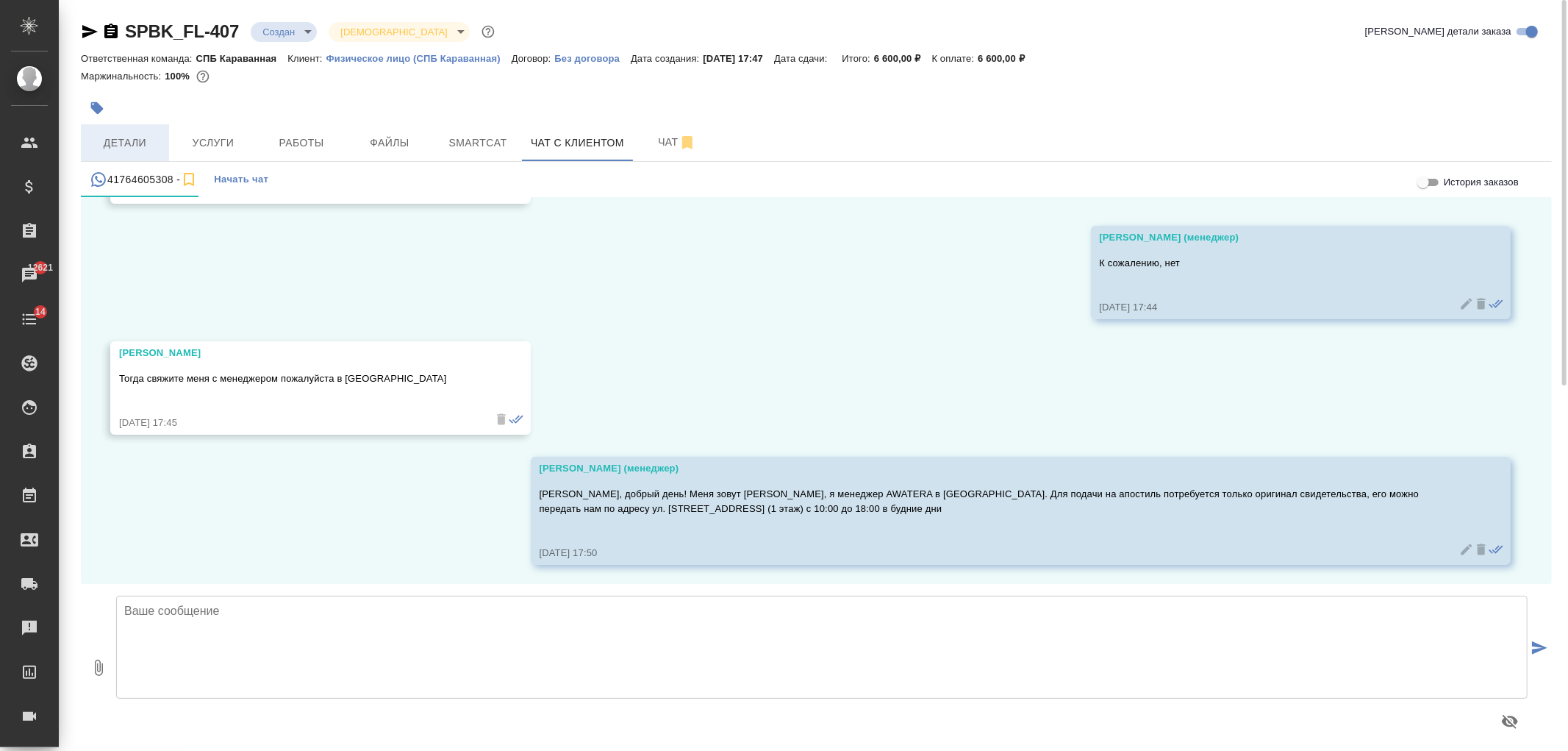
click at [152, 134] on span "Детали" at bounding box center [124, 143] width 71 height 18
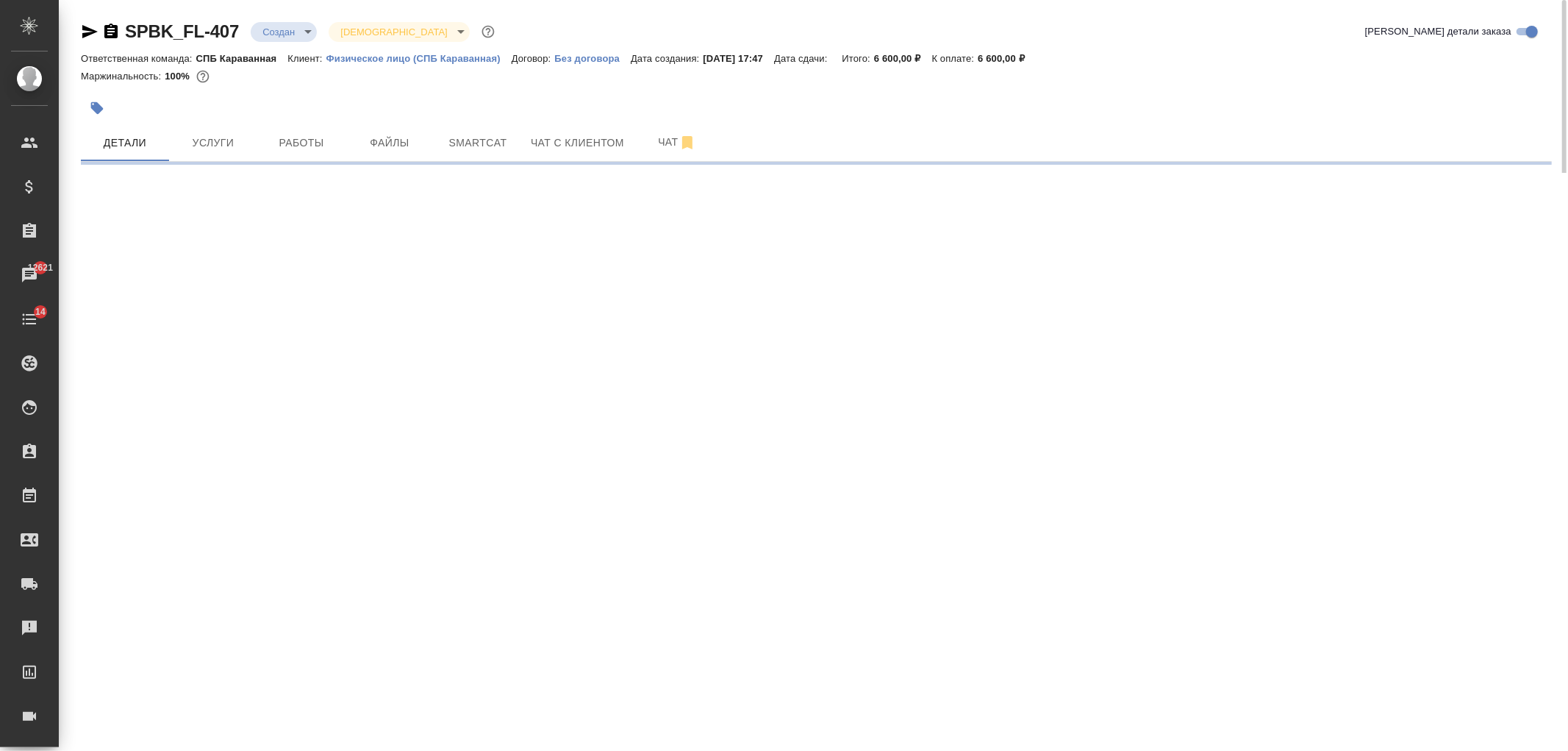
select select "RU"
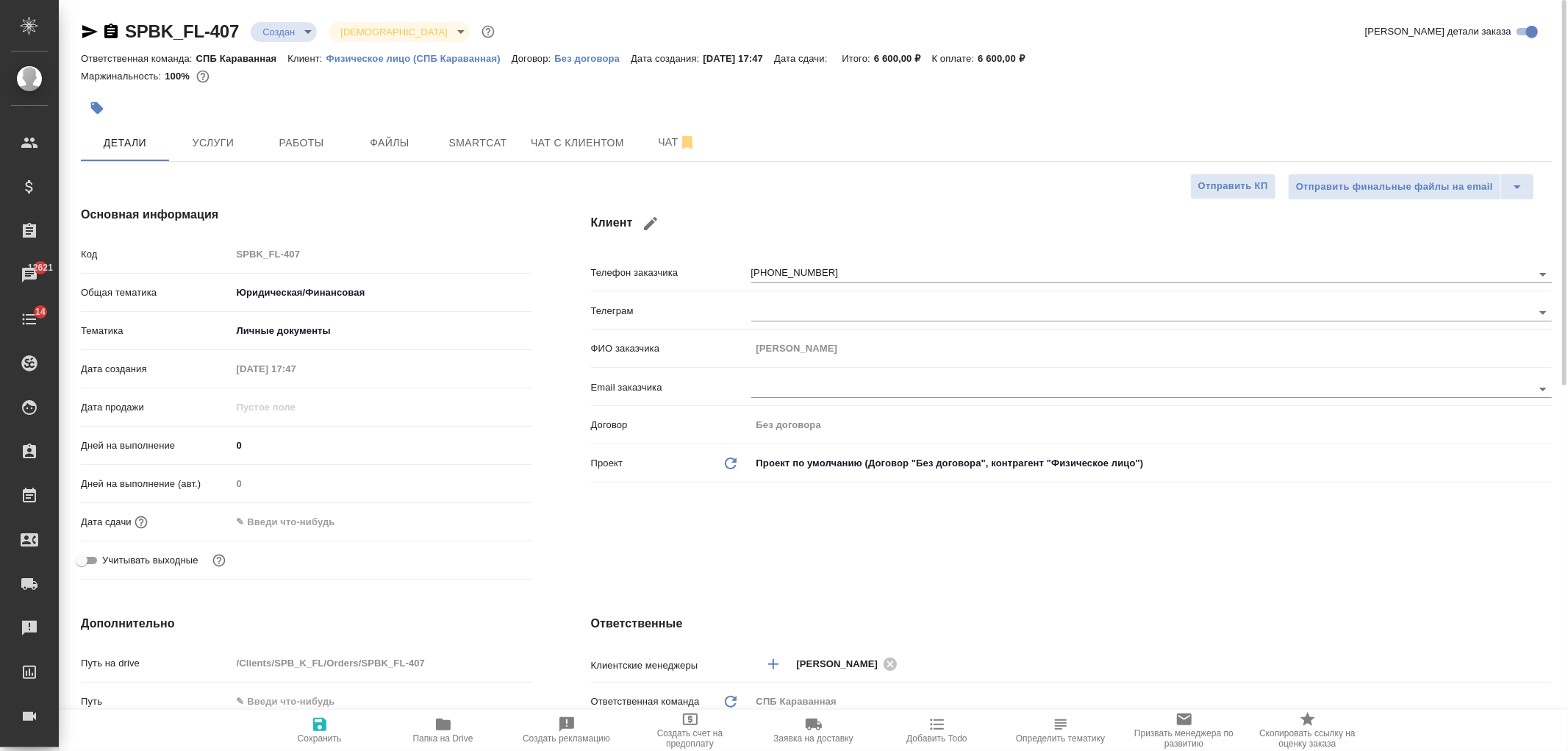
type textarea "x"
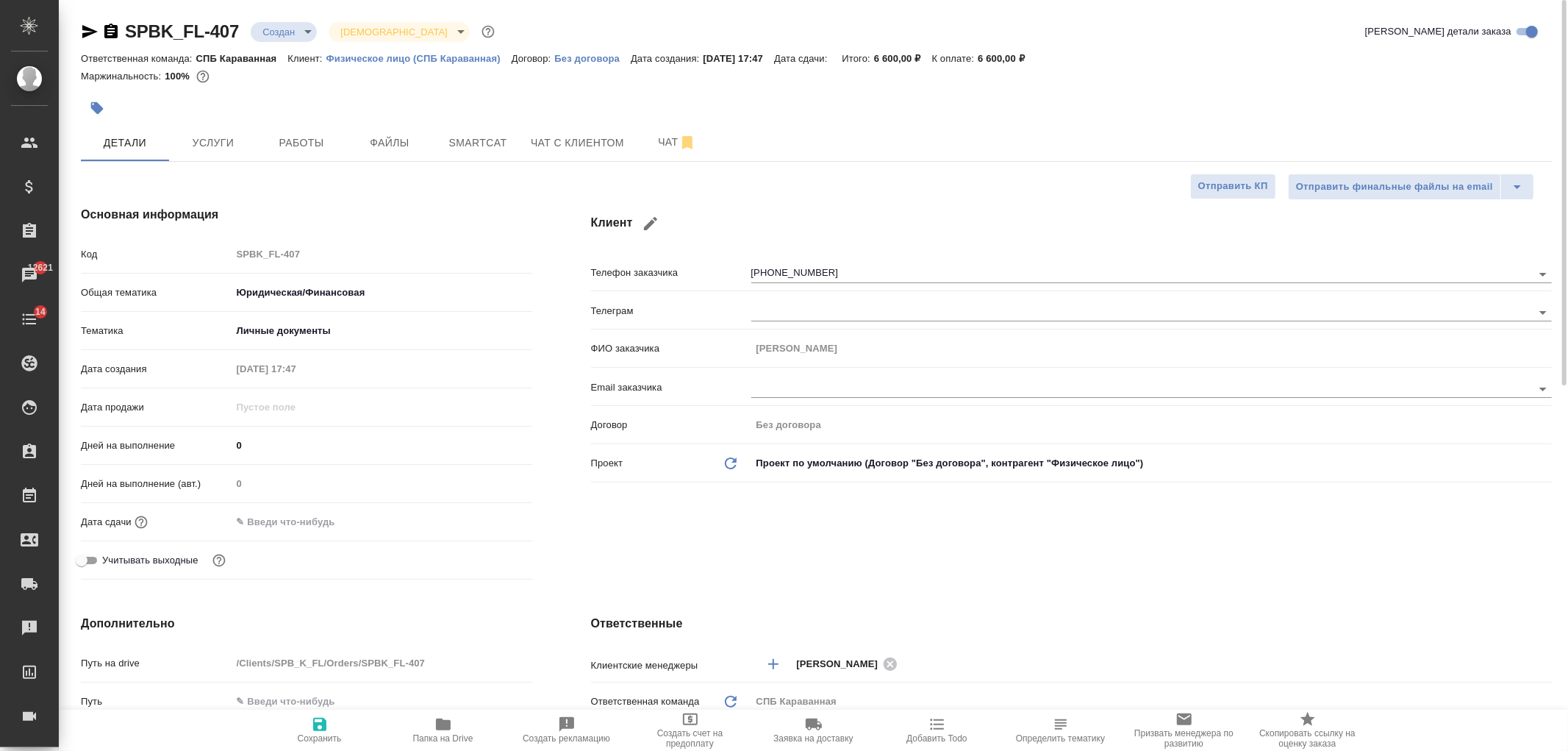
type textarea "x"
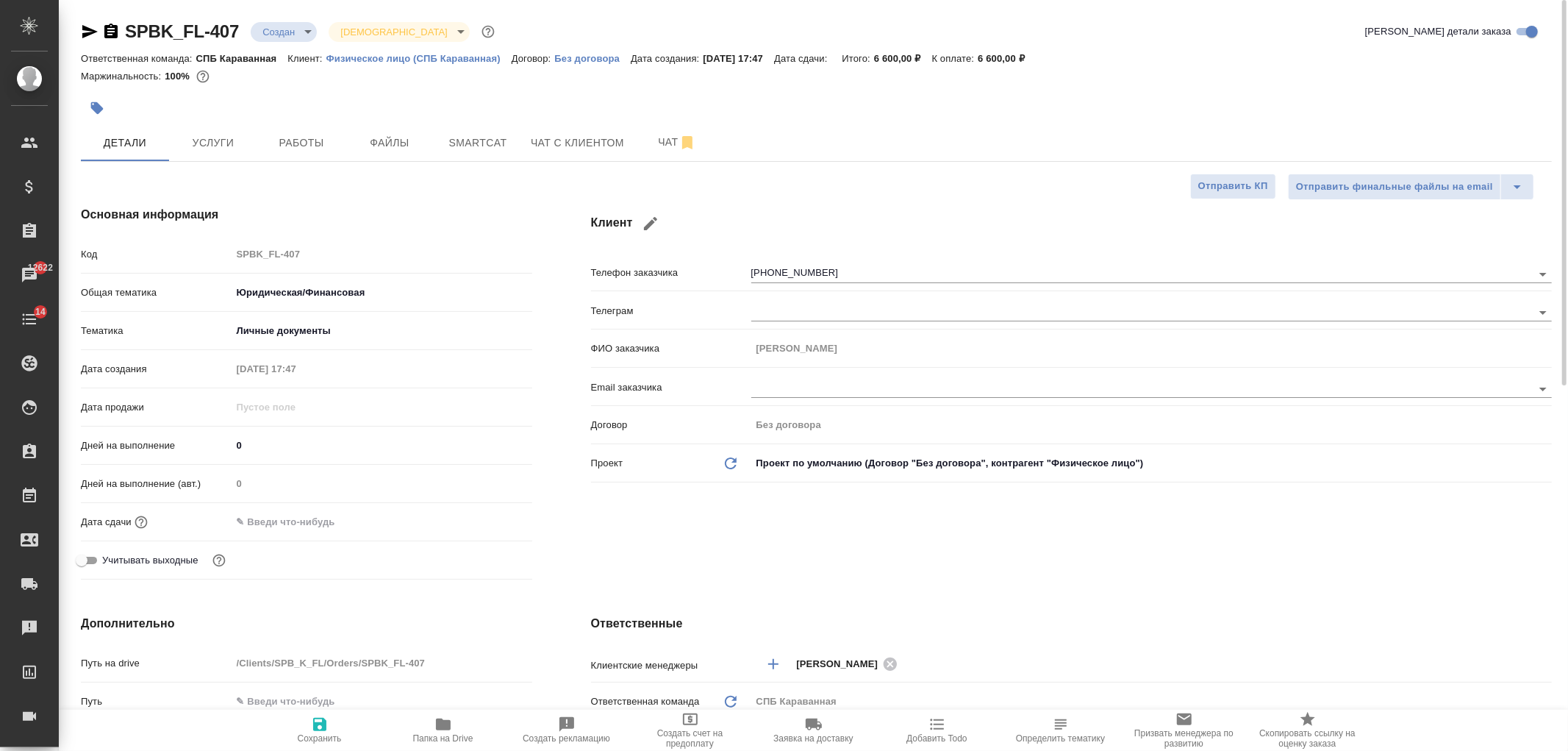
type textarea "x"
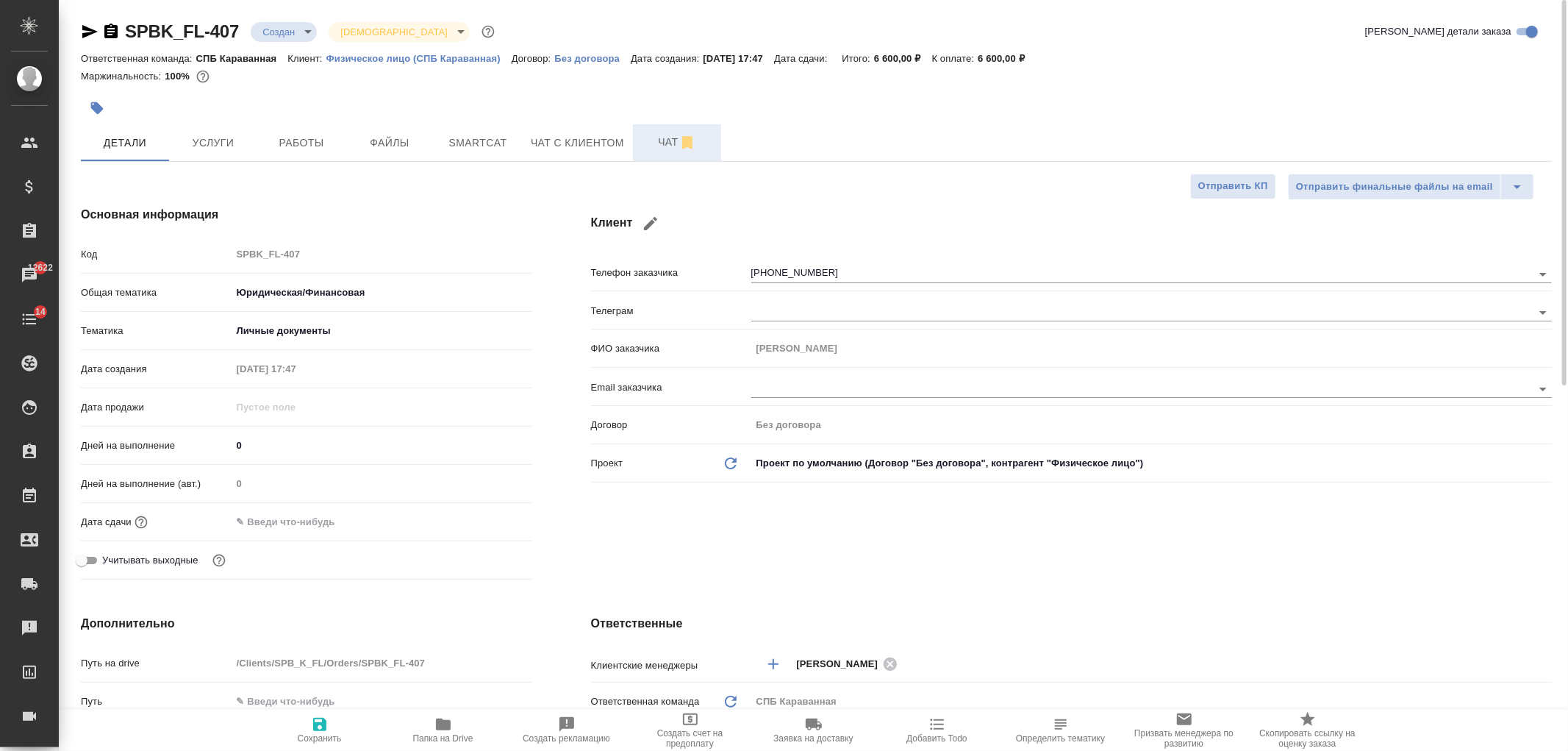
click at [648, 141] on span "Чат" at bounding box center [677, 142] width 71 height 18
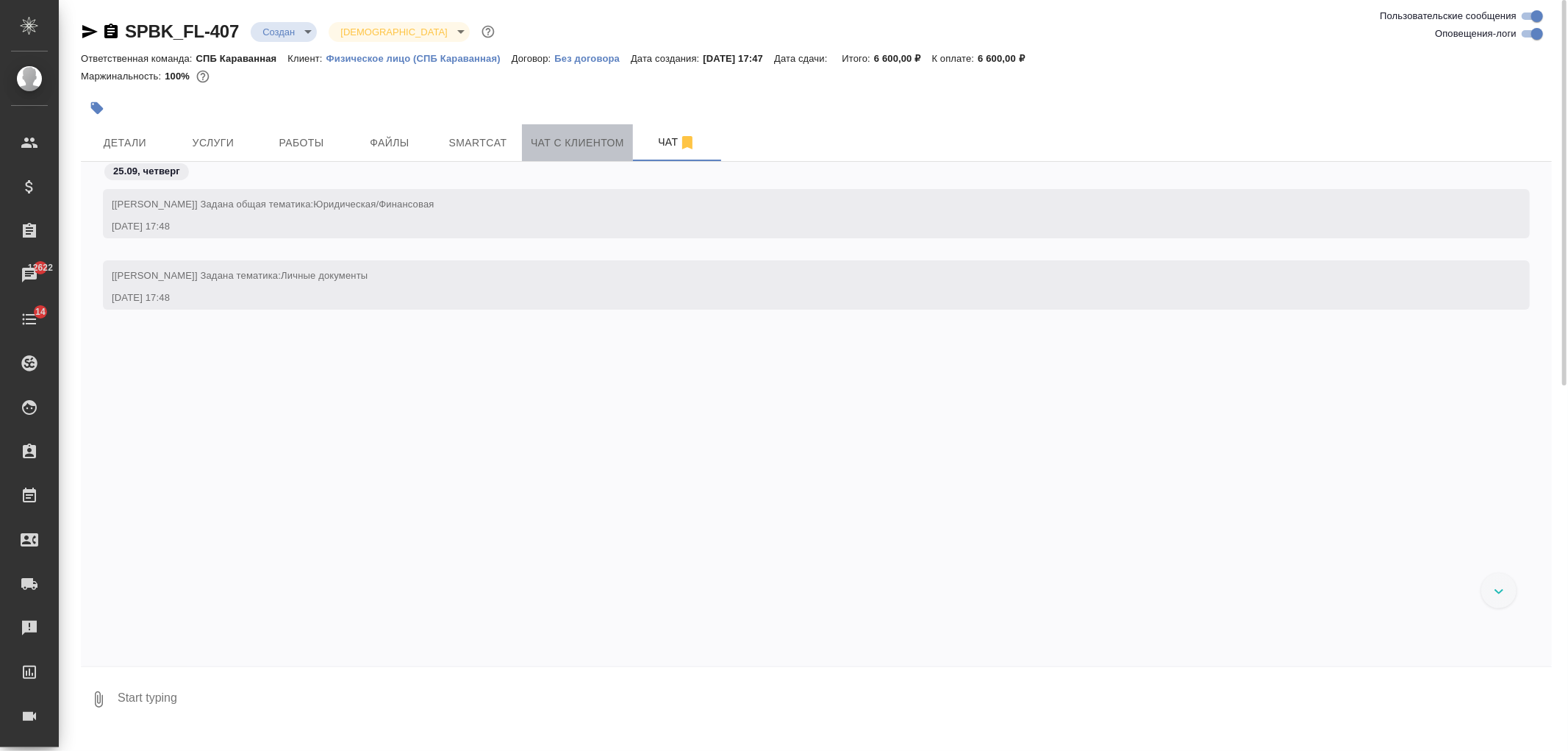
click at [591, 137] on span "Чат с клиентом" at bounding box center [578, 143] width 94 height 18
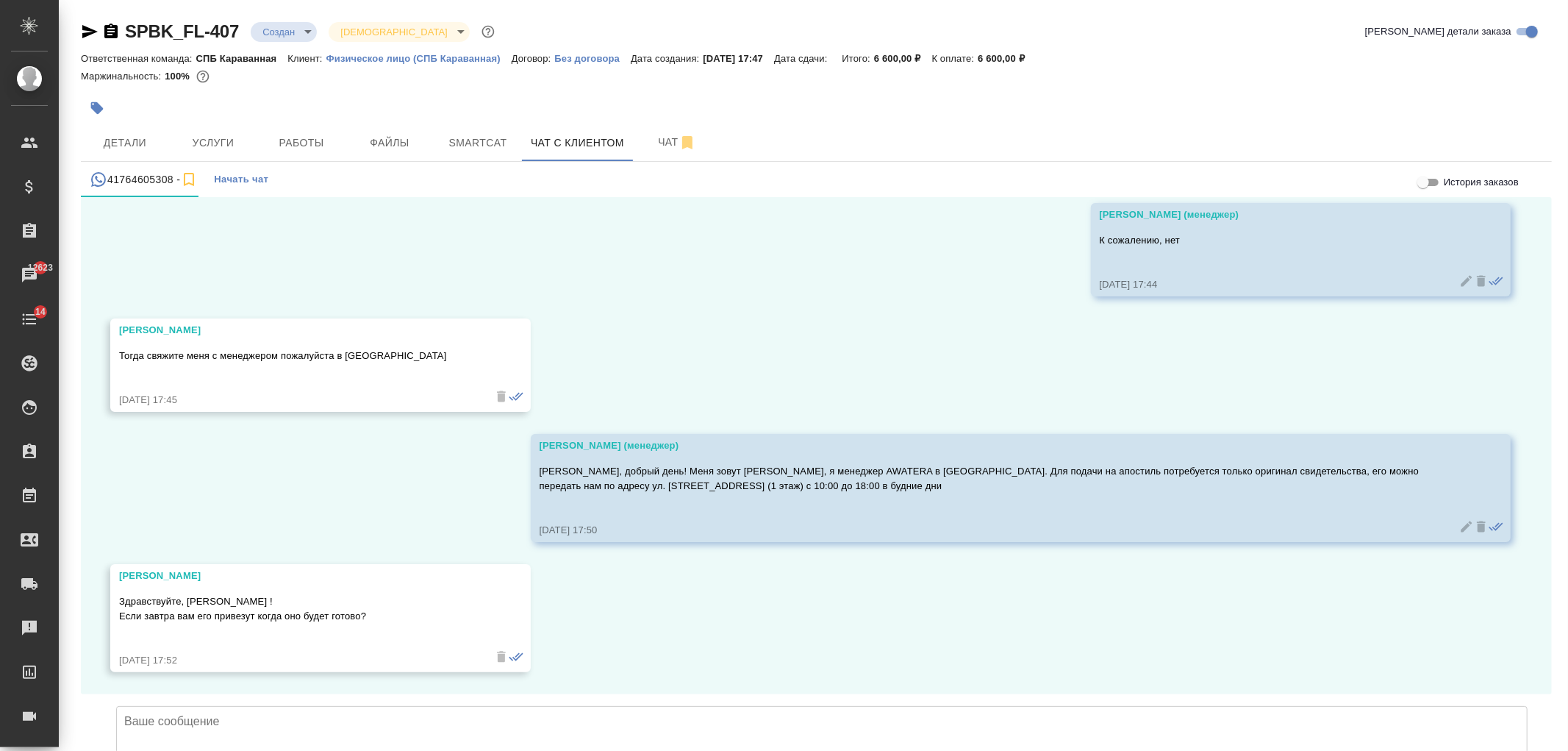
scroll to position [15692, 0]
click at [438, 706] on textarea at bounding box center [822, 757] width 1412 height 103
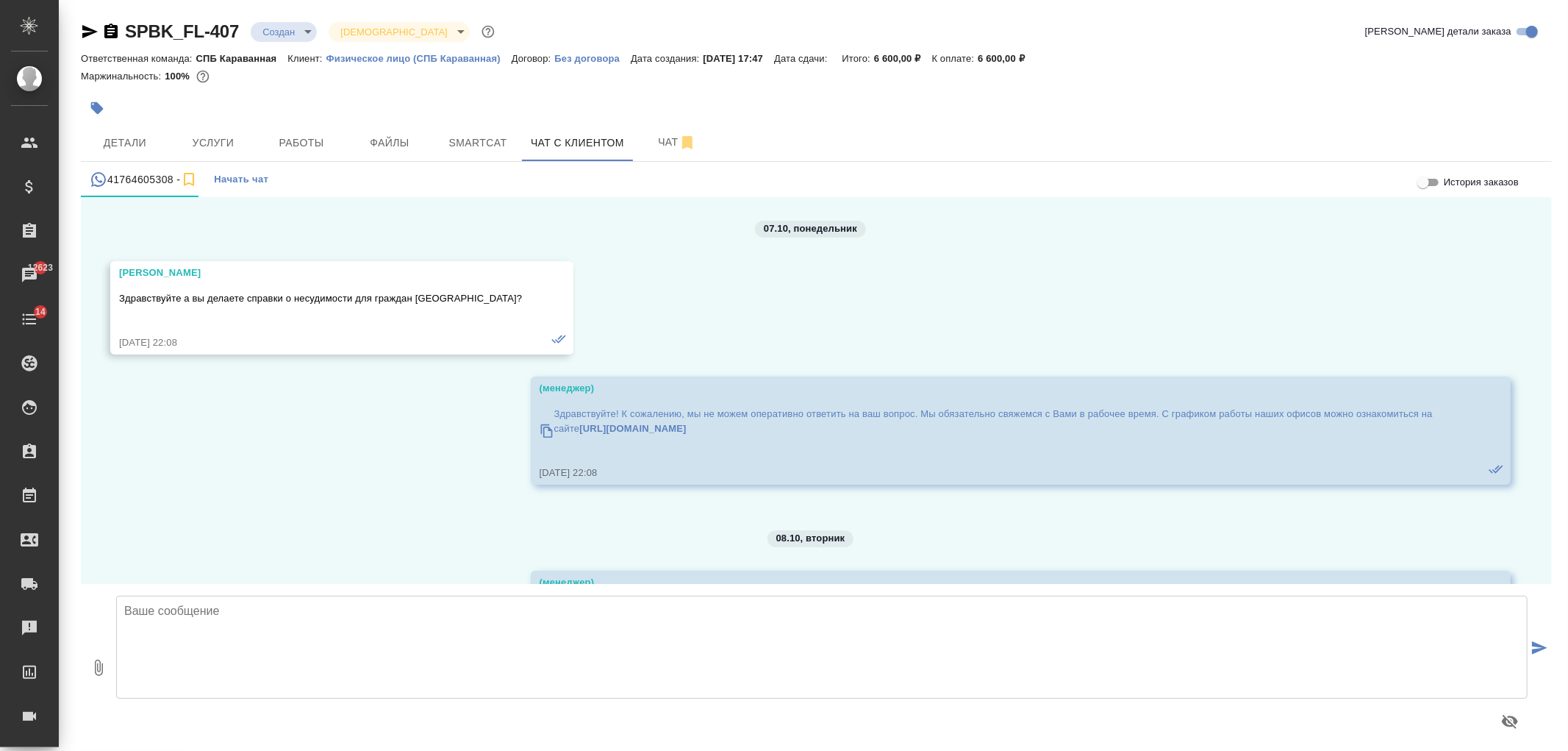
scroll to position [15692, 0]
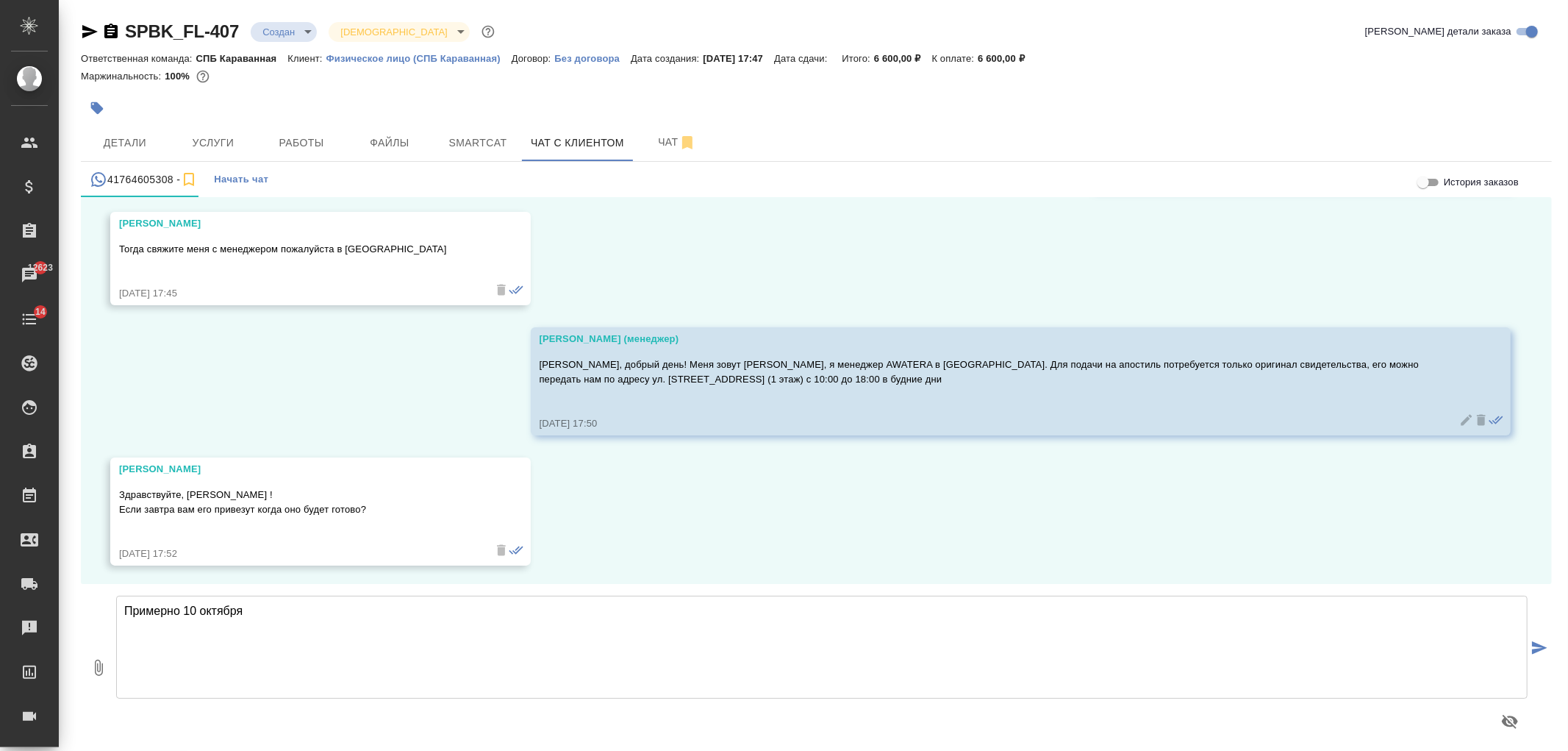
type textarea "Примерно 10 октября"
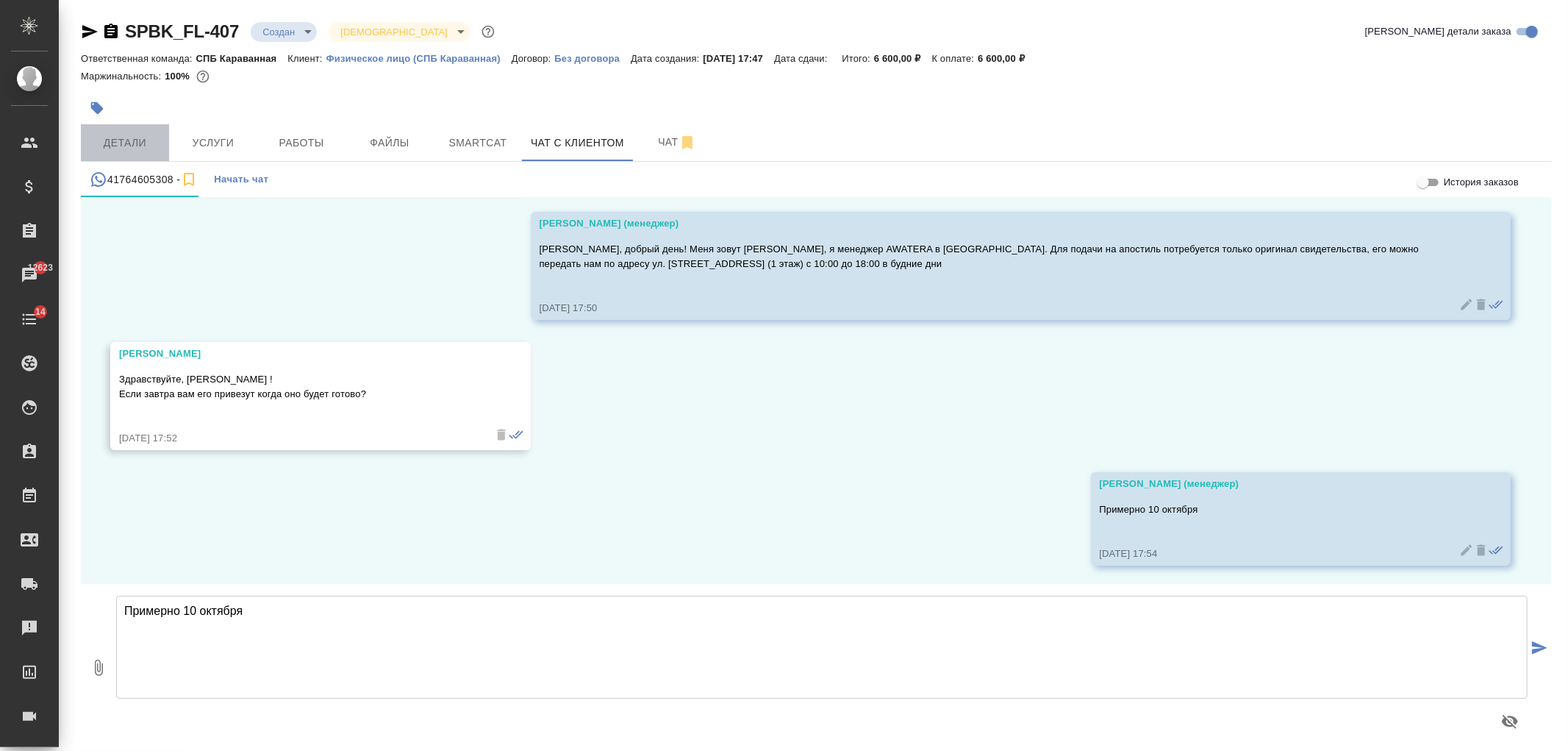
click at [128, 148] on span "Детали" at bounding box center [124, 143] width 71 height 18
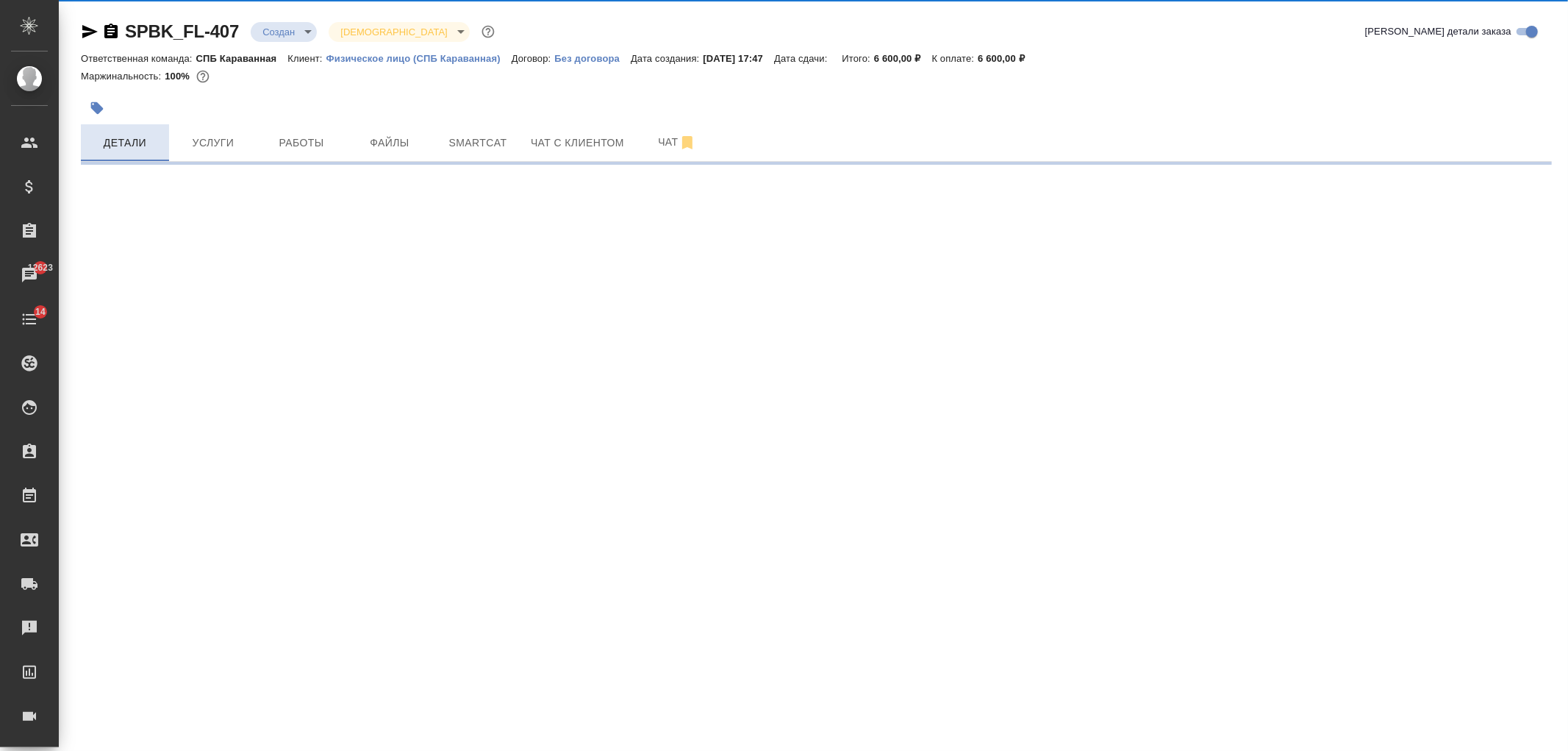
select select "RU"
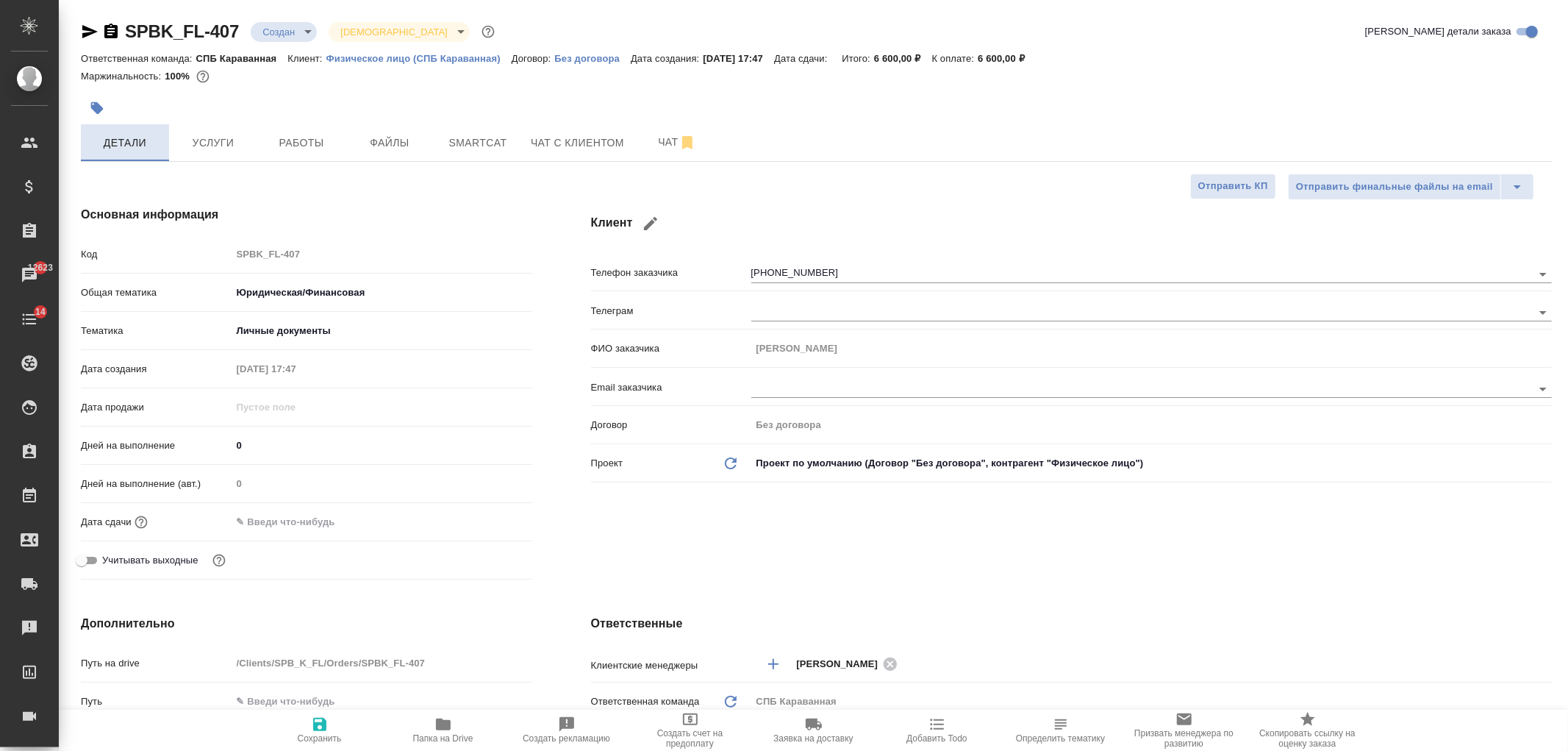
type textarea "x"
click at [601, 142] on span "Чат с клиентом" at bounding box center [578, 143] width 94 height 18
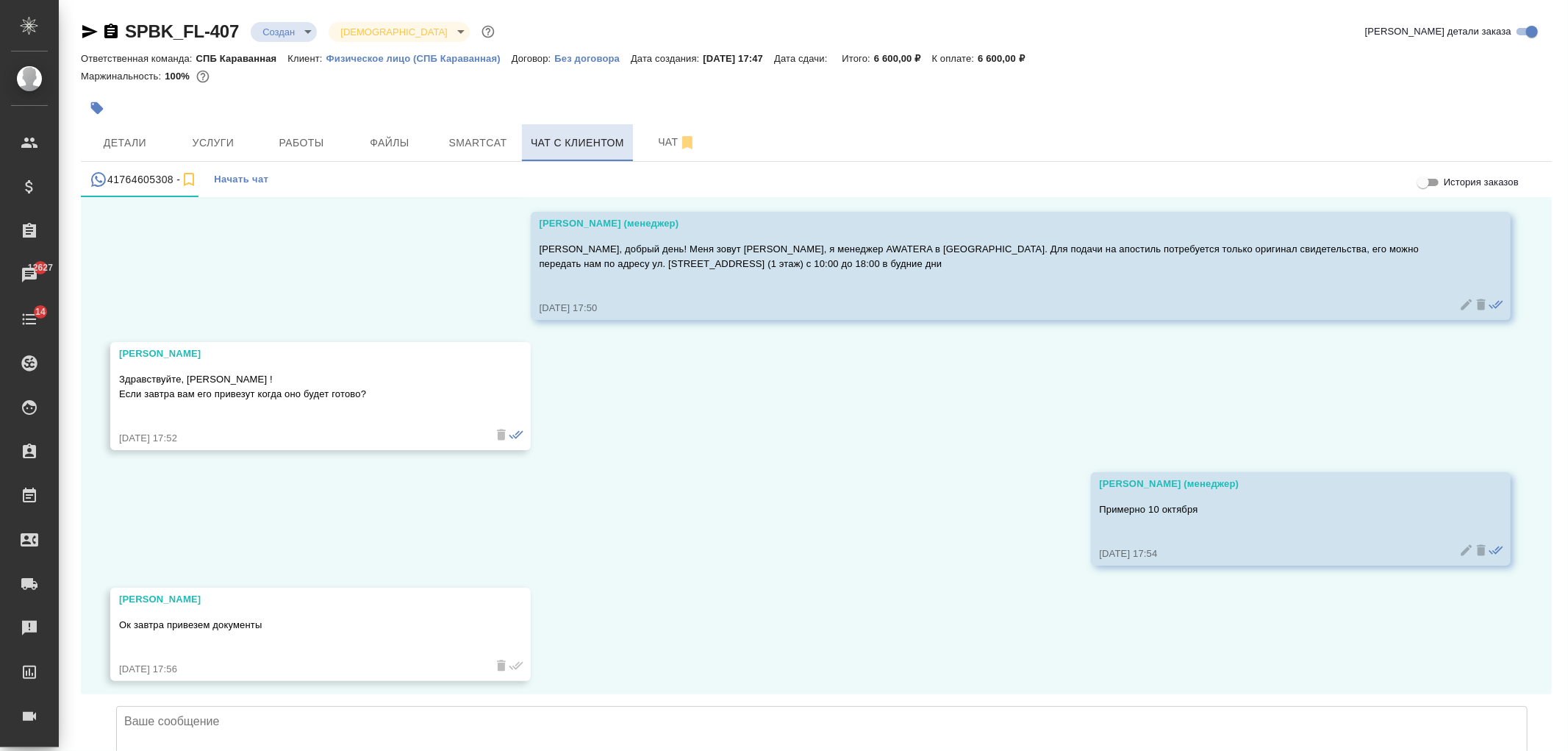
scroll to position [15924, 0]
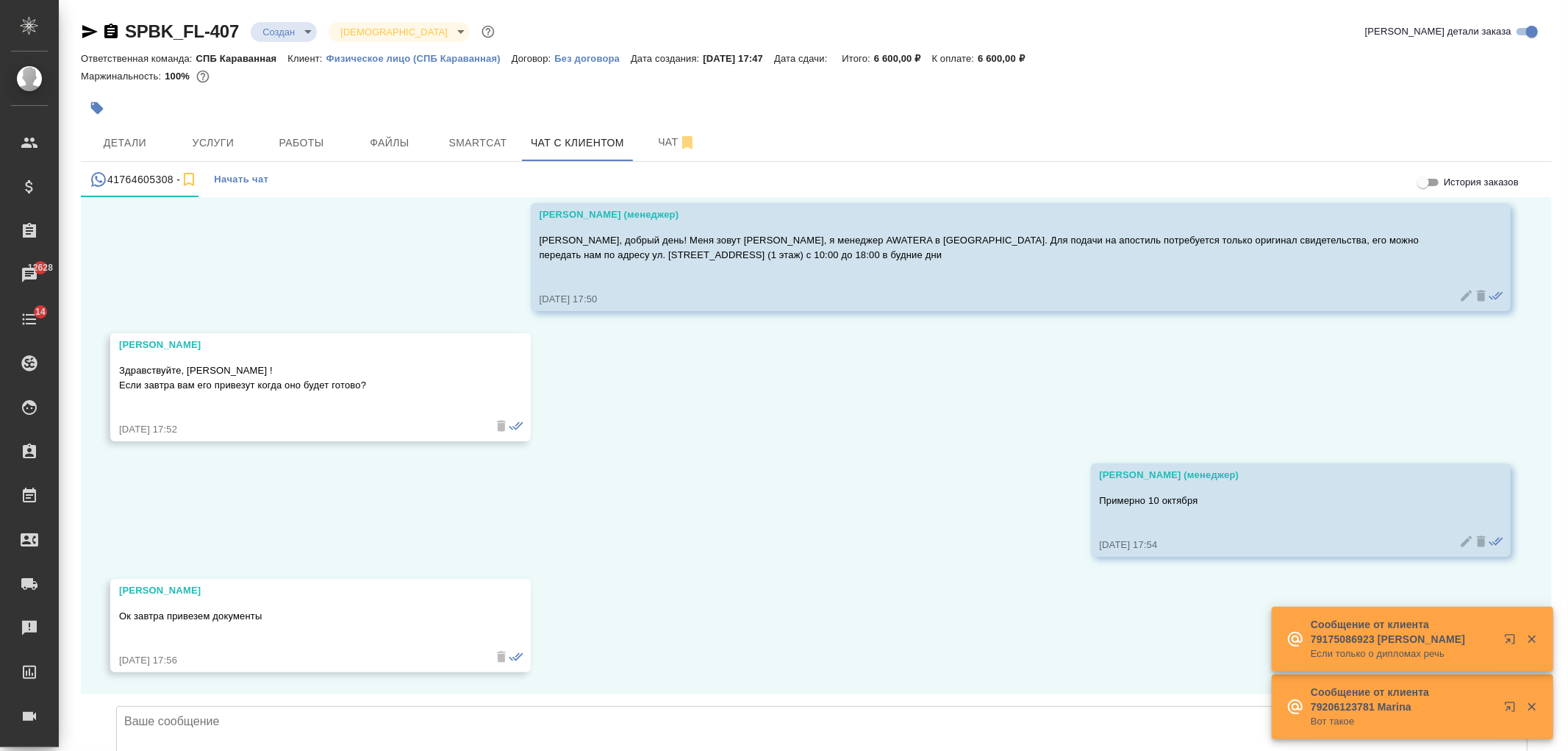
click at [541, 706] on textarea at bounding box center [822, 757] width 1412 height 103
type textarea "Хорошо, будем ждать!"
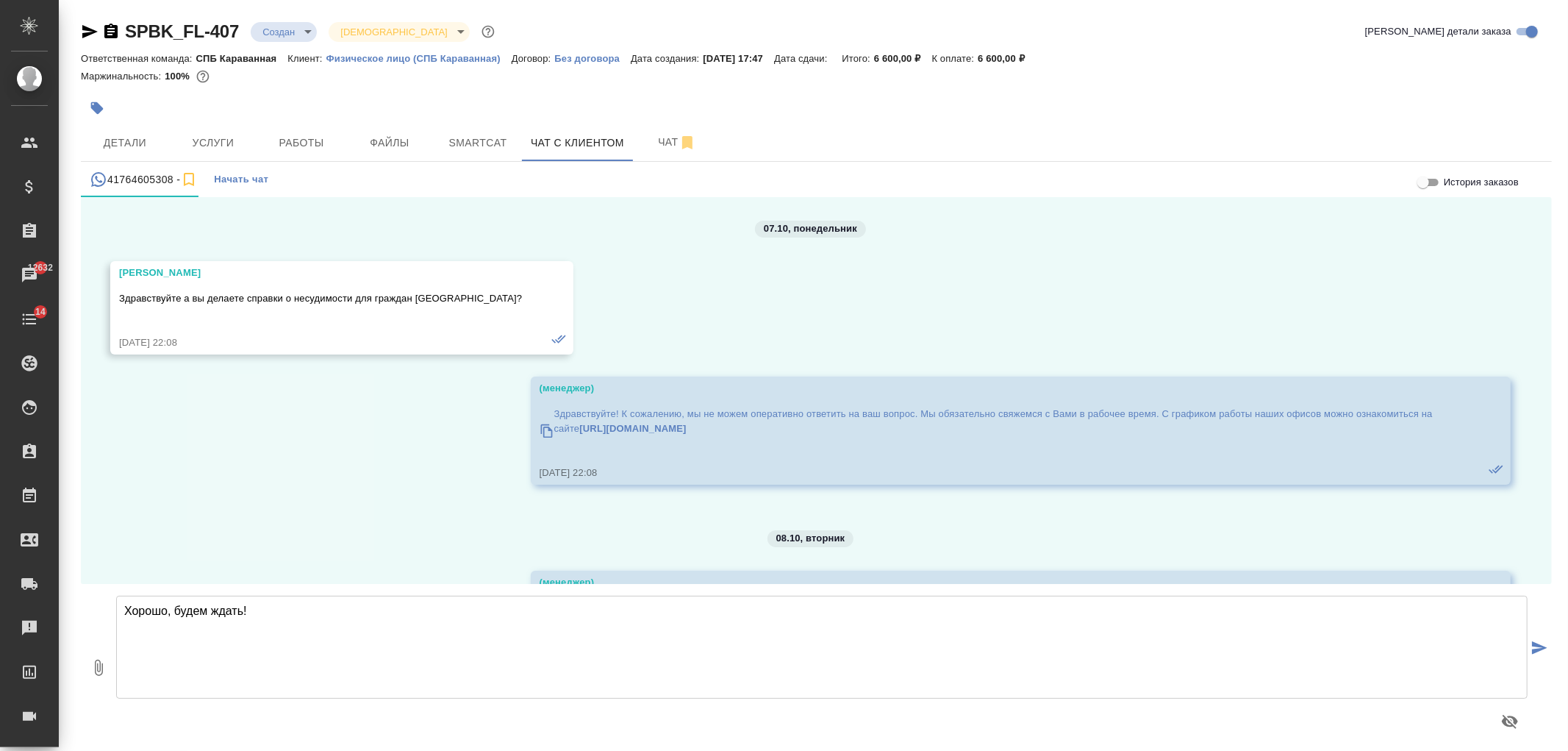
scroll to position [15924, 0]
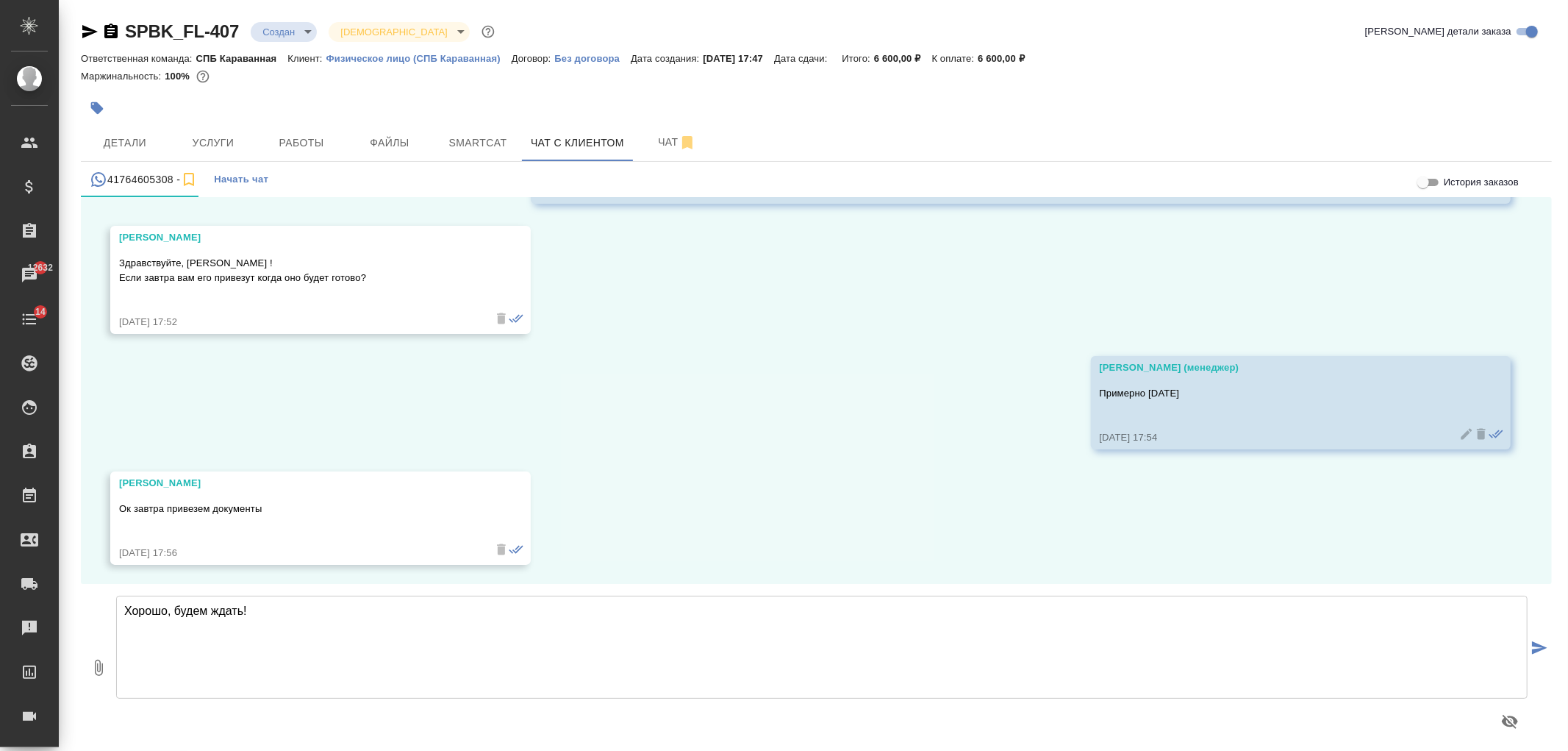
type textarea "Хорошо, будем ждать!"
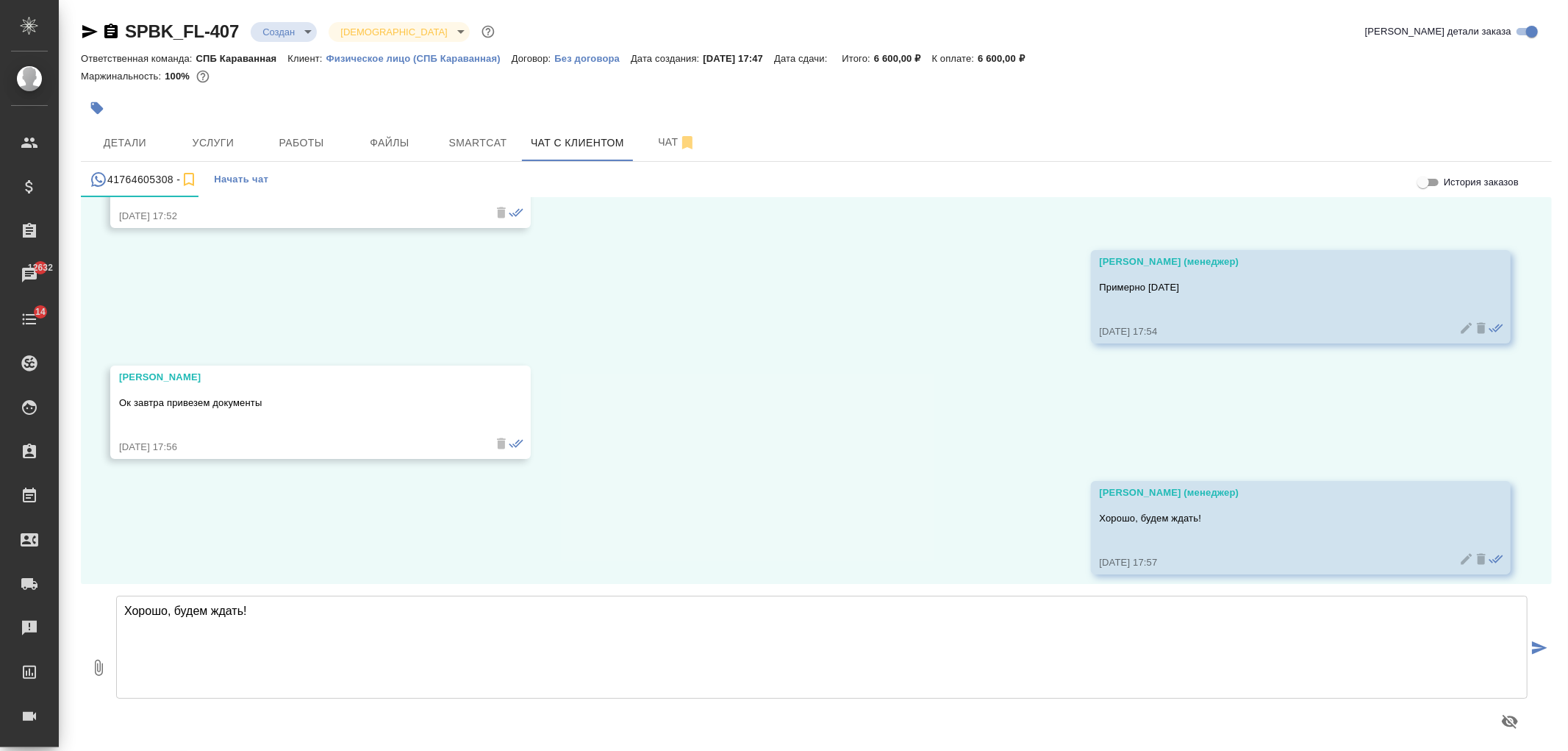
scroll to position [16039, 0]
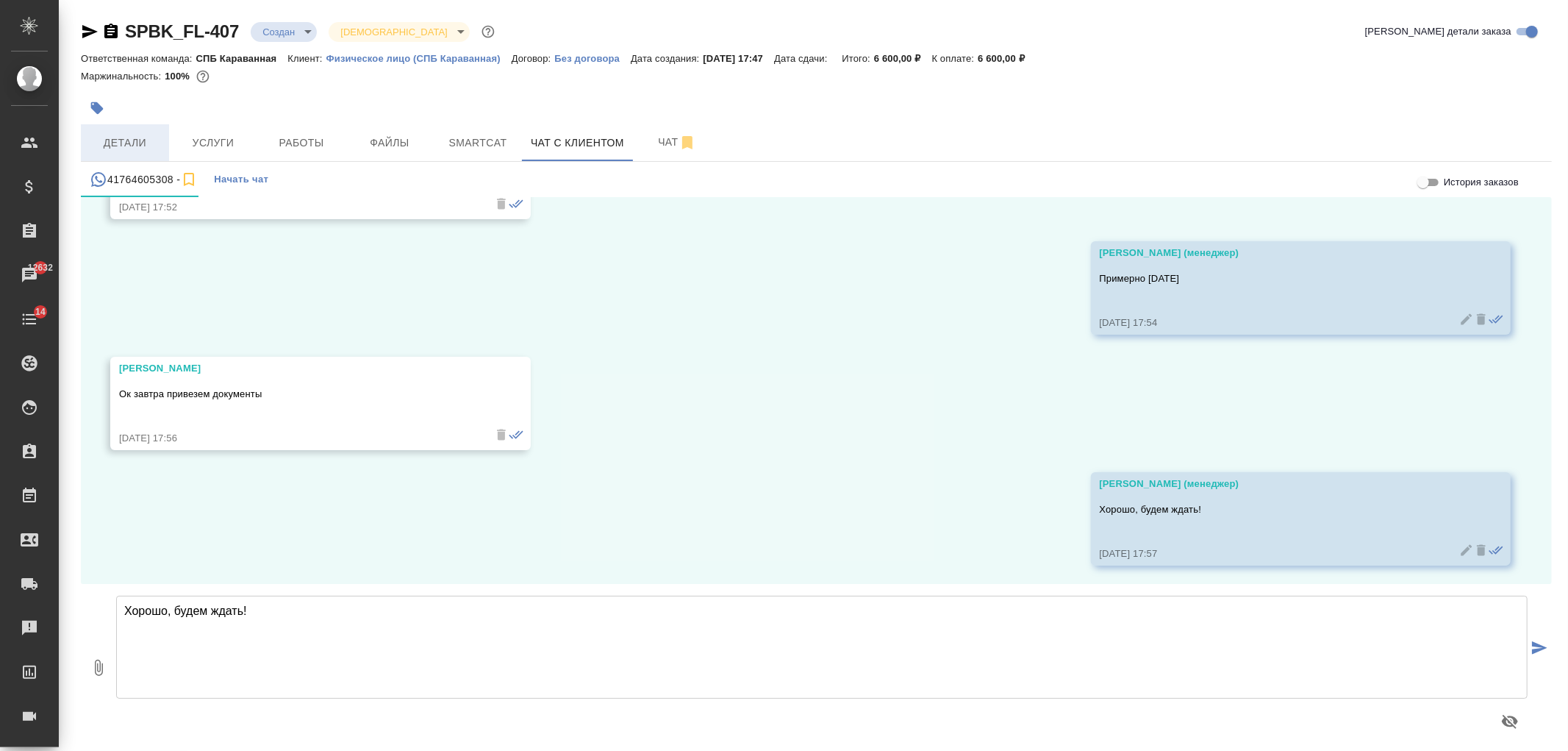
click at [113, 148] on span "Детали" at bounding box center [124, 143] width 71 height 18
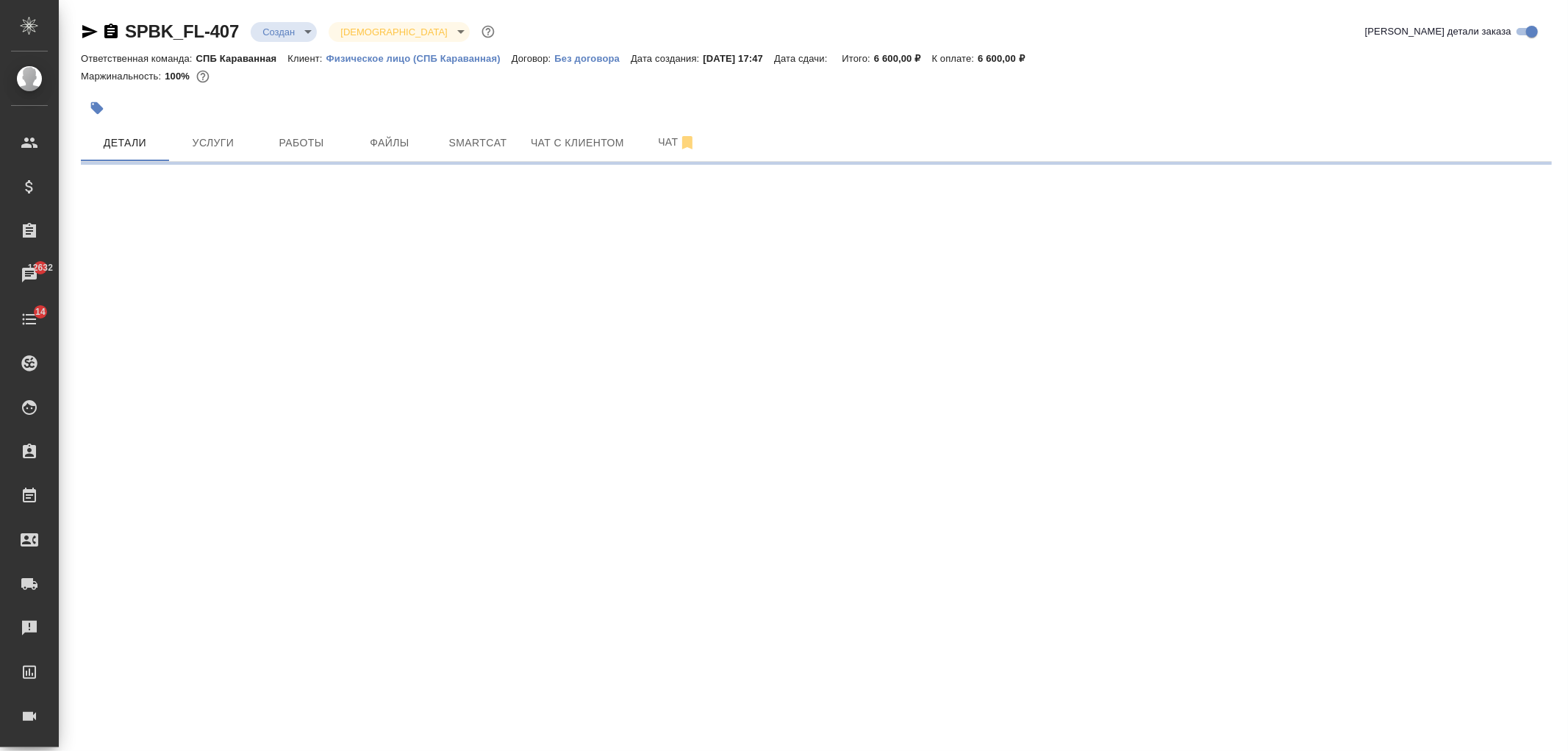
select select "RU"
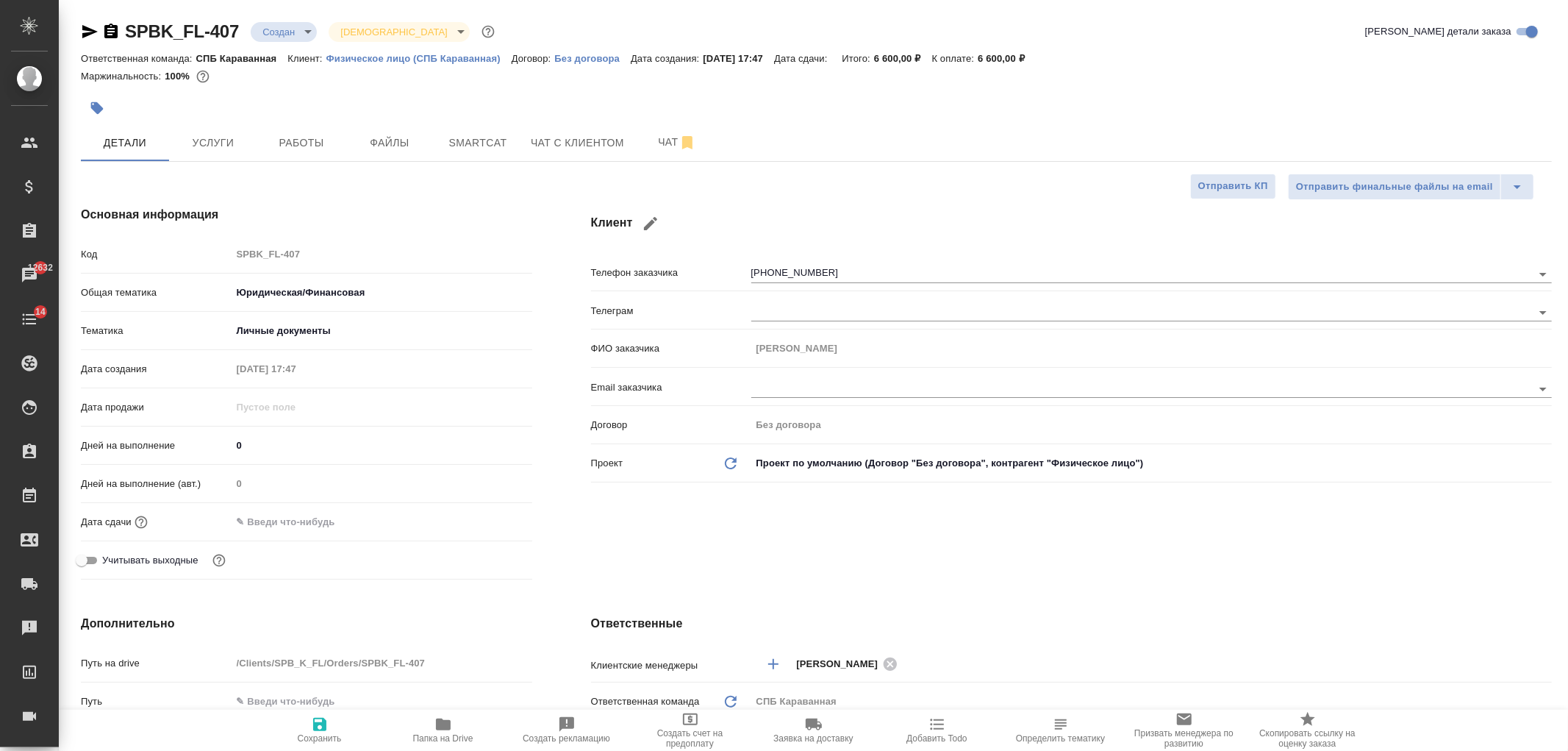
type textarea "x"
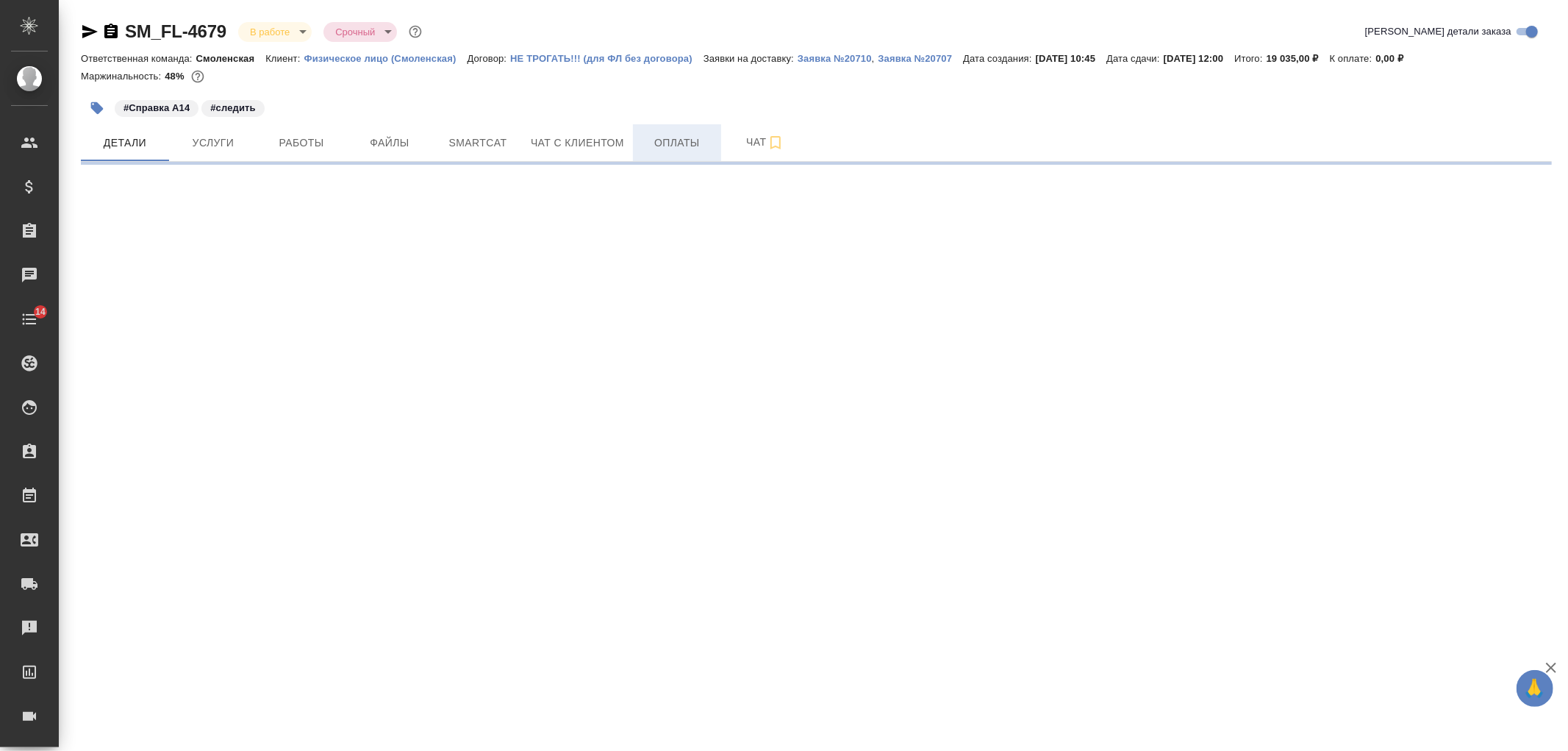
select select "RU"
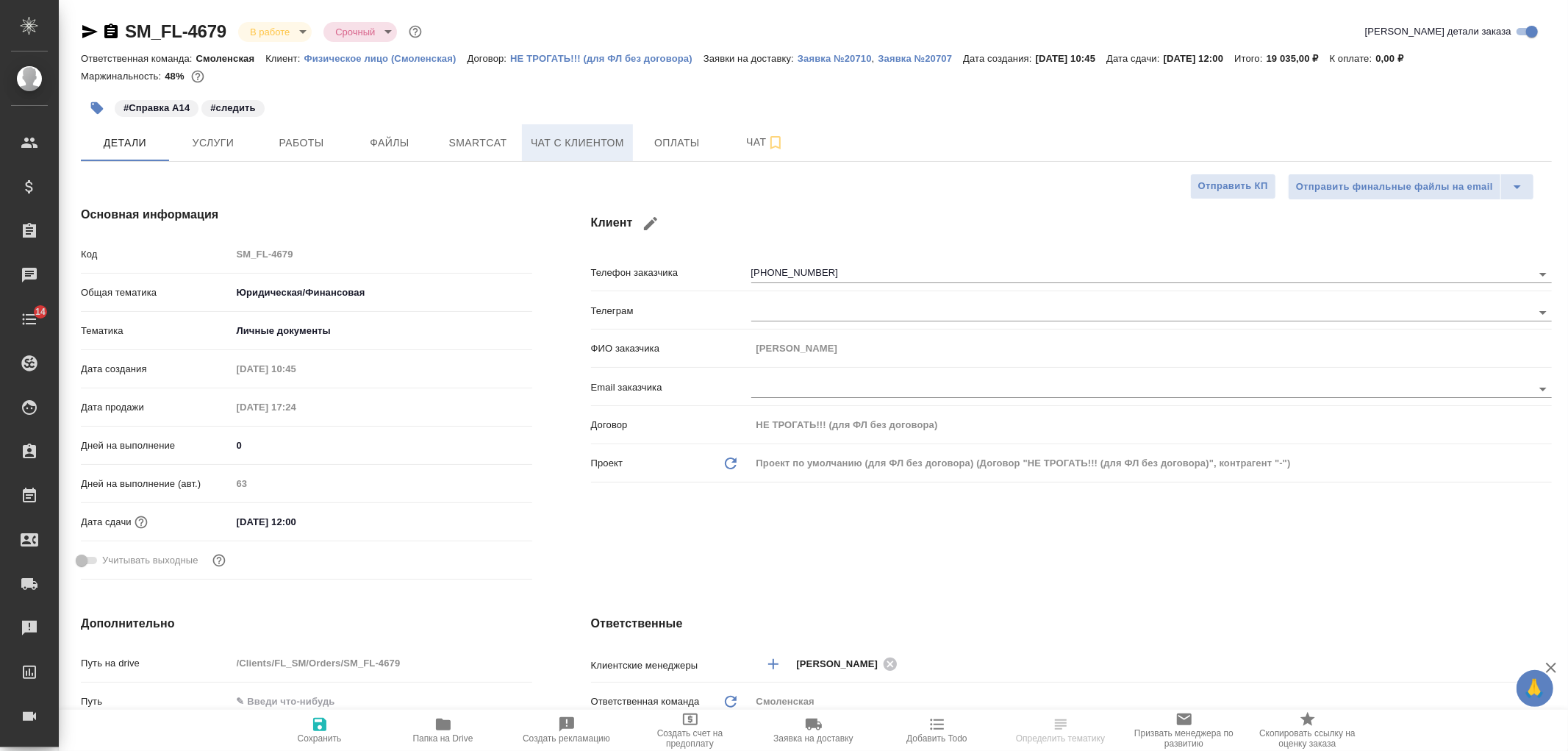
type textarea "x"
click at [583, 145] on span "Чат с клиентом" at bounding box center [578, 143] width 94 height 18
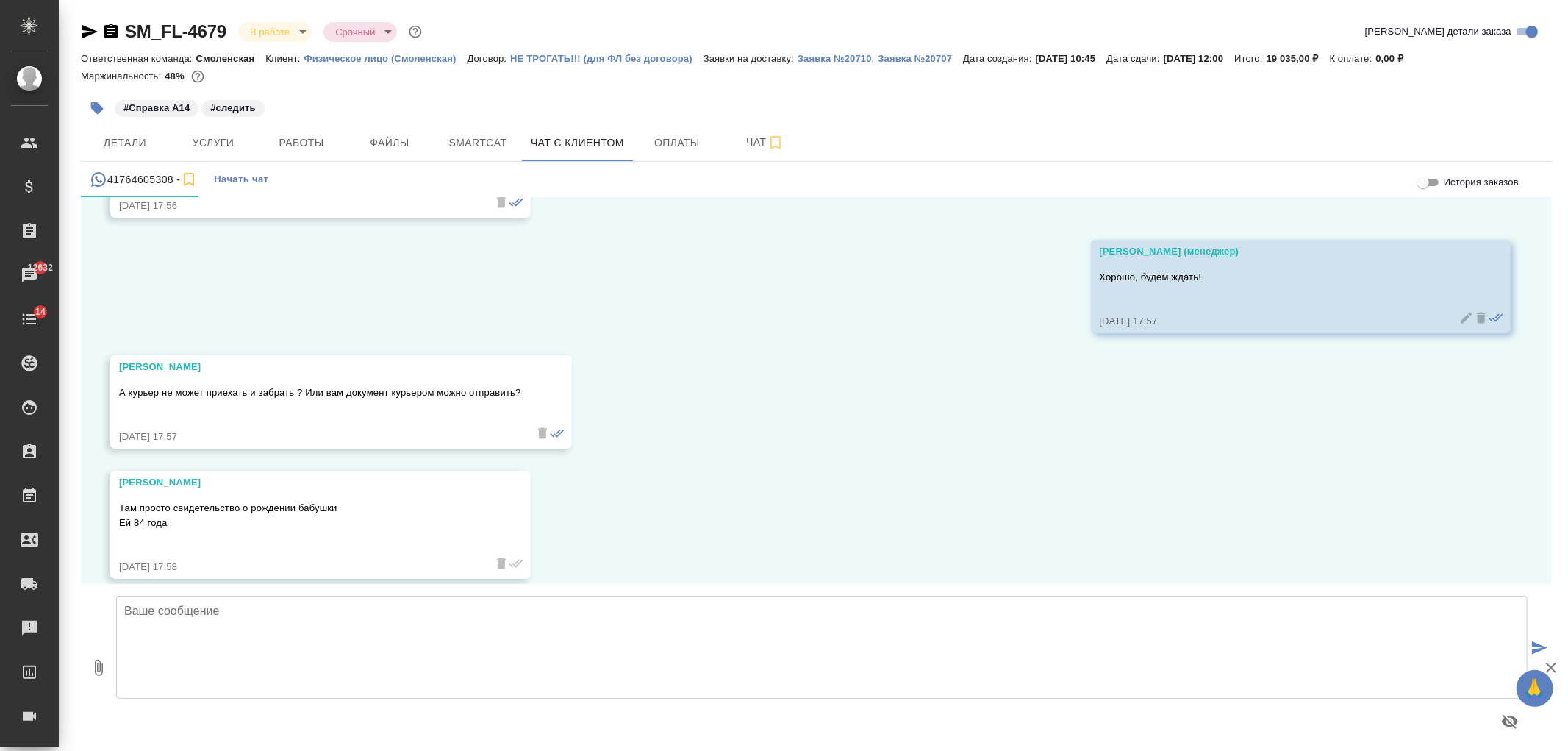
scroll to position [16285, 0]
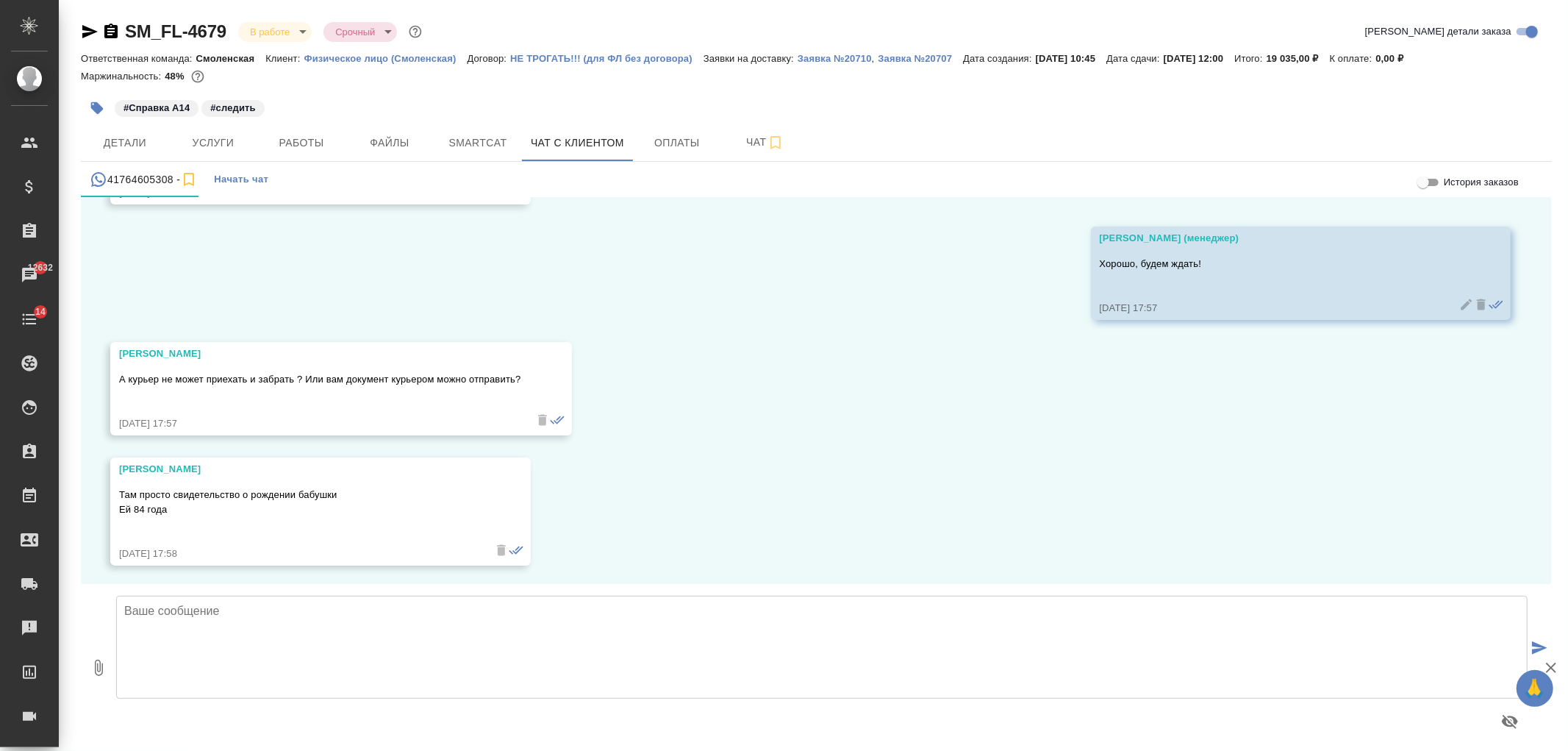
click at [301, 648] on textarea at bounding box center [822, 647] width 1412 height 103
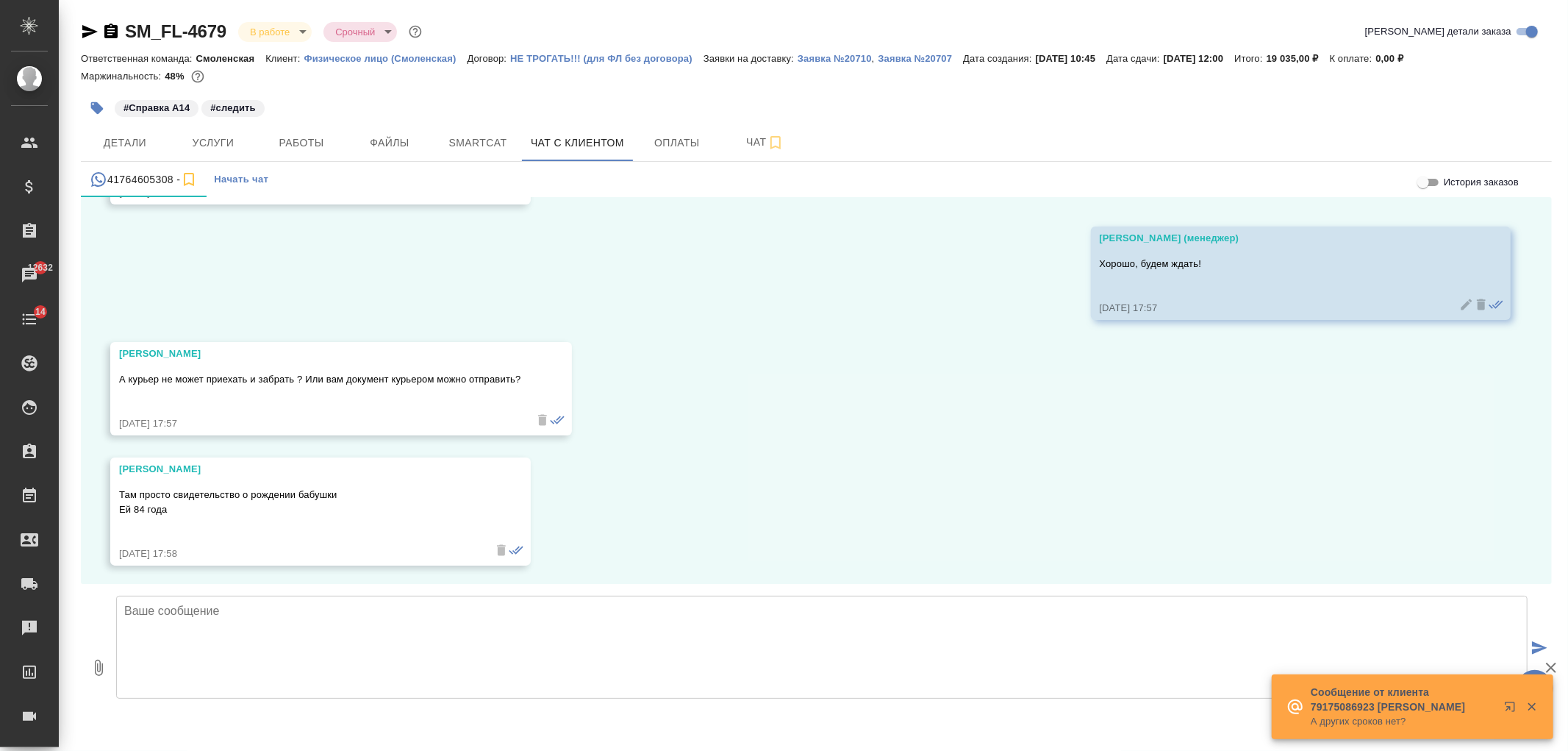
scroll to position [16400, 0]
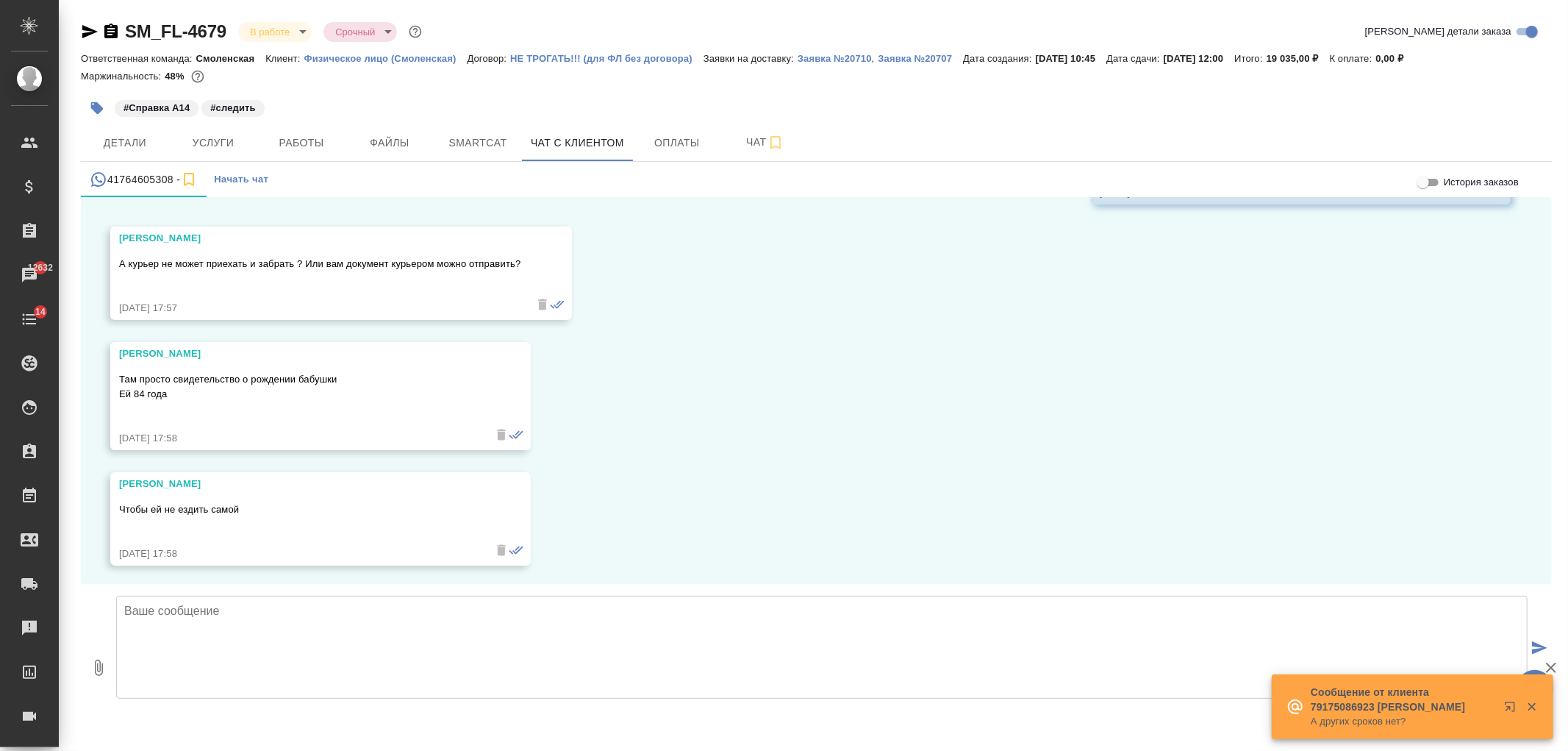
click at [288, 642] on textarea at bounding box center [822, 647] width 1412 height 103
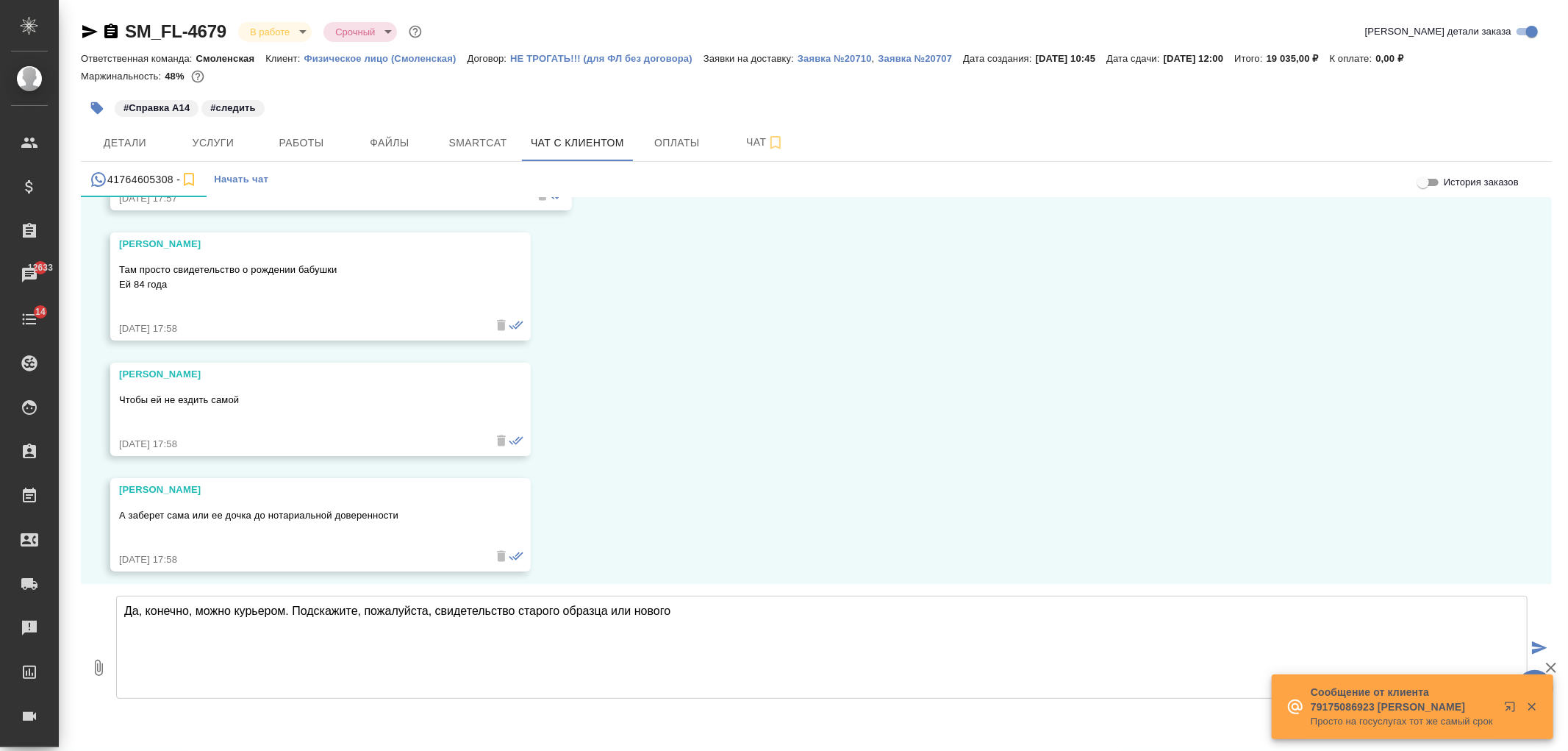
scroll to position [16516, 0]
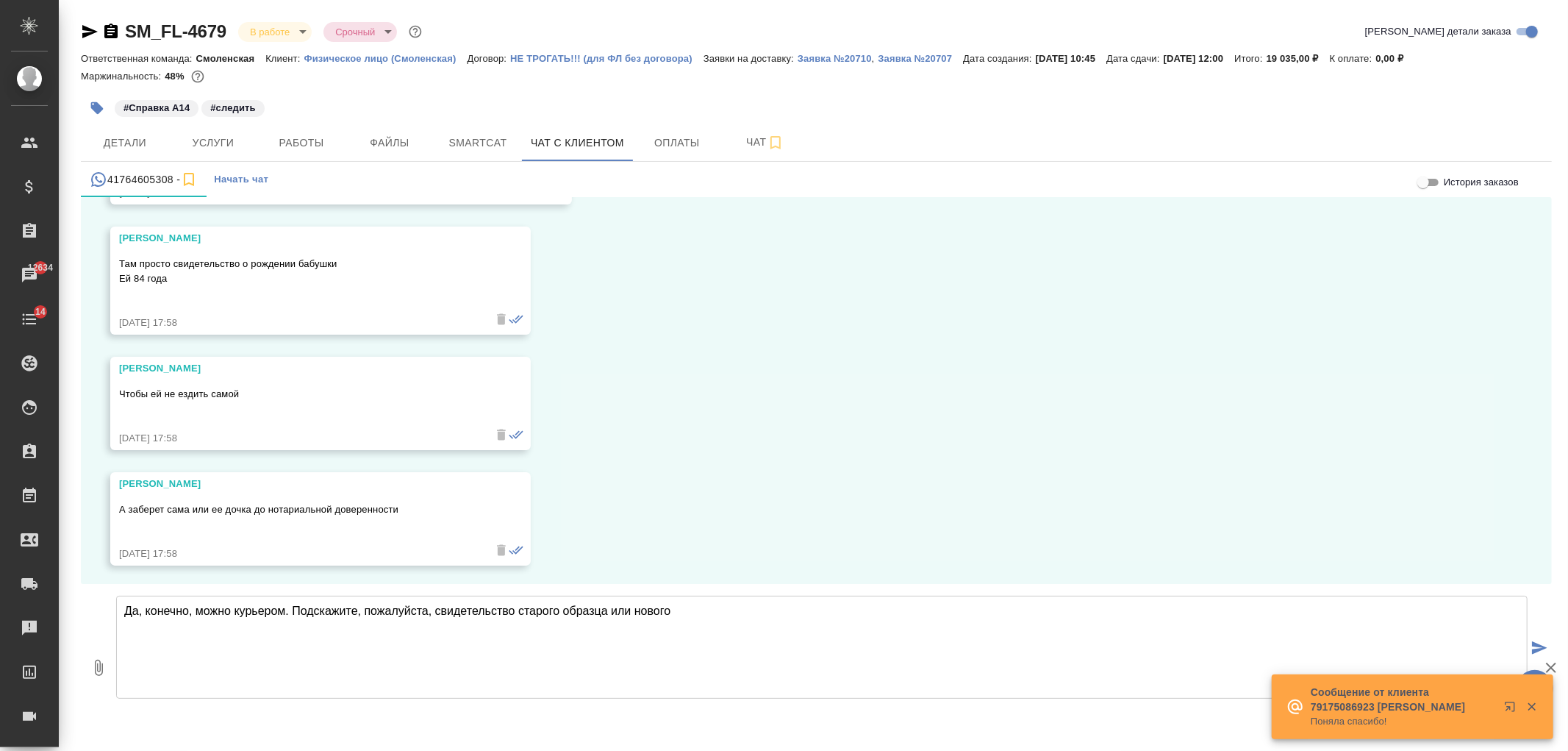
click at [686, 613] on textarea "Да, конечно, можно курьером. Подскажите, пожалуйста, свидетельство старого обра…" at bounding box center [822, 647] width 1412 height 103
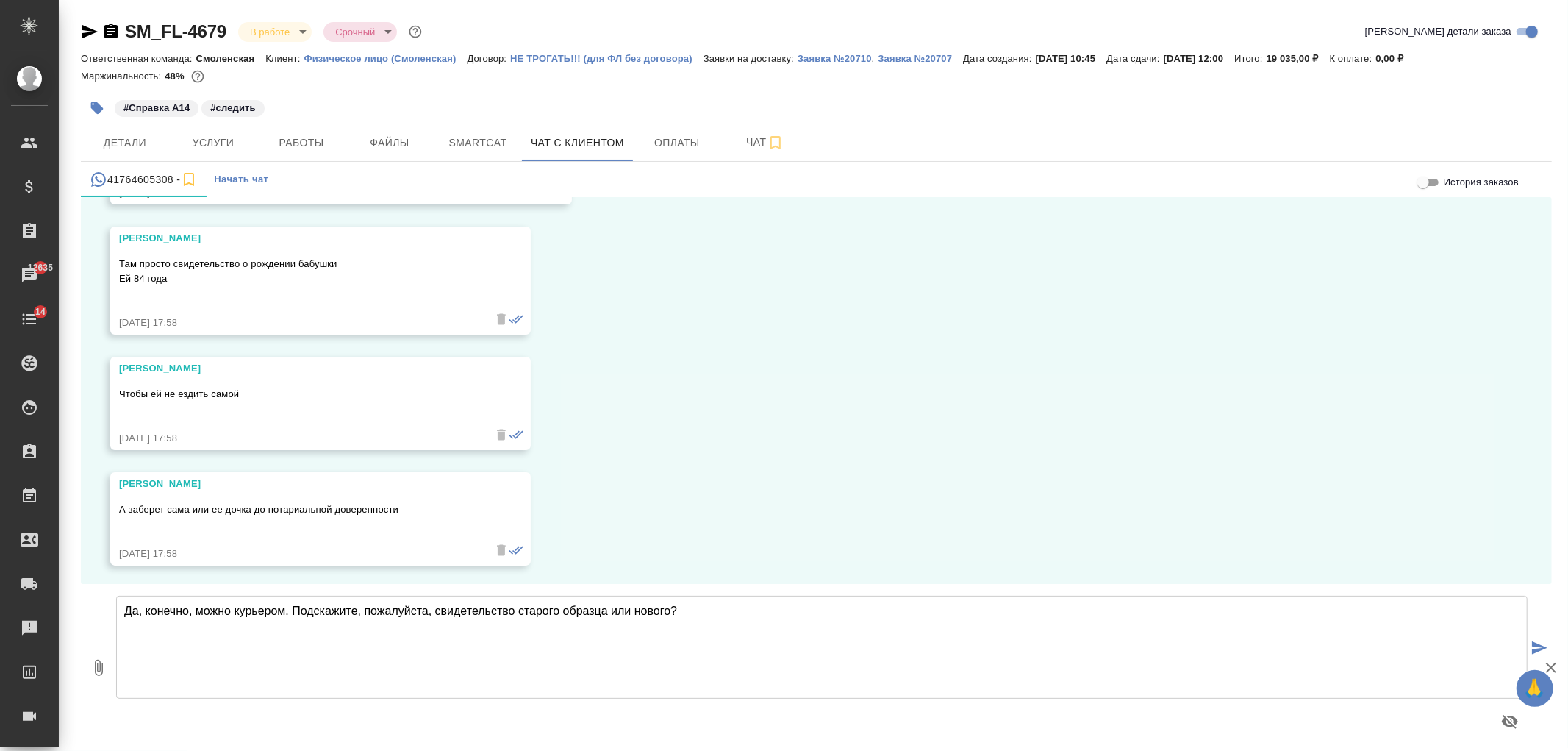
click at [609, 609] on textarea "Да, конечно, можно курьером. Подскажите, пожалуйста, свидетельство старого обра…" at bounding box center [822, 647] width 1412 height 103
click at [743, 612] on textarea "Да, конечно, можно курьером. Подскажите, пожалуйста, свидетельство старого обра…" at bounding box center [822, 647] width 1412 height 103
click at [835, 613] on textarea "Да, конечно, можно курьером. Подскажите, пожалуйста, свидетельство старого обра…" at bounding box center [822, 647] width 1412 height 103
drag, startPoint x: 820, startPoint y: 609, endPoint x: 750, endPoint y: 615, distance: 70.3
click at [750, 615] on textarea "Да, конечно, можно курьером. Подскажите, пожалуйста, свидетельство старого обра…" at bounding box center [822, 647] width 1412 height 103
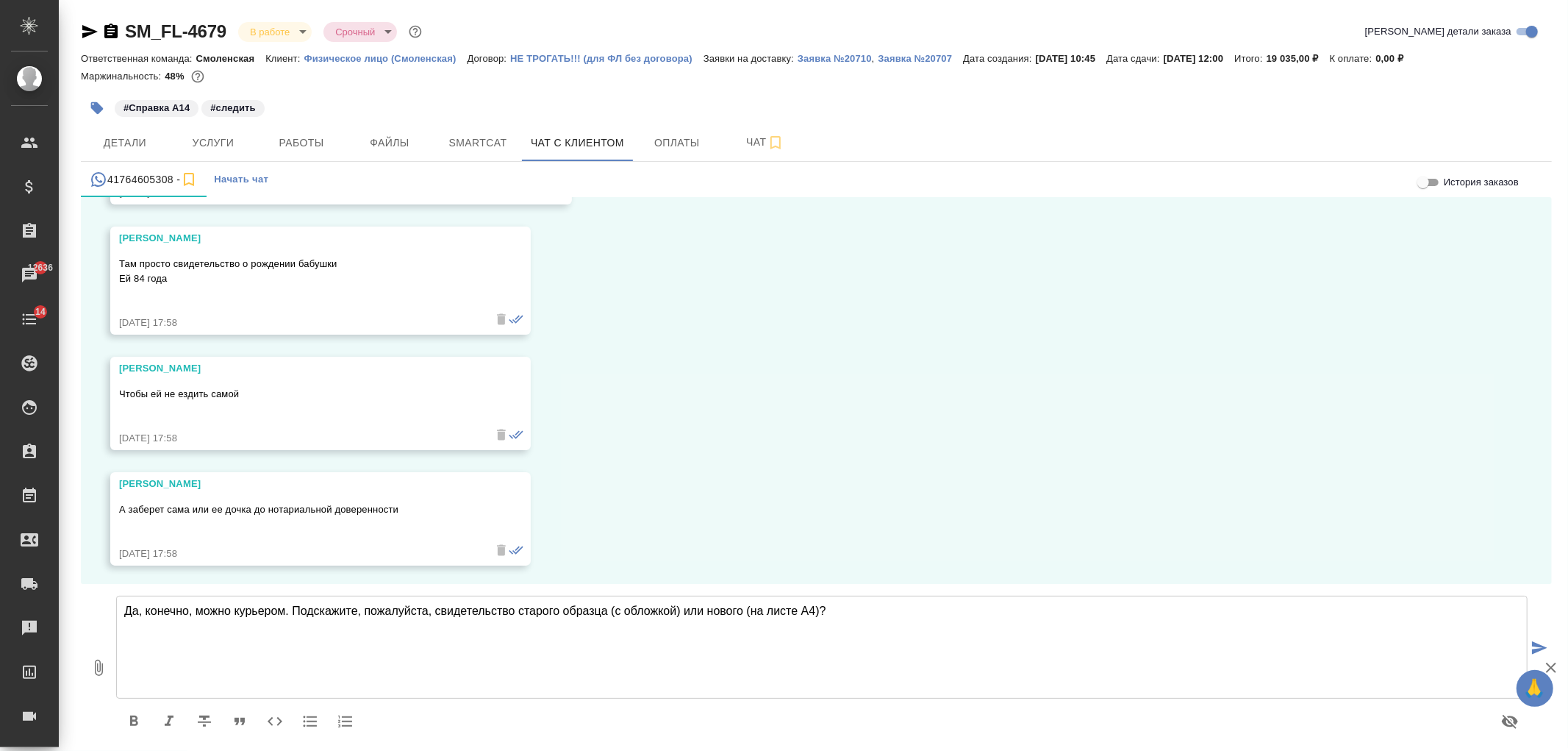
click at [848, 609] on textarea "Да, конечно, можно курьером. Подскажите, пожалуйста, свидетельство старого обра…" at bounding box center [822, 647] width 1412 height 103
type textarea "Да, конечно, можно курьером. Подскажите, пожалуйста, свидетельство старого обра…"
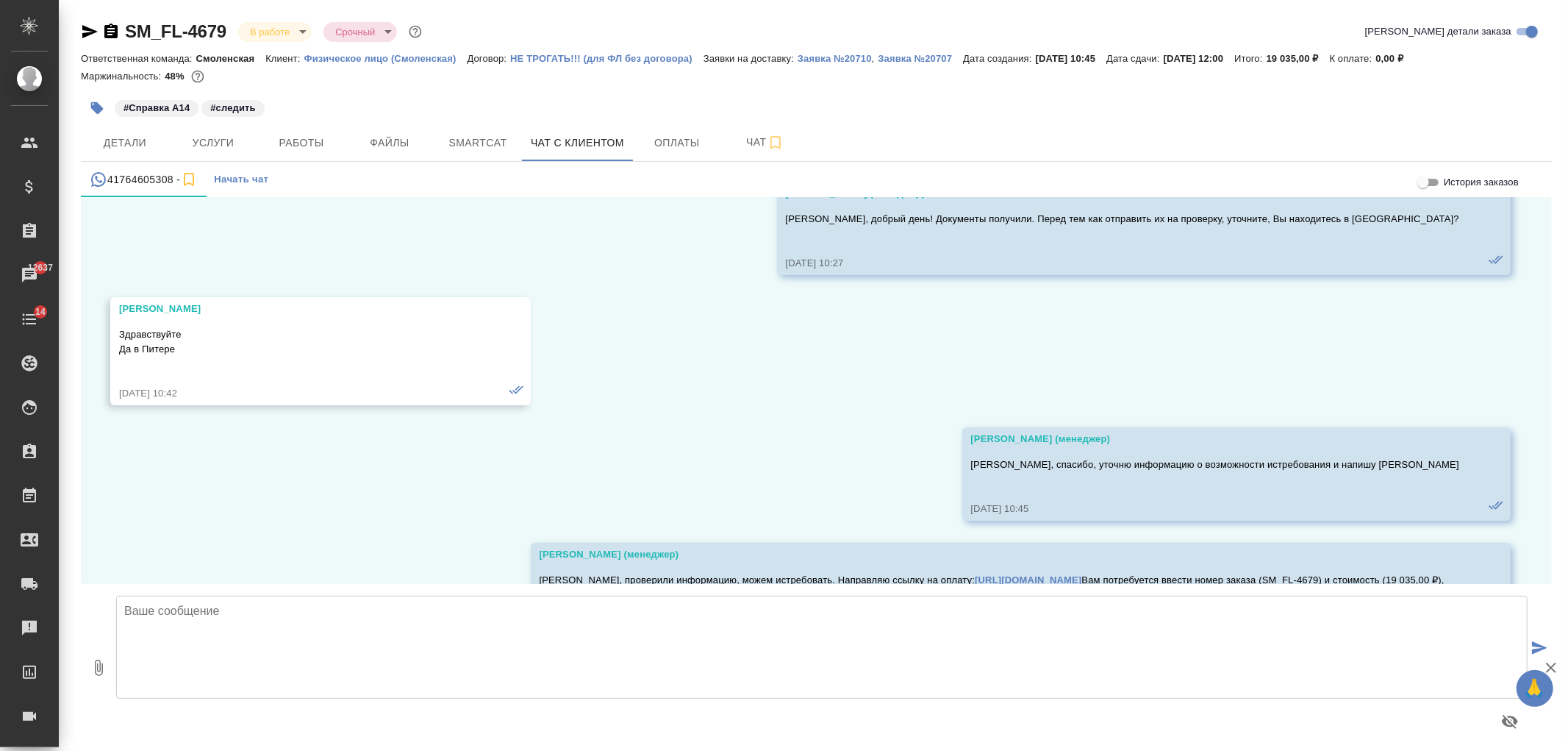
scroll to position [11930, 0]
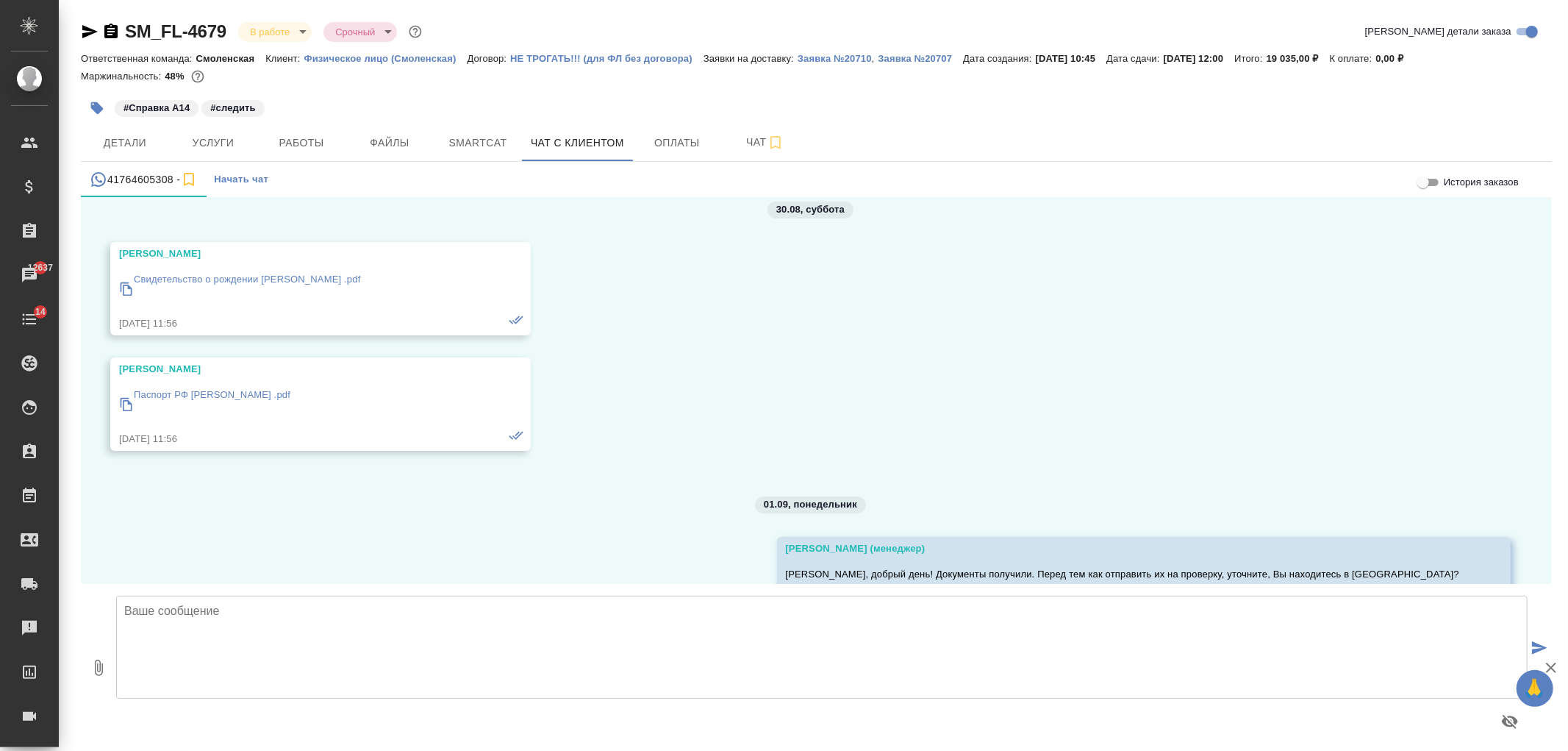
click at [304, 273] on p "Свидетельство о рождении [PERSON_NAME] [PERSON_NAME] .pdf" at bounding box center [247, 279] width 228 height 15
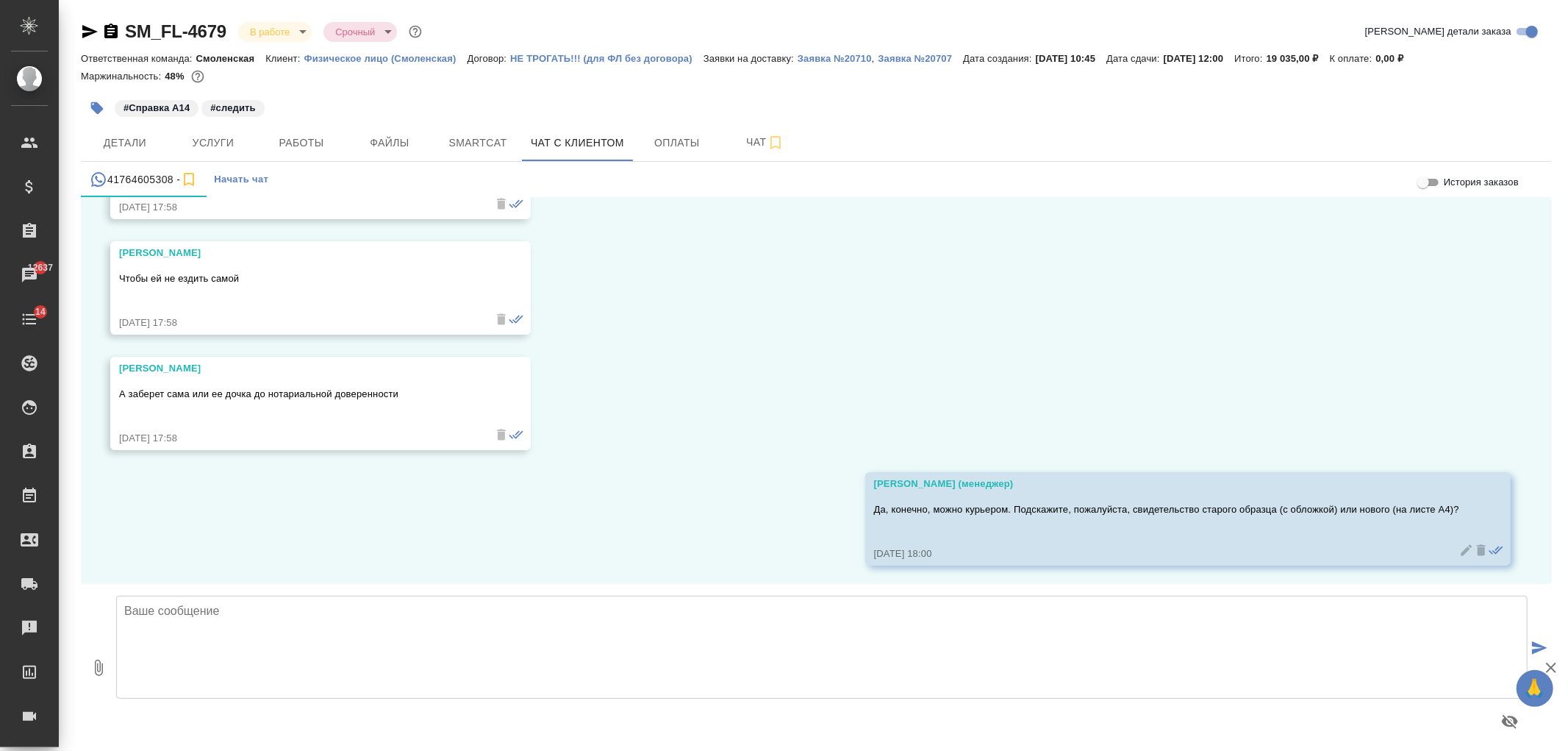
click at [614, 649] on textarea at bounding box center [822, 647] width 1412 height 103
click at [109, 132] on button "Детали" at bounding box center [124, 143] width 88 height 36
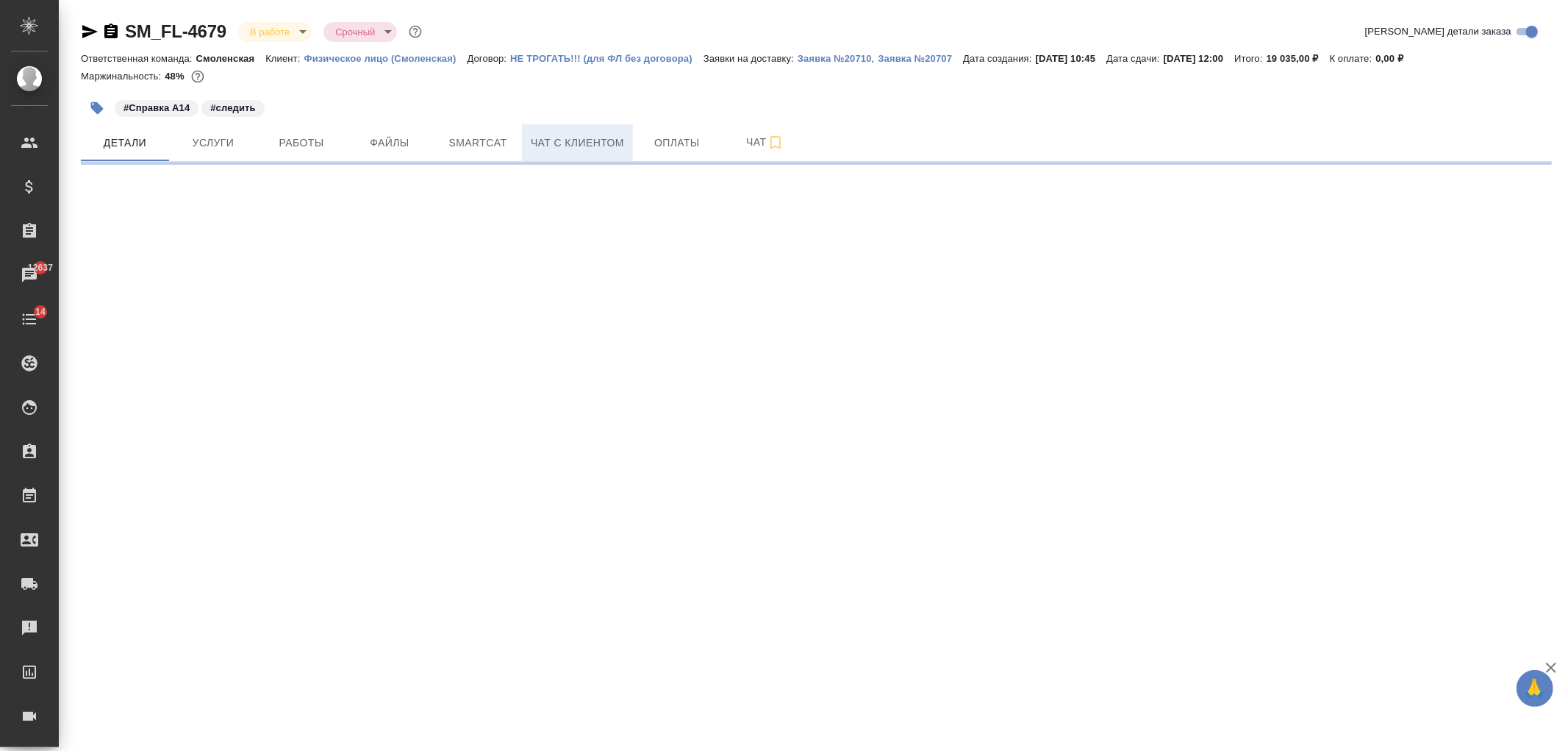
click at [571, 148] on span "Чат с клиентом" at bounding box center [578, 143] width 94 height 18
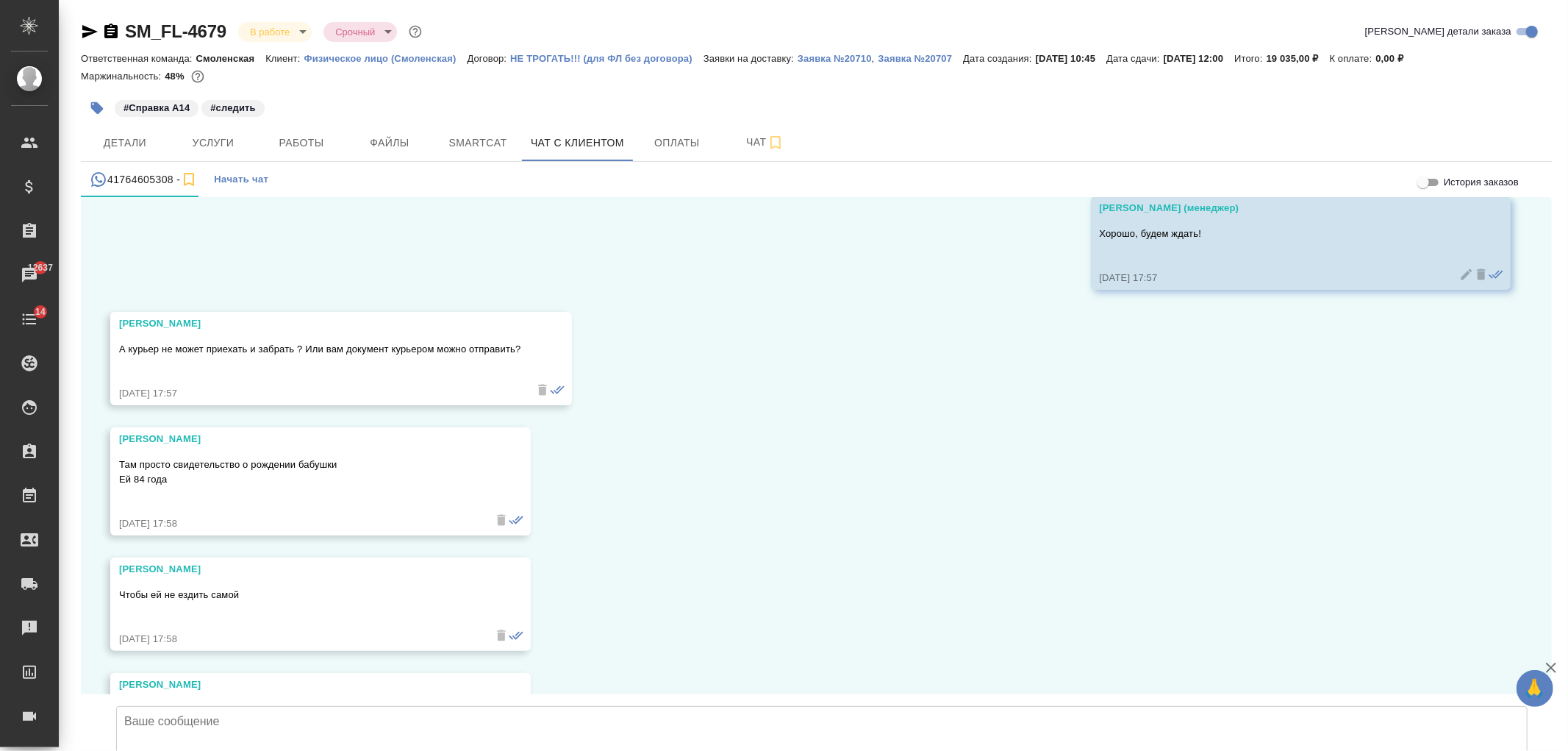
scroll to position [16631, 0]
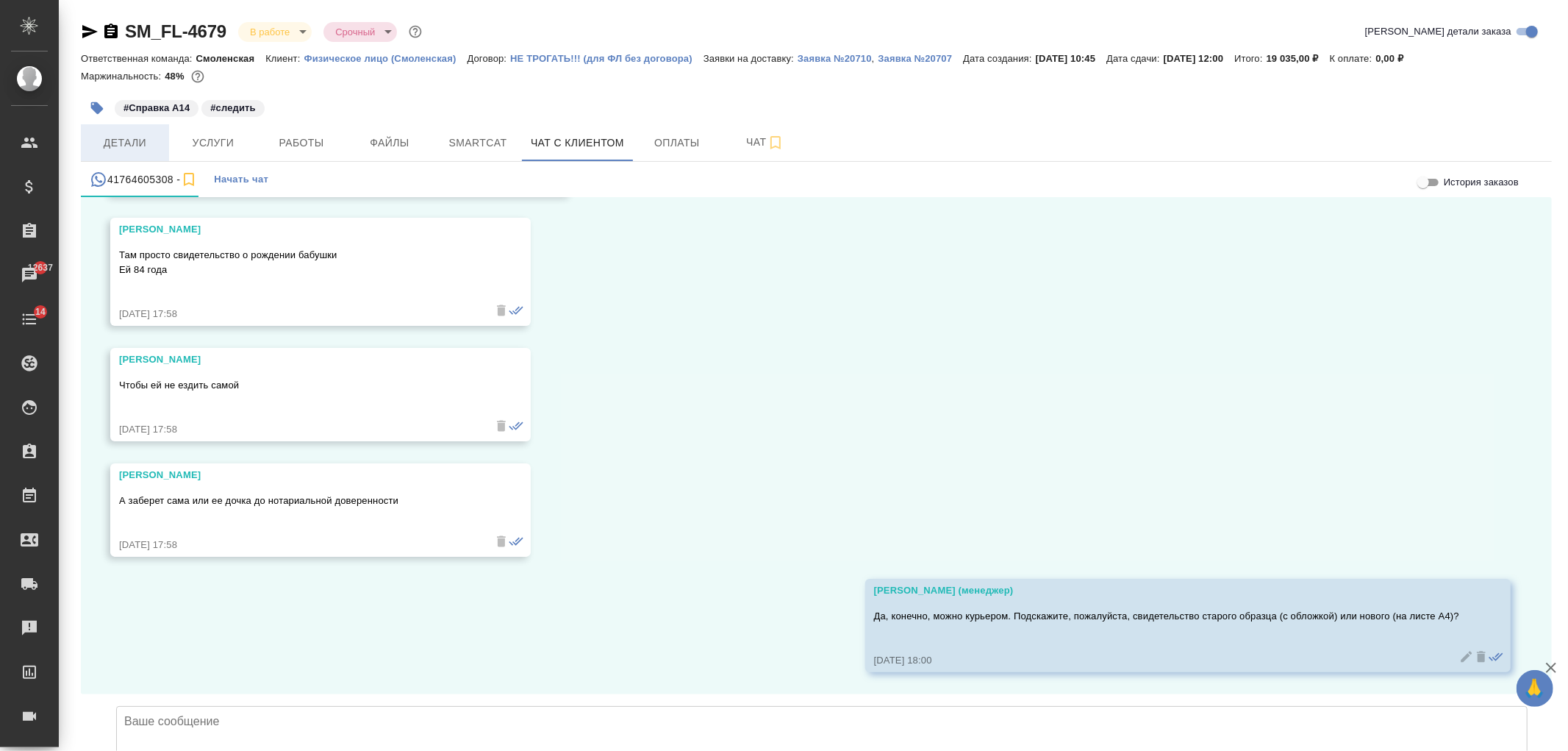
click at [126, 132] on button "Детали" at bounding box center [124, 143] width 88 height 36
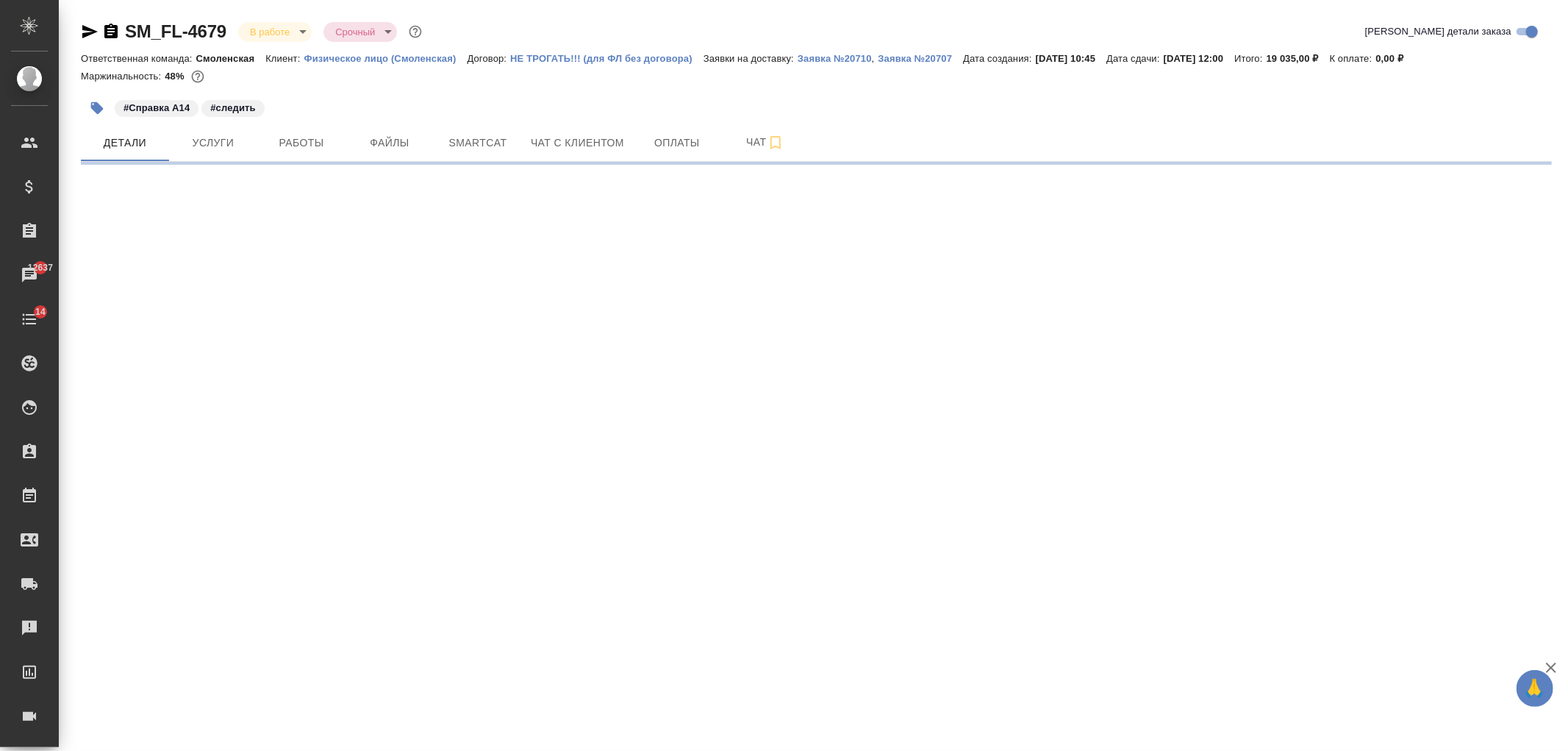
select select "RU"
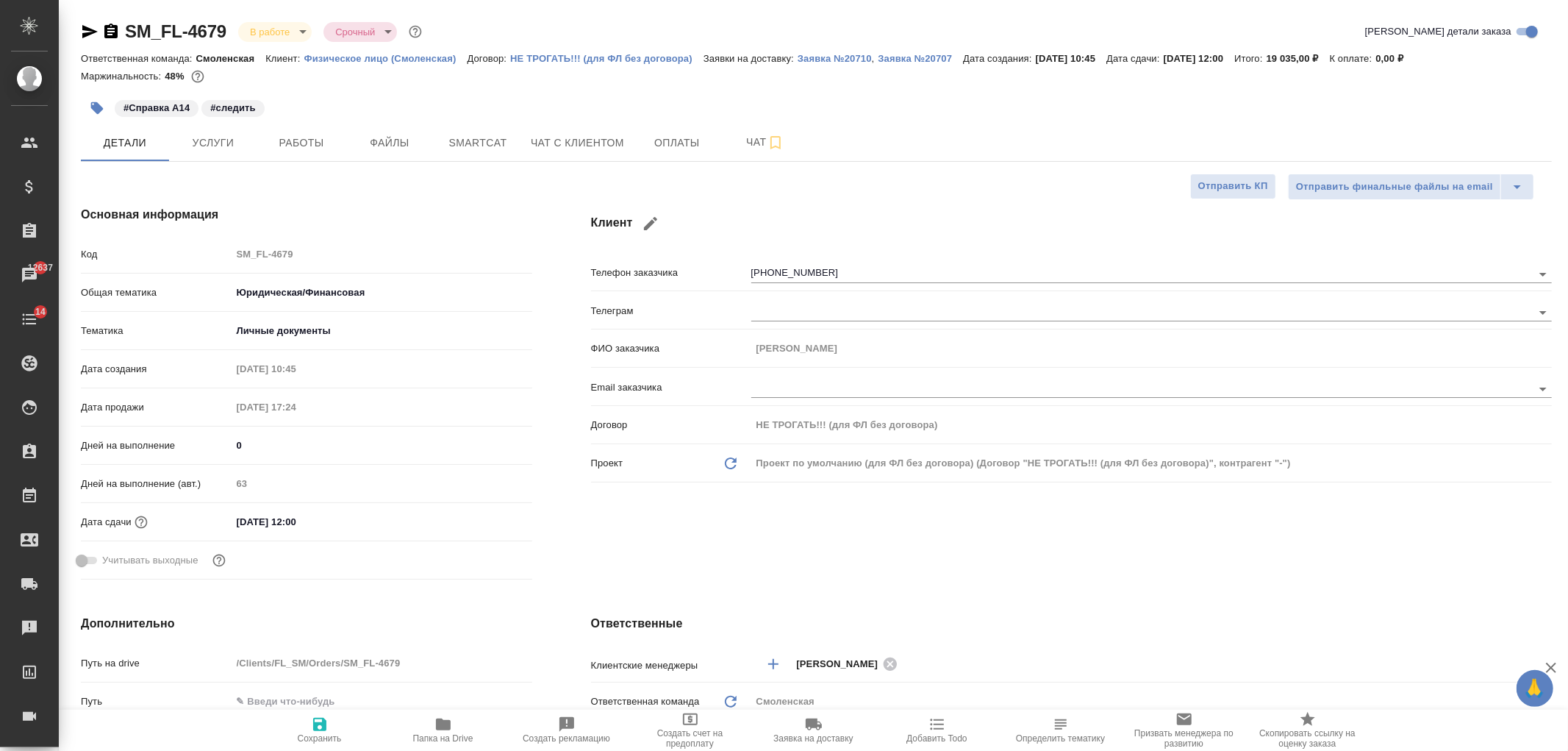
type textarea "x"
